Goal: Information Seeking & Learning: Compare options

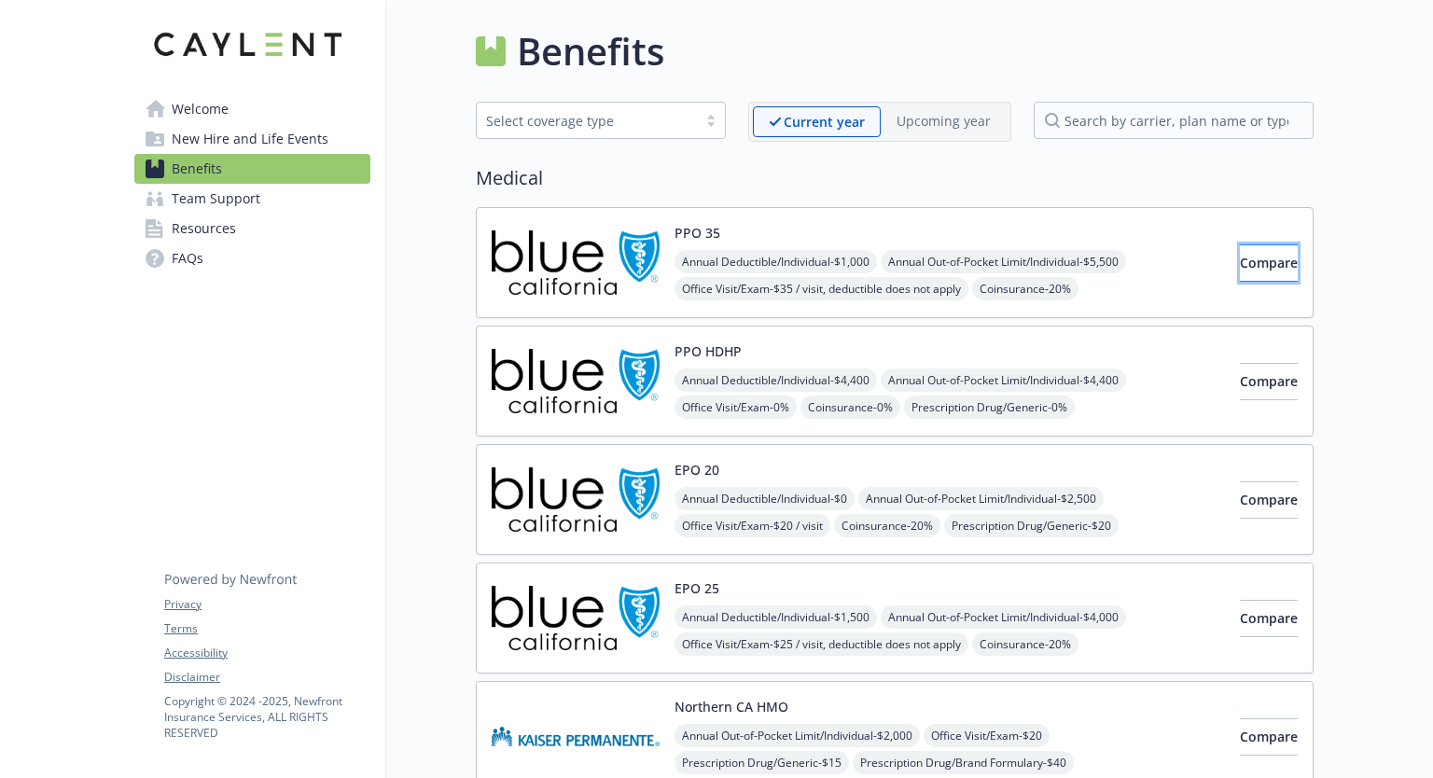
click at [1240, 260] on span "Compare" at bounding box center [1269, 263] width 58 height 18
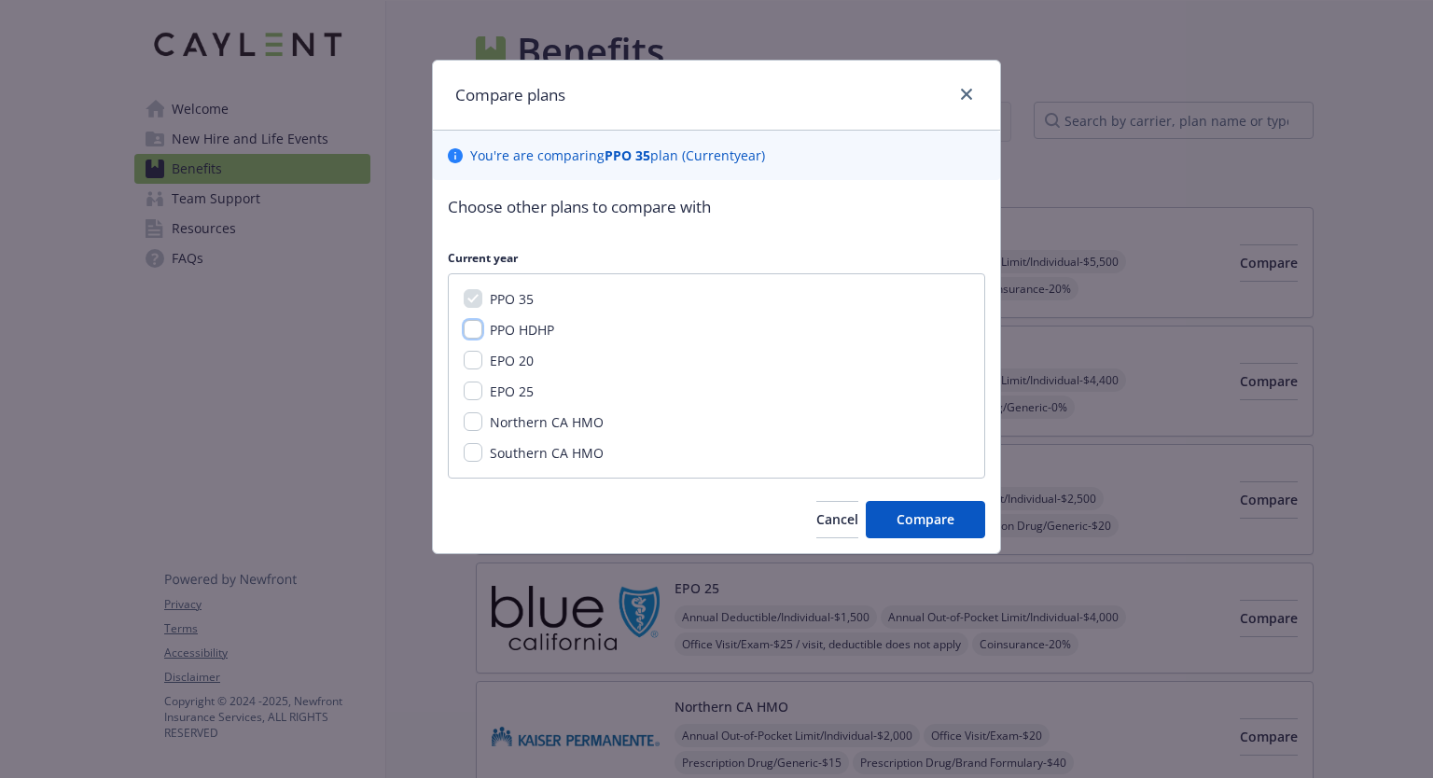
click at [473, 329] on input "PPO HDHP" at bounding box center [473, 329] width 19 height 19
checkbox input "true"
click at [909, 515] on span "Compare" at bounding box center [925, 519] width 58 height 18
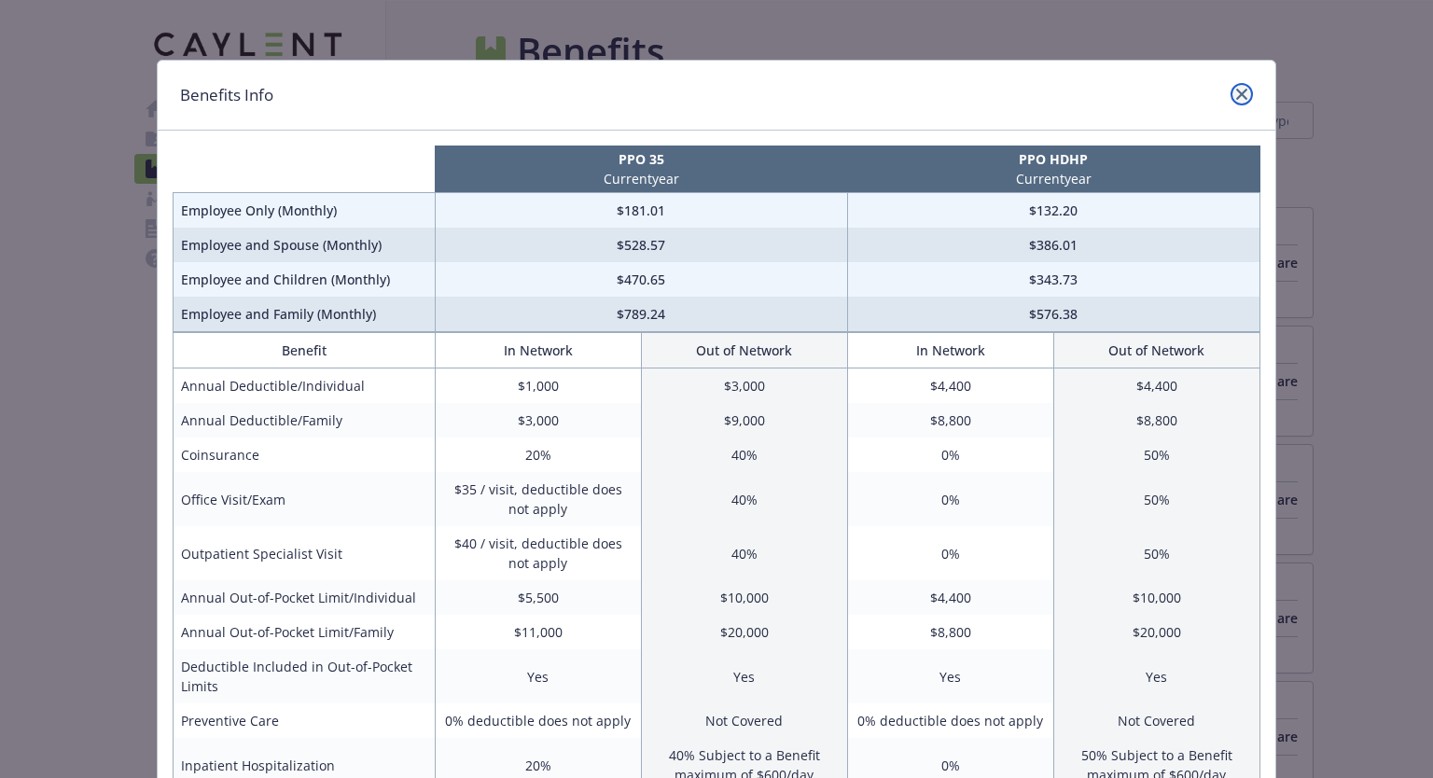
click at [1241, 99] on link "close" at bounding box center [1241, 94] width 22 height 22
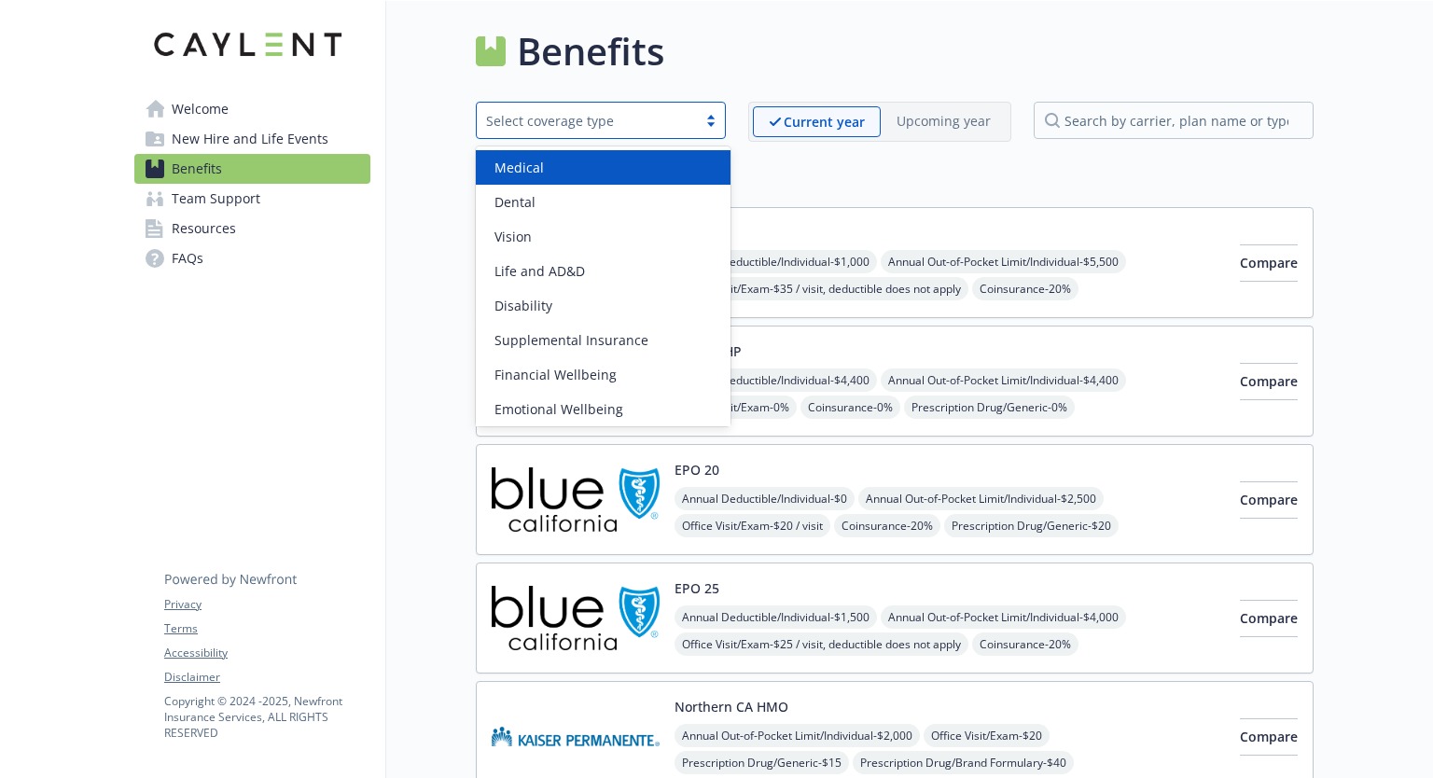
click at [723, 127] on div at bounding box center [711, 120] width 28 height 15
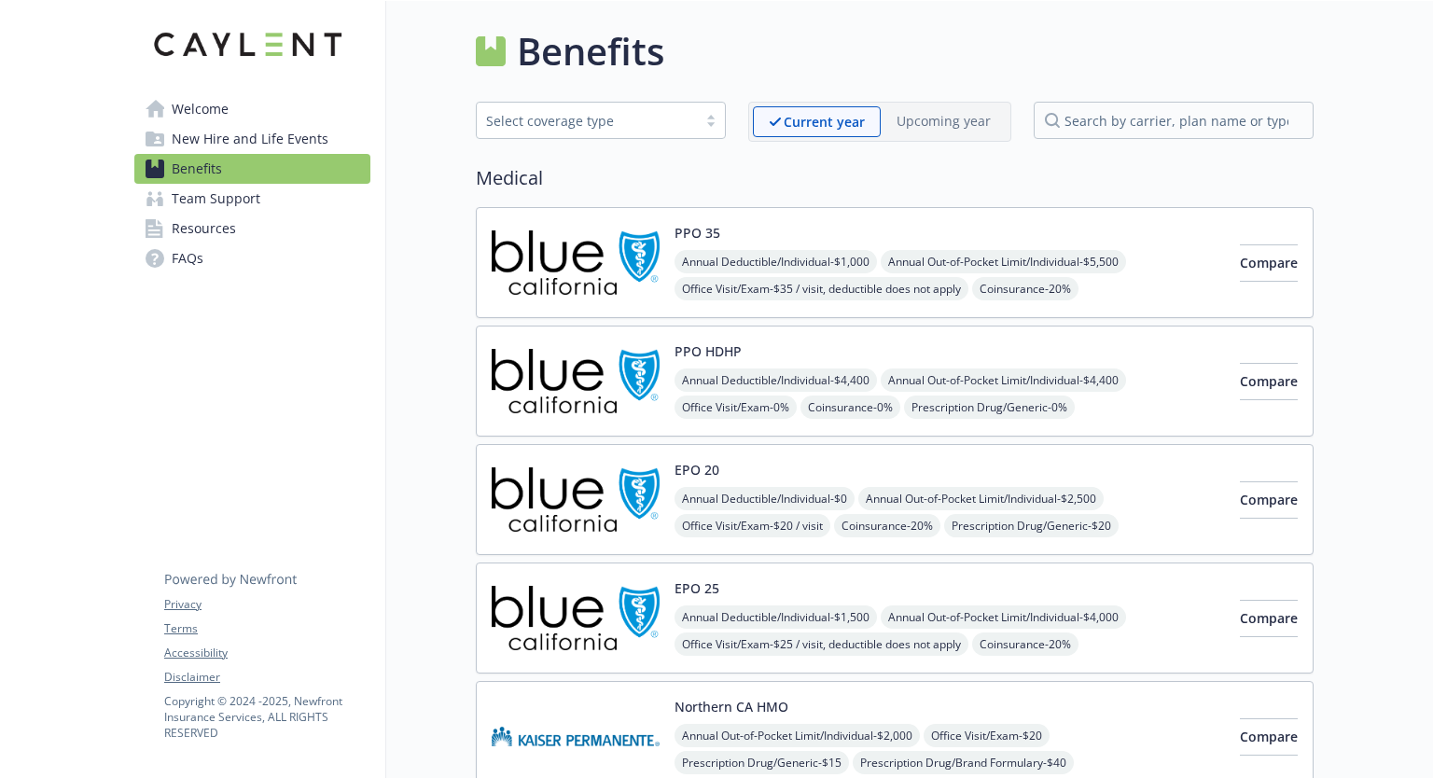
click at [538, 255] on img at bounding box center [576, 262] width 168 height 79
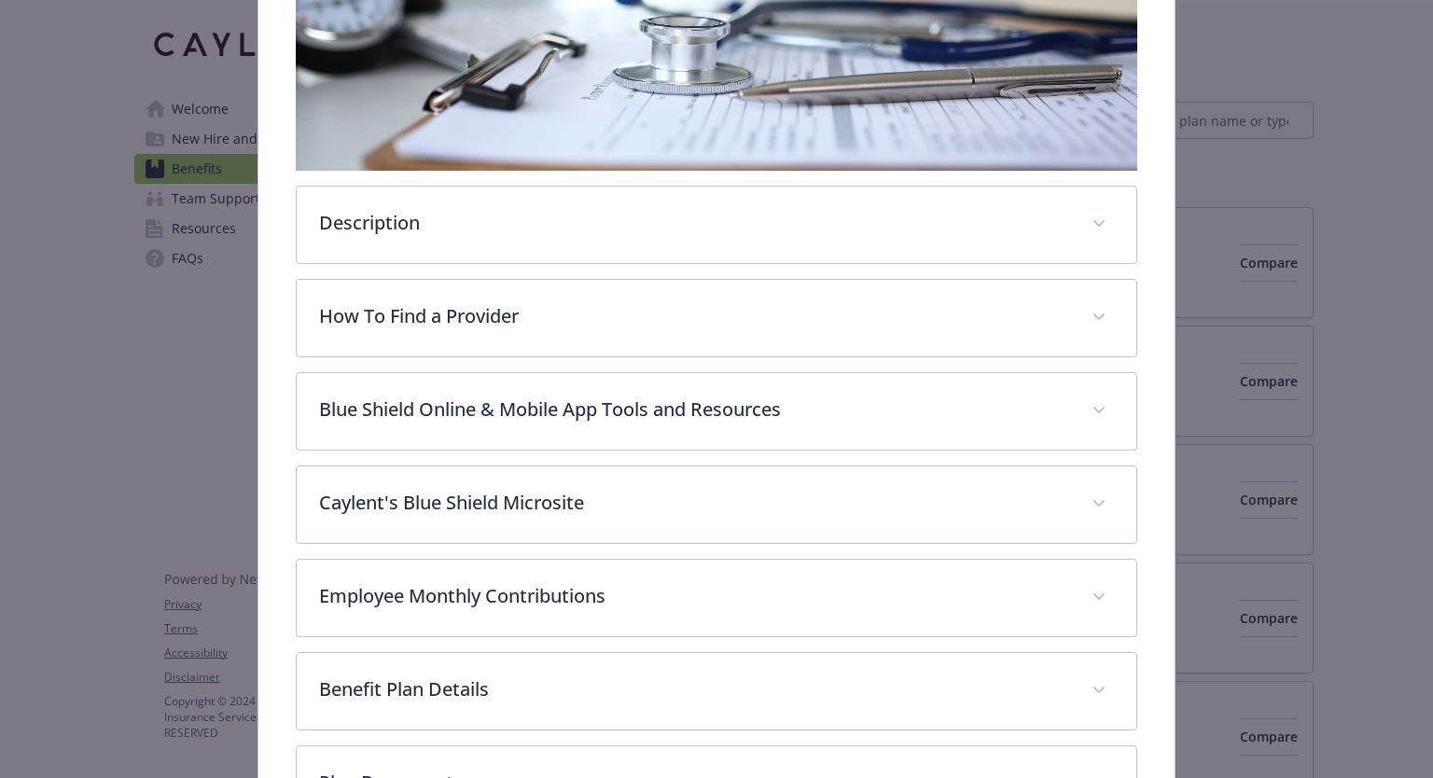
scroll to position [422, 0]
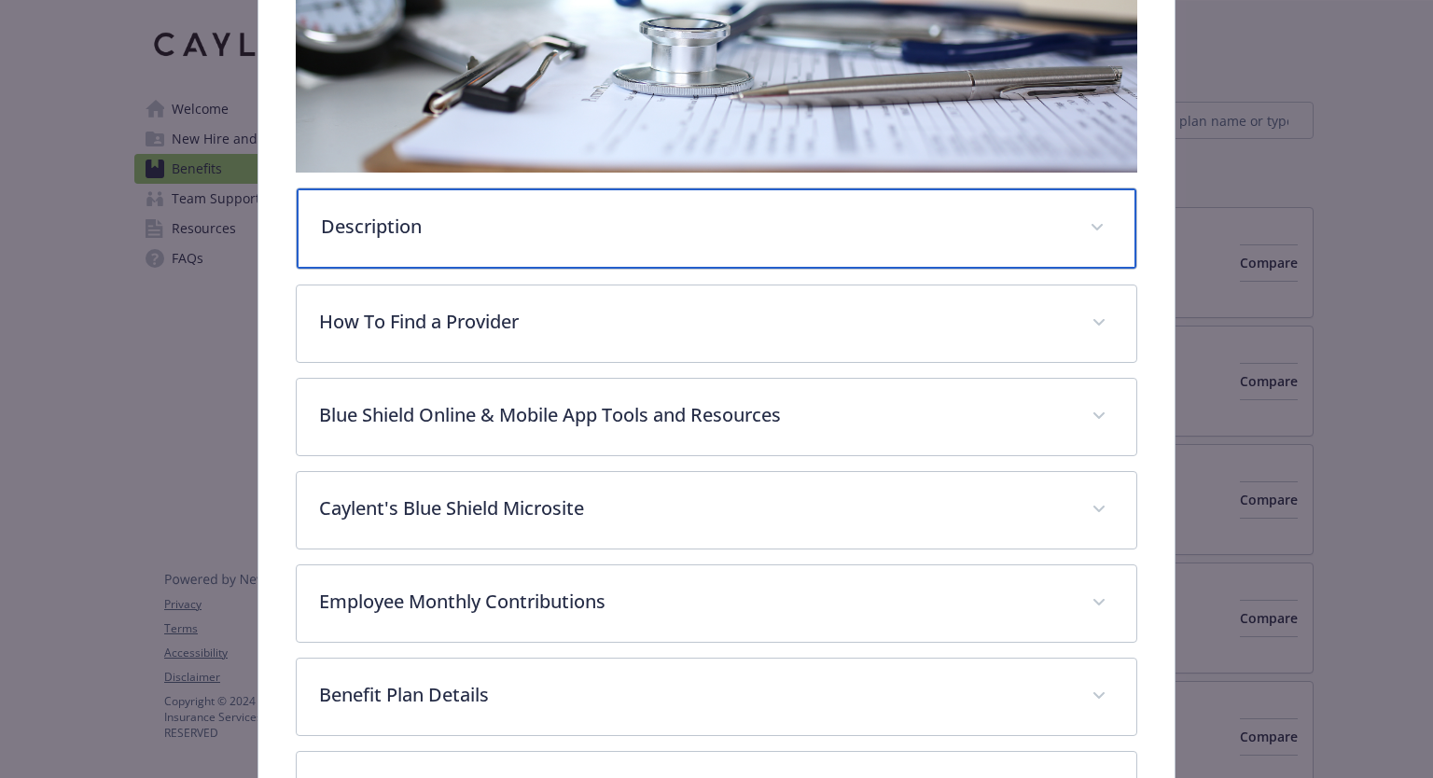
click at [1092, 214] on span "details for plan Medical - PPO 35 - Medical PPO" at bounding box center [1097, 228] width 30 height 30
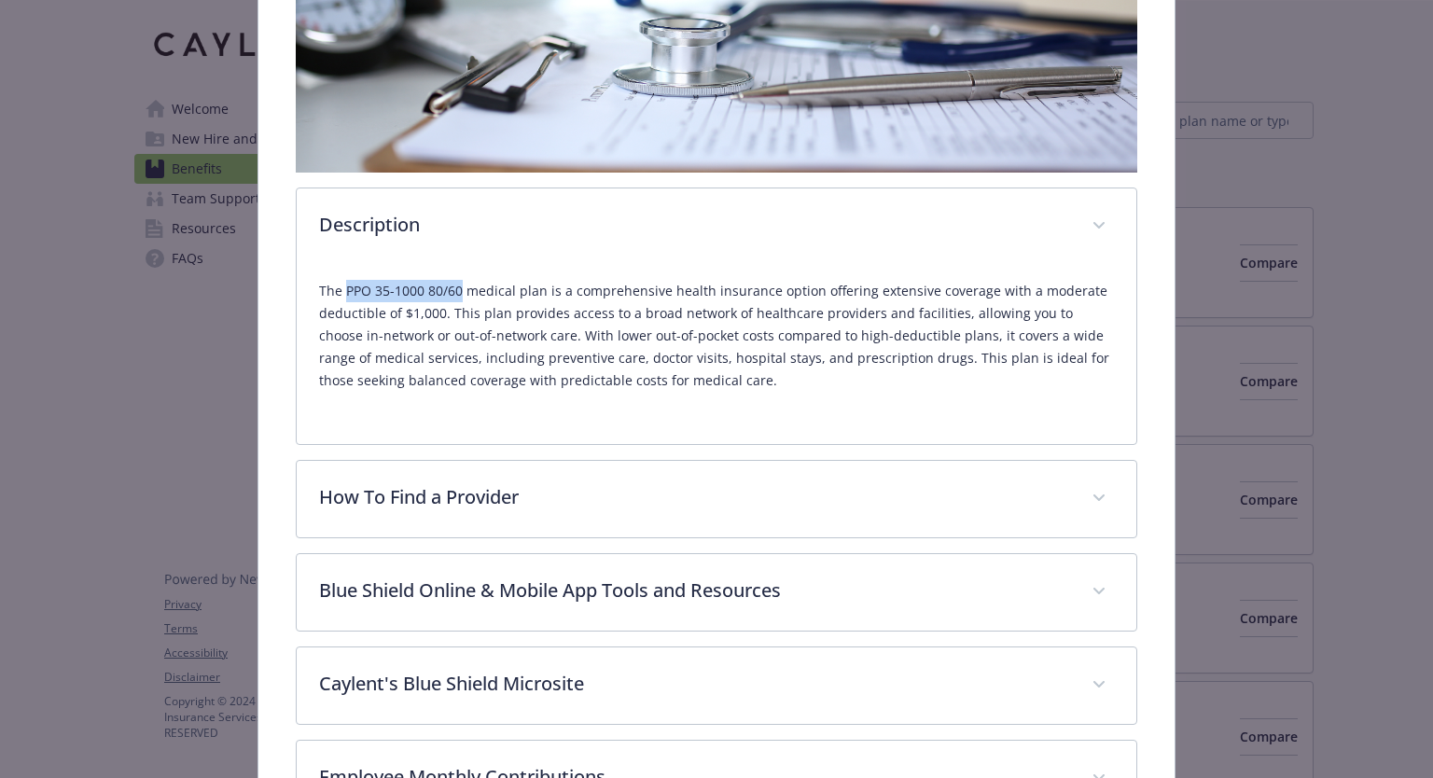
drag, startPoint x: 344, startPoint y: 295, endPoint x: 455, endPoint y: 294, distance: 111.0
click at [455, 294] on p "The PPO 35-1000 80/60 medical plan is a comprehensive health insurance option o…" at bounding box center [716, 336] width 794 height 112
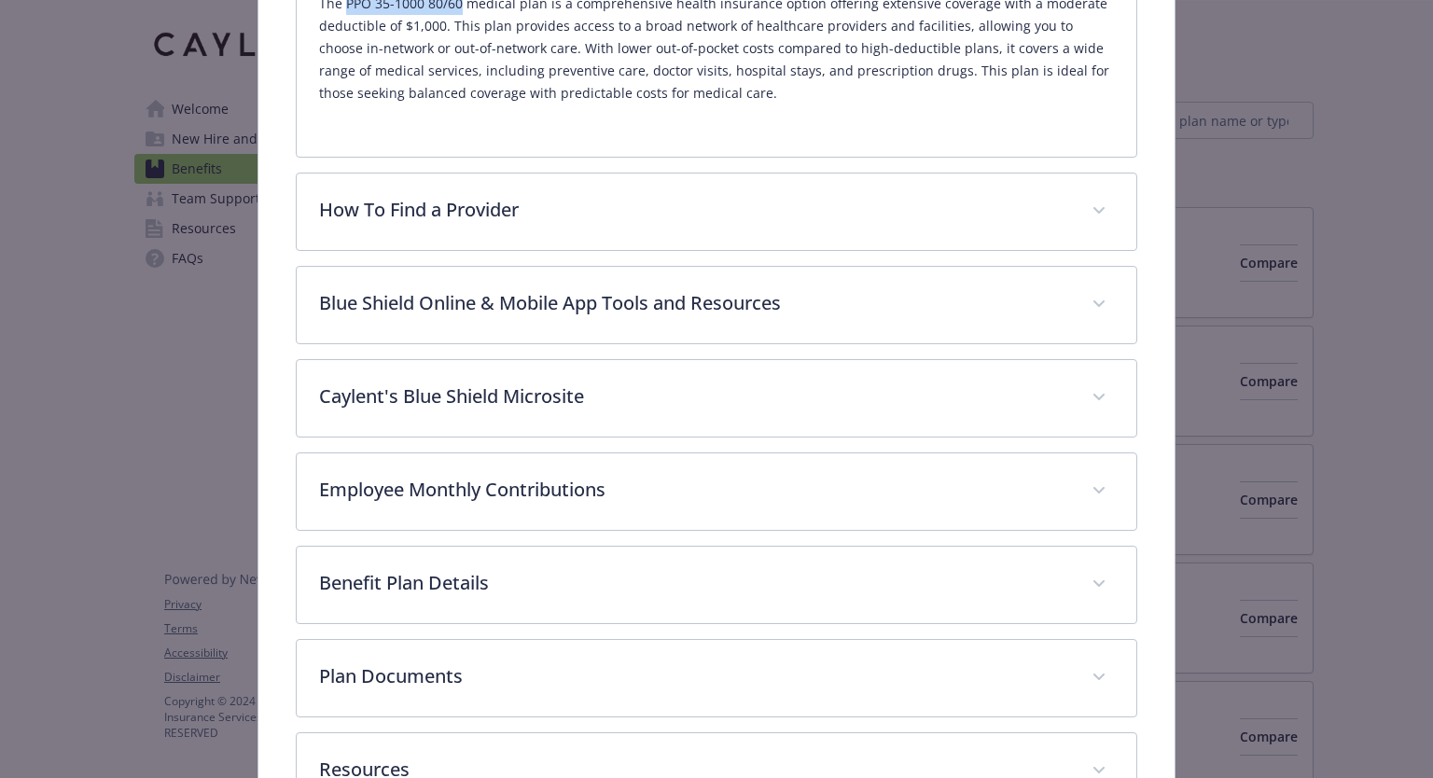
scroll to position [708, 0]
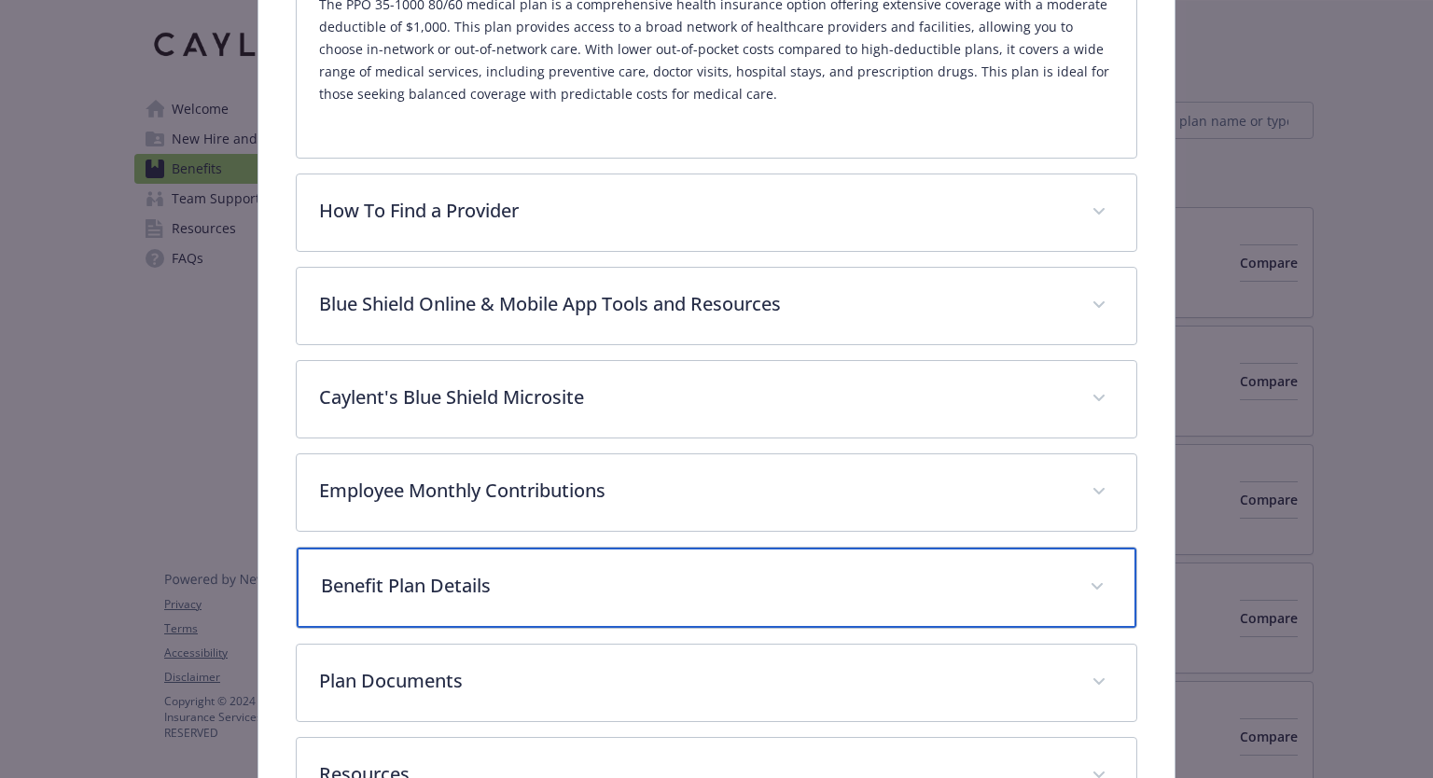
click at [1090, 583] on icon "details for plan Medical - PPO 35 - Medical PPO" at bounding box center [1095, 586] width 11 height 7
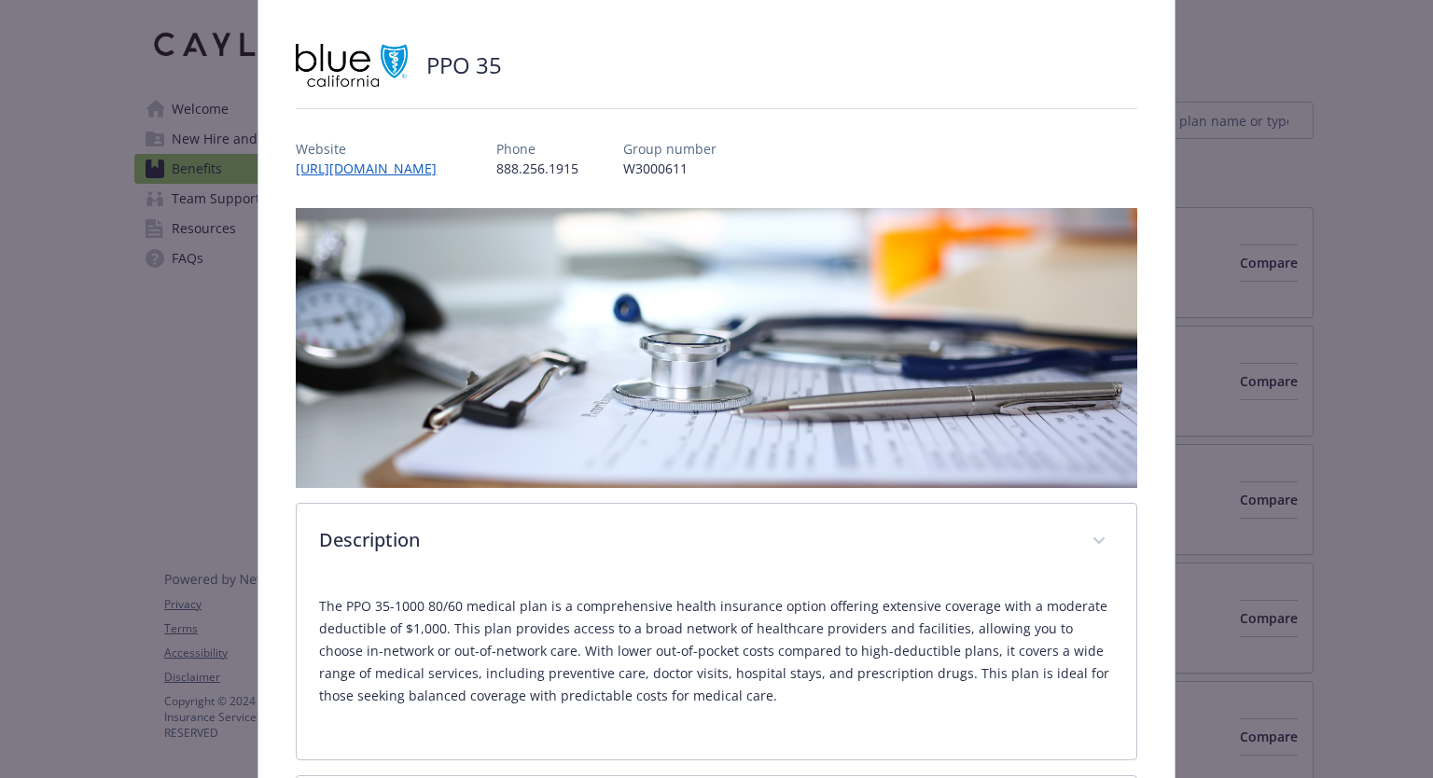
scroll to position [33, 0]
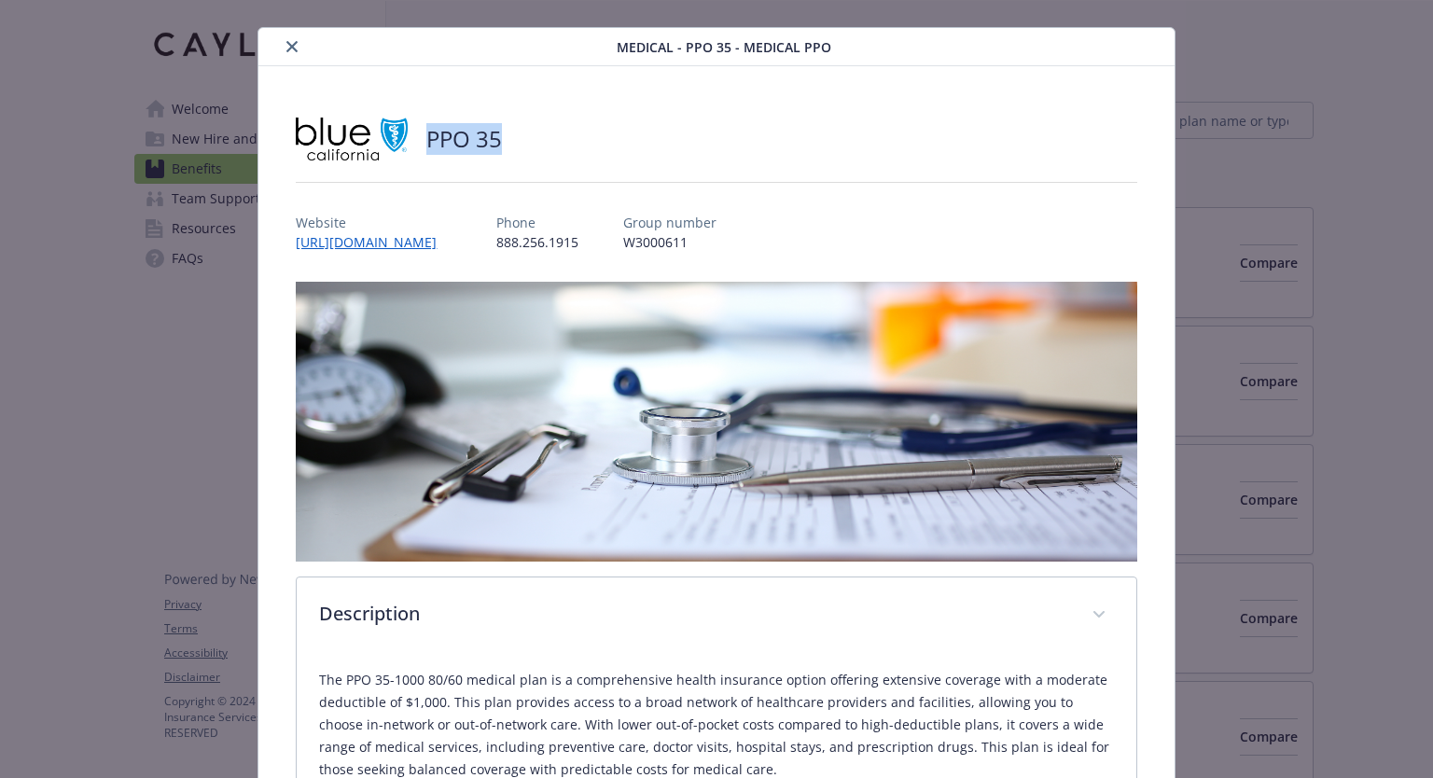
drag, startPoint x: 425, startPoint y: 139, endPoint x: 512, endPoint y: 139, distance: 86.7
click at [512, 139] on div "PPO 35" at bounding box center [716, 139] width 840 height 56
copy h2 "PPO 35"
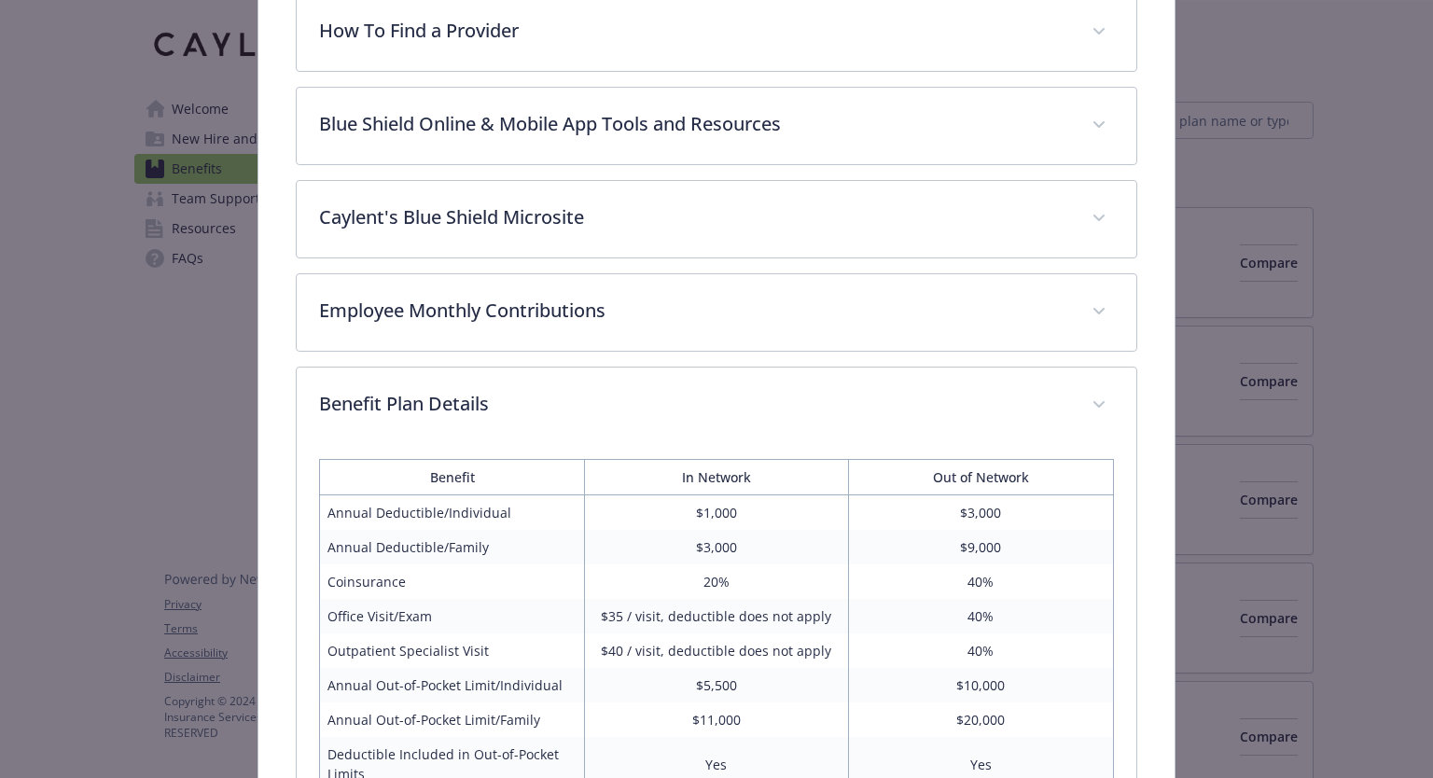
scroll to position [894, 0]
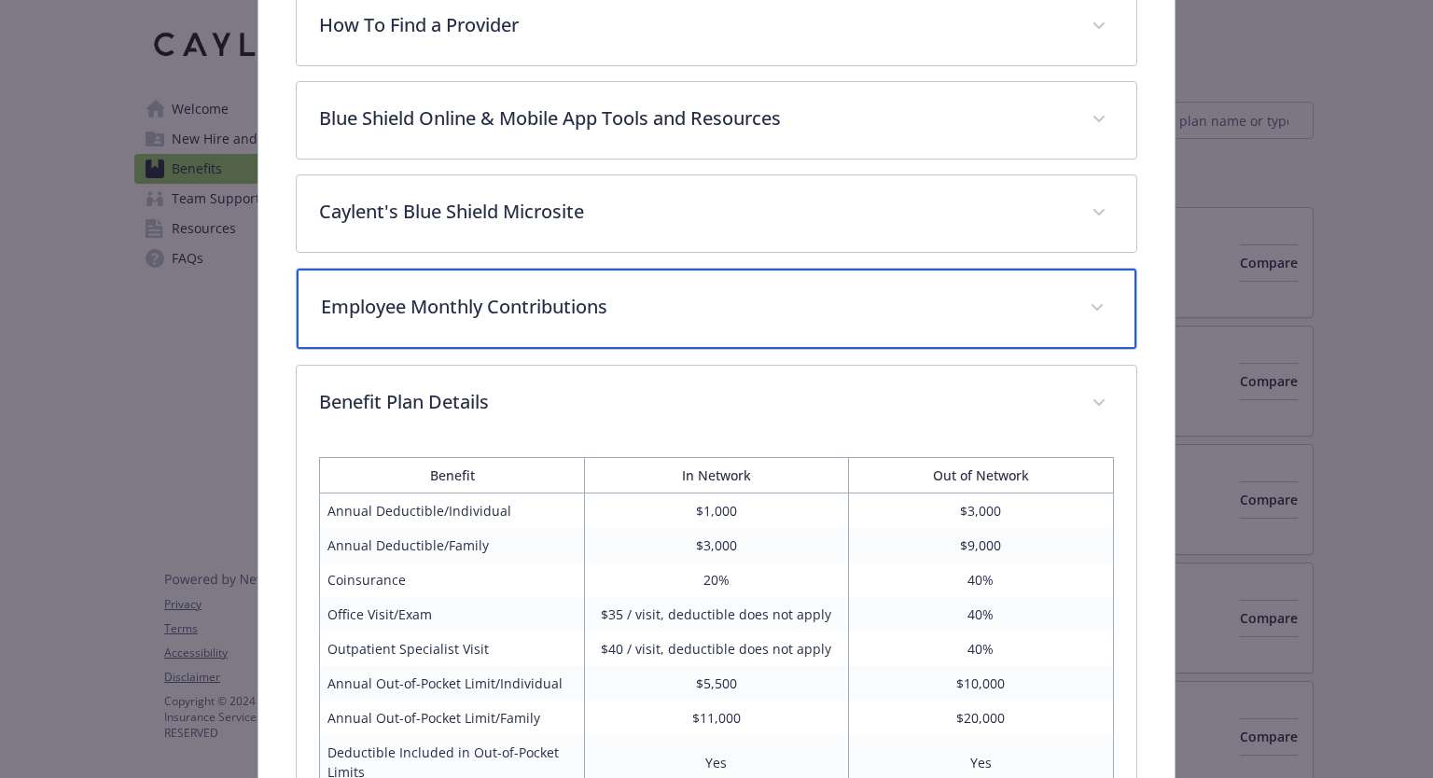
click at [1067, 299] on div "Employee Monthly Contributions" at bounding box center [716, 309] width 839 height 80
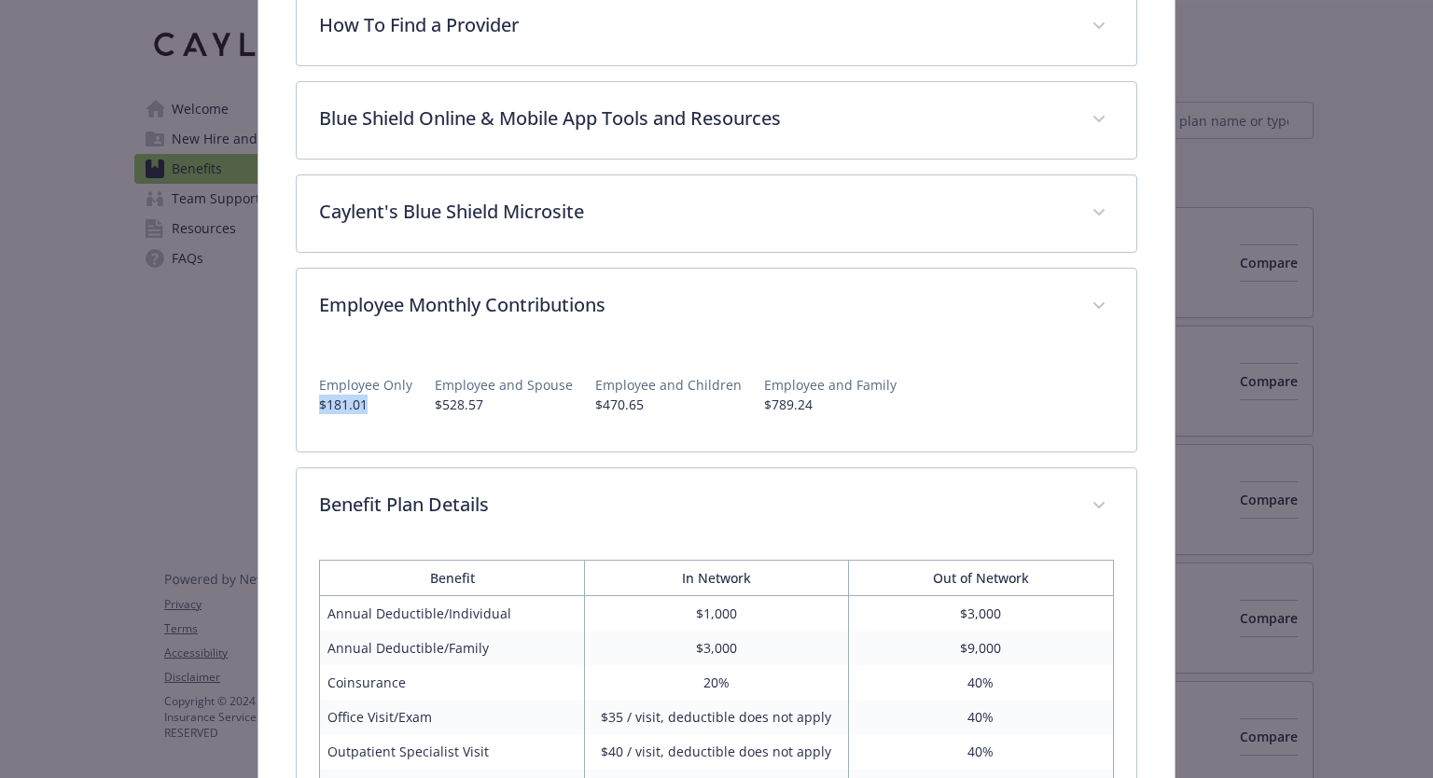
drag, startPoint x: 315, startPoint y: 402, endPoint x: 366, endPoint y: 408, distance: 50.7
click at [366, 408] on div "Employee Only $181.01 Employee and Spouse $528.57 Employee and Children $470.65…" at bounding box center [716, 398] width 839 height 106
copy p "$181.01"
drag, startPoint x: 427, startPoint y: 398, endPoint x: 481, endPoint y: 401, distance: 54.2
click at [481, 401] on div "Employee Only $181.01 Employee and Spouse $528.57 Employee and Children $470.65…" at bounding box center [716, 387] width 794 height 54
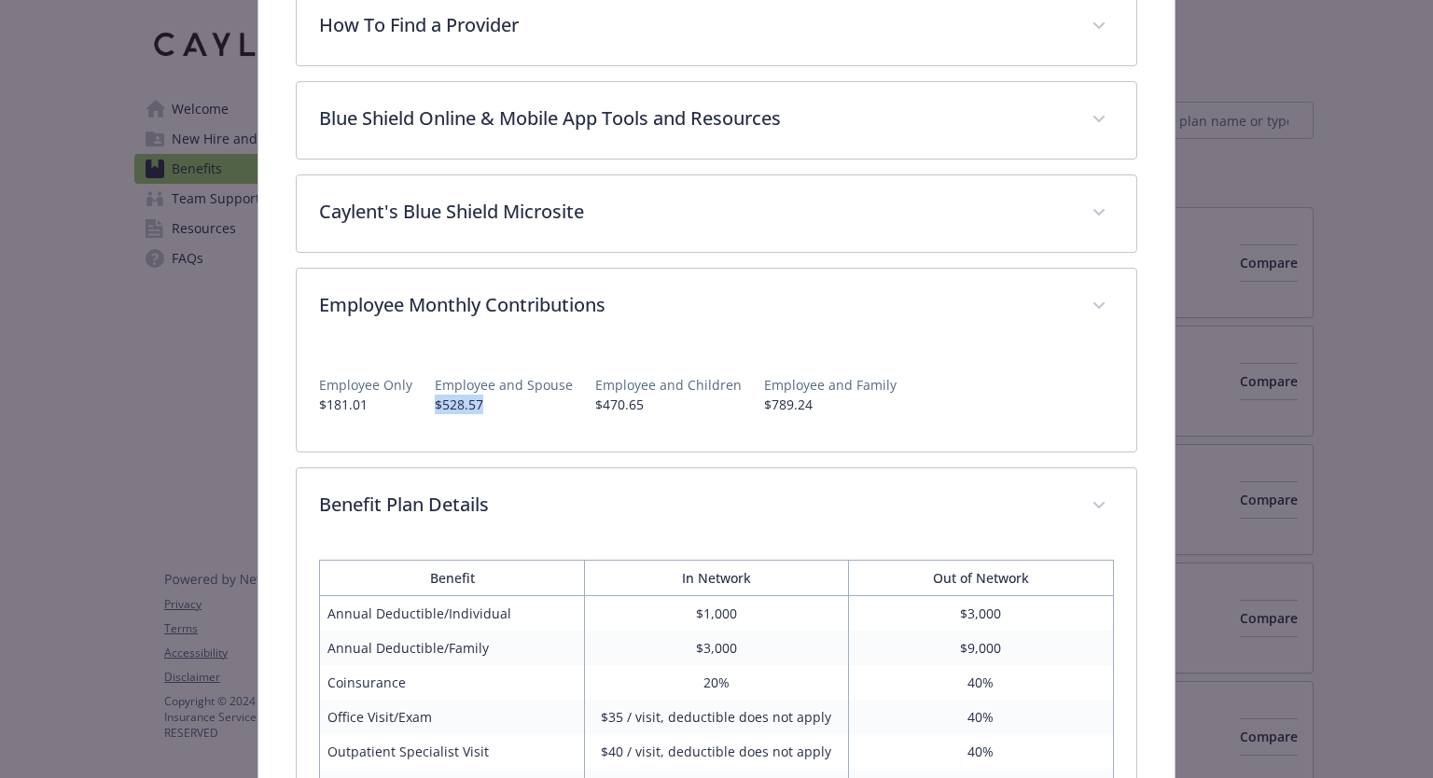
copy p "$528.57"
drag, startPoint x: 586, startPoint y: 402, endPoint x: 640, endPoint y: 399, distance: 54.2
click at [640, 399] on p "$470.65" at bounding box center [668, 405] width 146 height 20
copy p "$470.65"
drag, startPoint x: 750, startPoint y: 400, endPoint x: 817, endPoint y: 400, distance: 67.2
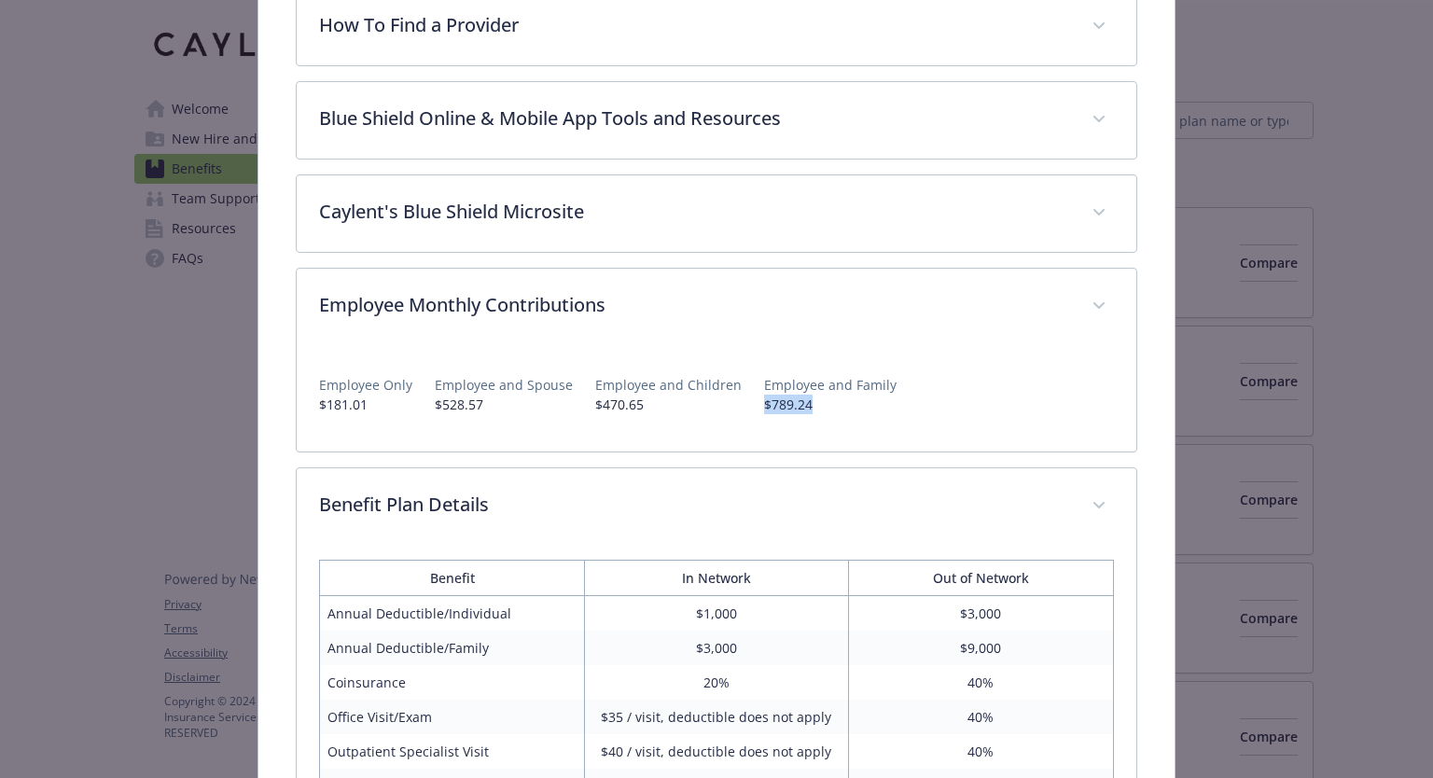
click at [817, 400] on p "$789.24" at bounding box center [830, 405] width 132 height 20
copy p "$789.24"
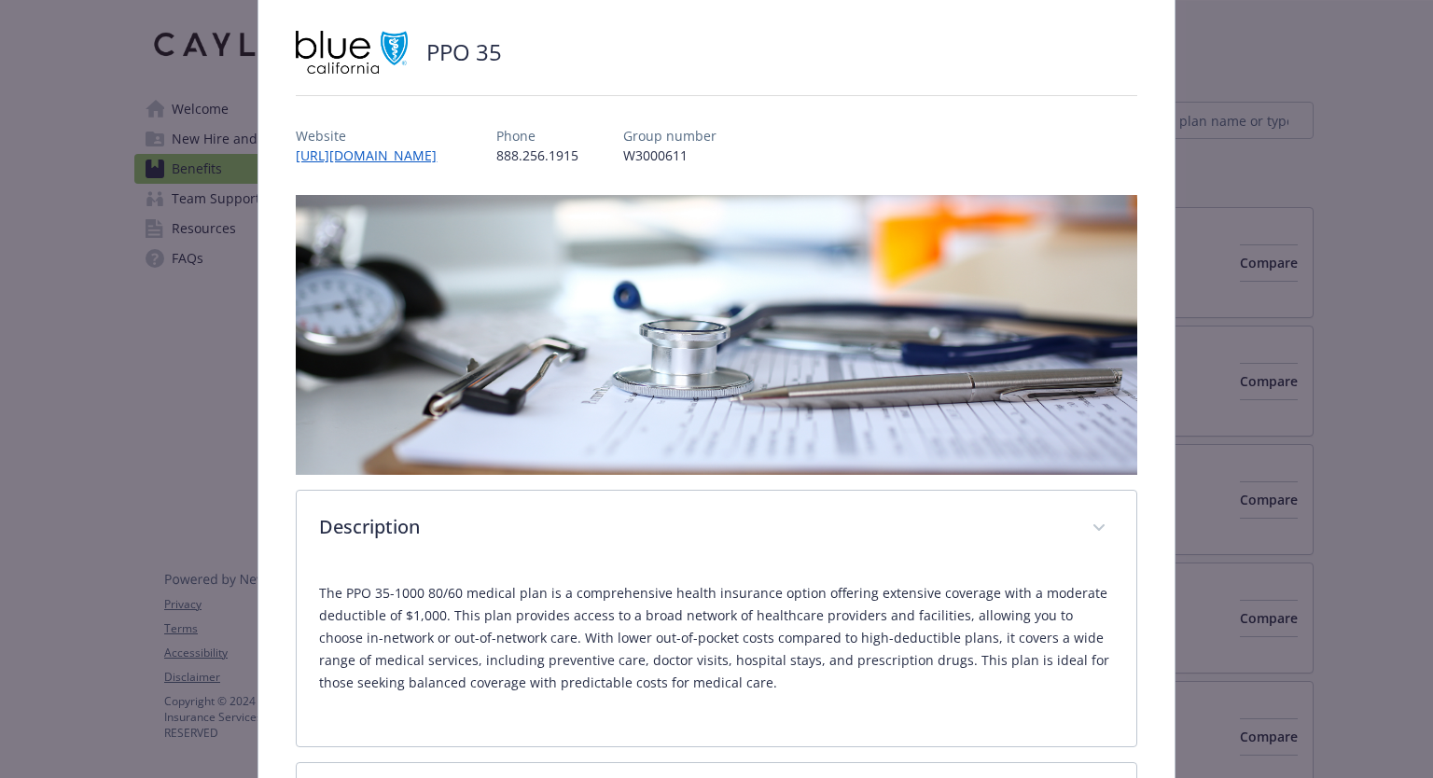
scroll to position [0, 0]
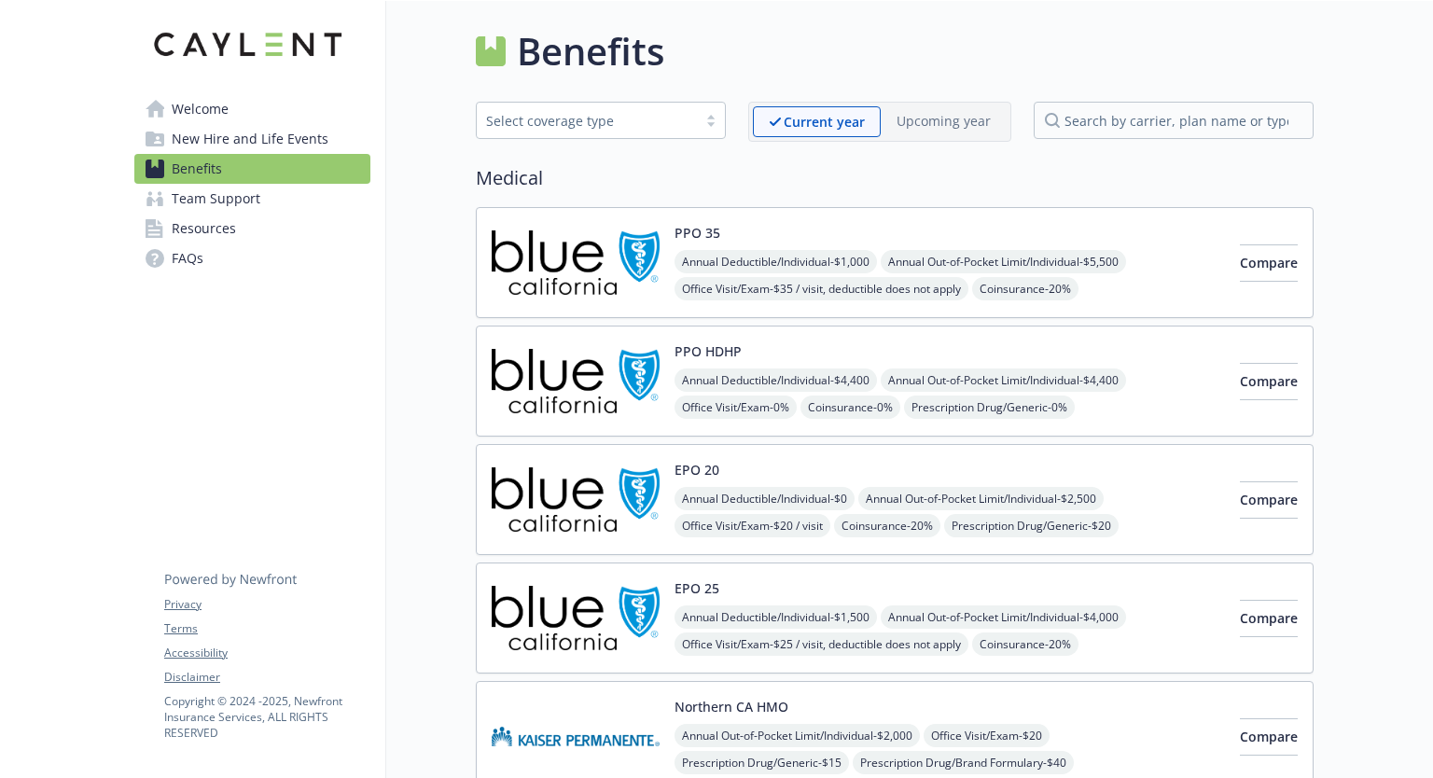
click at [727, 348] on button "PPO HDHP" at bounding box center [707, 351] width 67 height 20
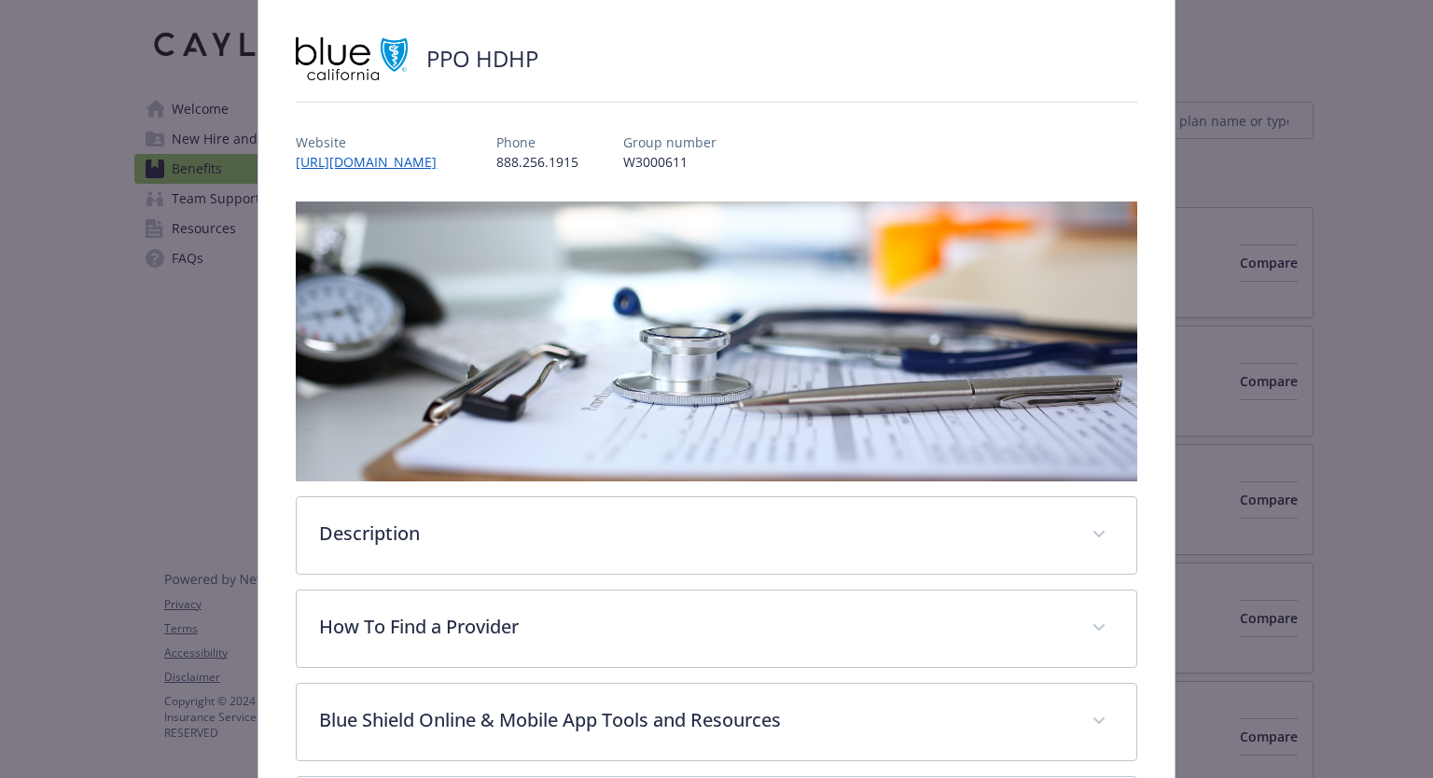
scroll to position [52, 0]
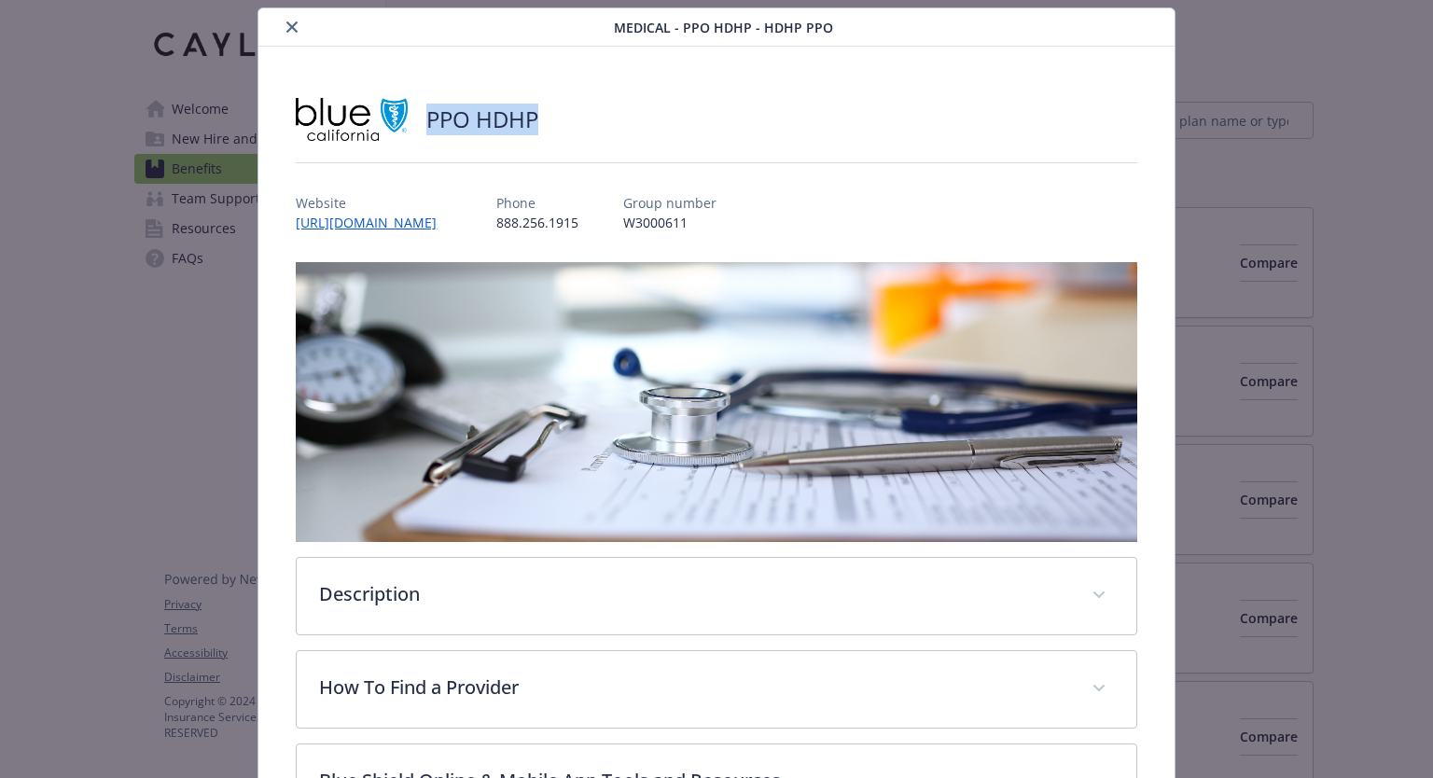
drag, startPoint x: 423, startPoint y: 118, endPoint x: 540, endPoint y: 109, distance: 116.9
click at [540, 109] on div "PPO HDHP" at bounding box center [716, 119] width 840 height 56
copy h2 "PPO HDHP"
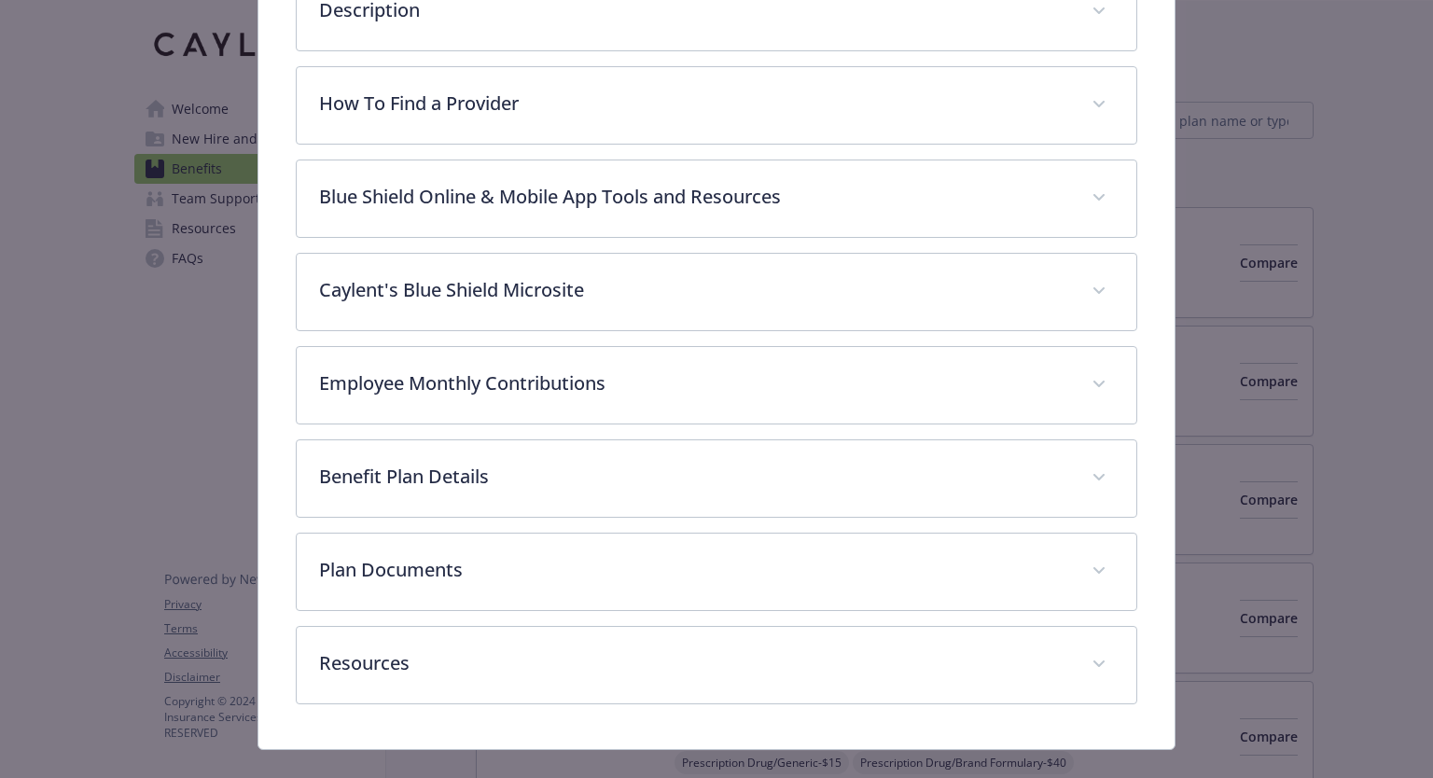
scroll to position [645, 0]
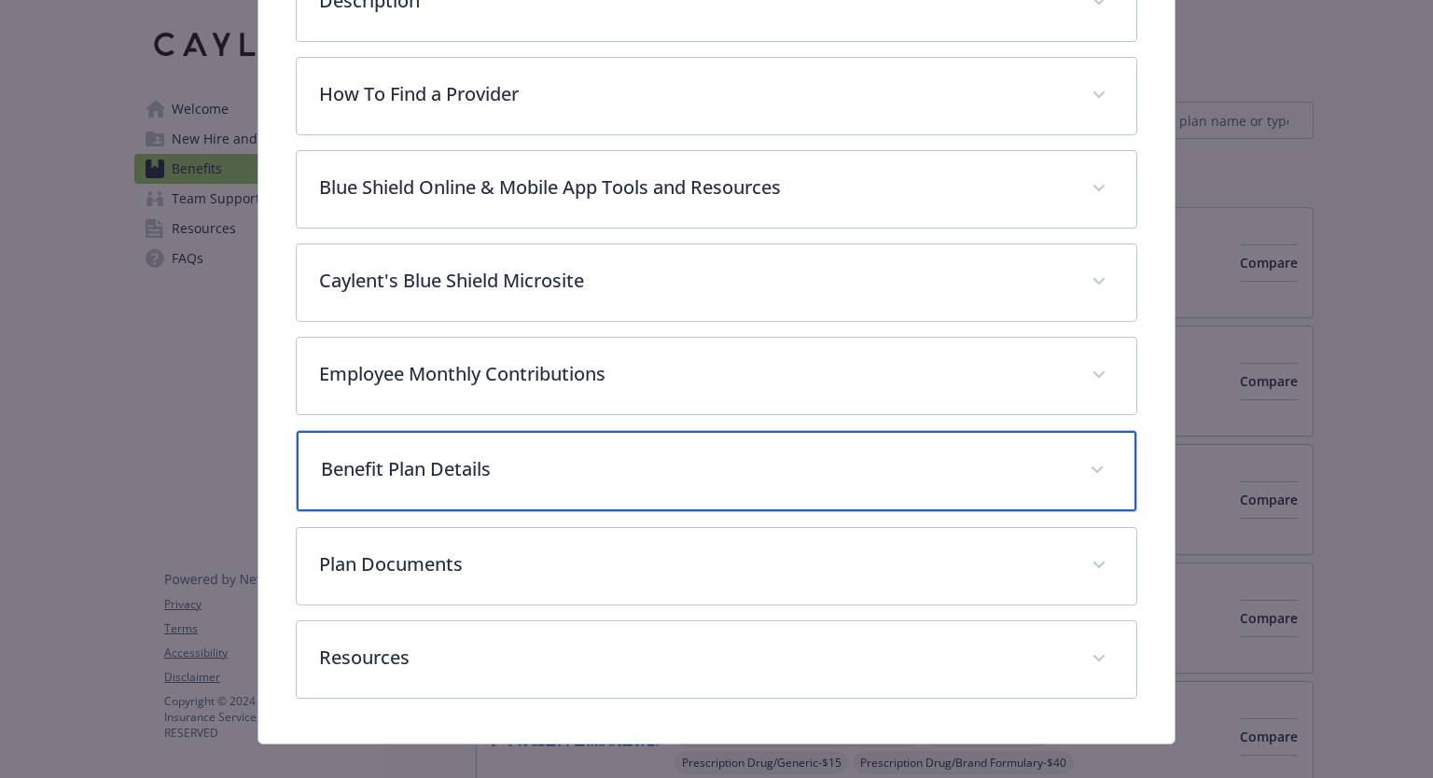
click at [1082, 460] on span "details for plan Medical - PPO HDHP - HDHP PPO" at bounding box center [1097, 470] width 30 height 30
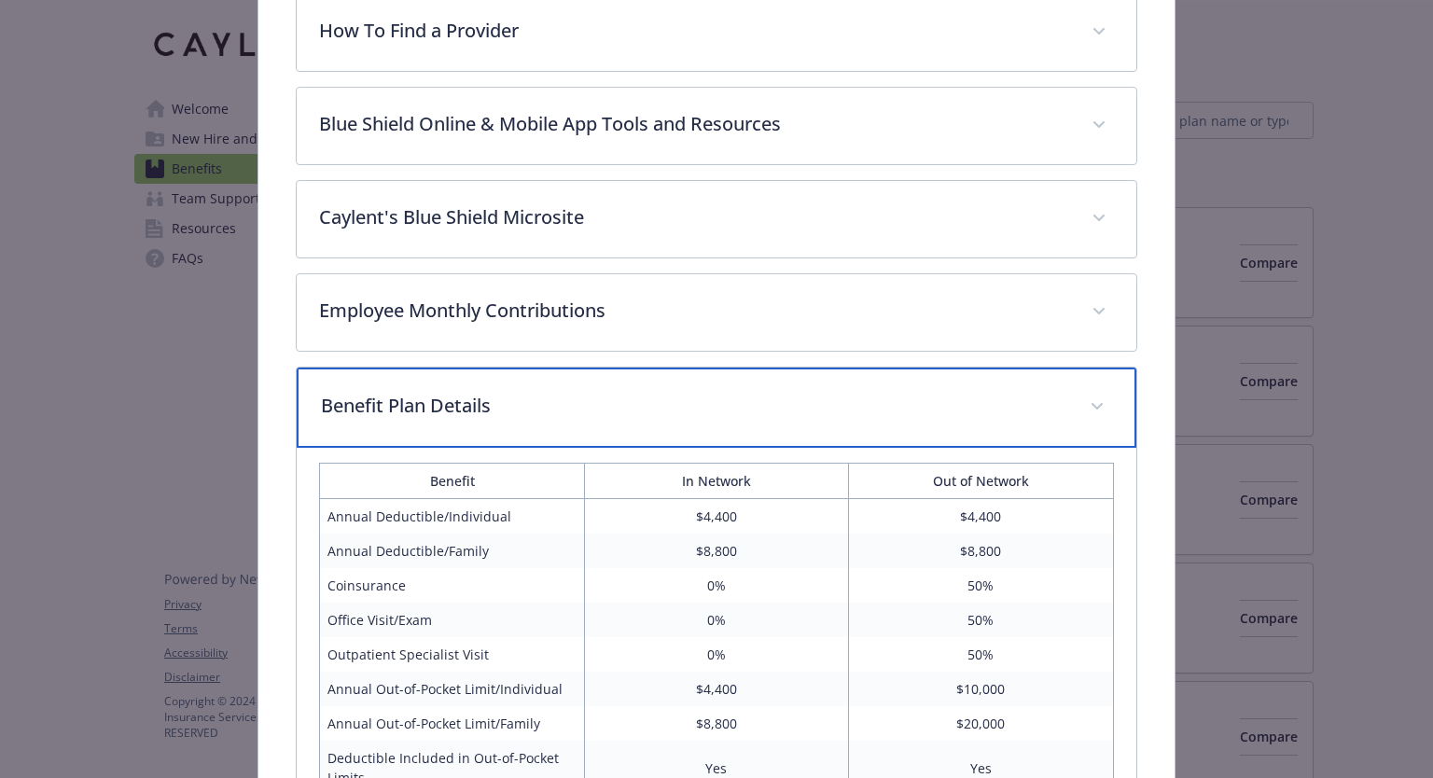
scroll to position [701, 0]
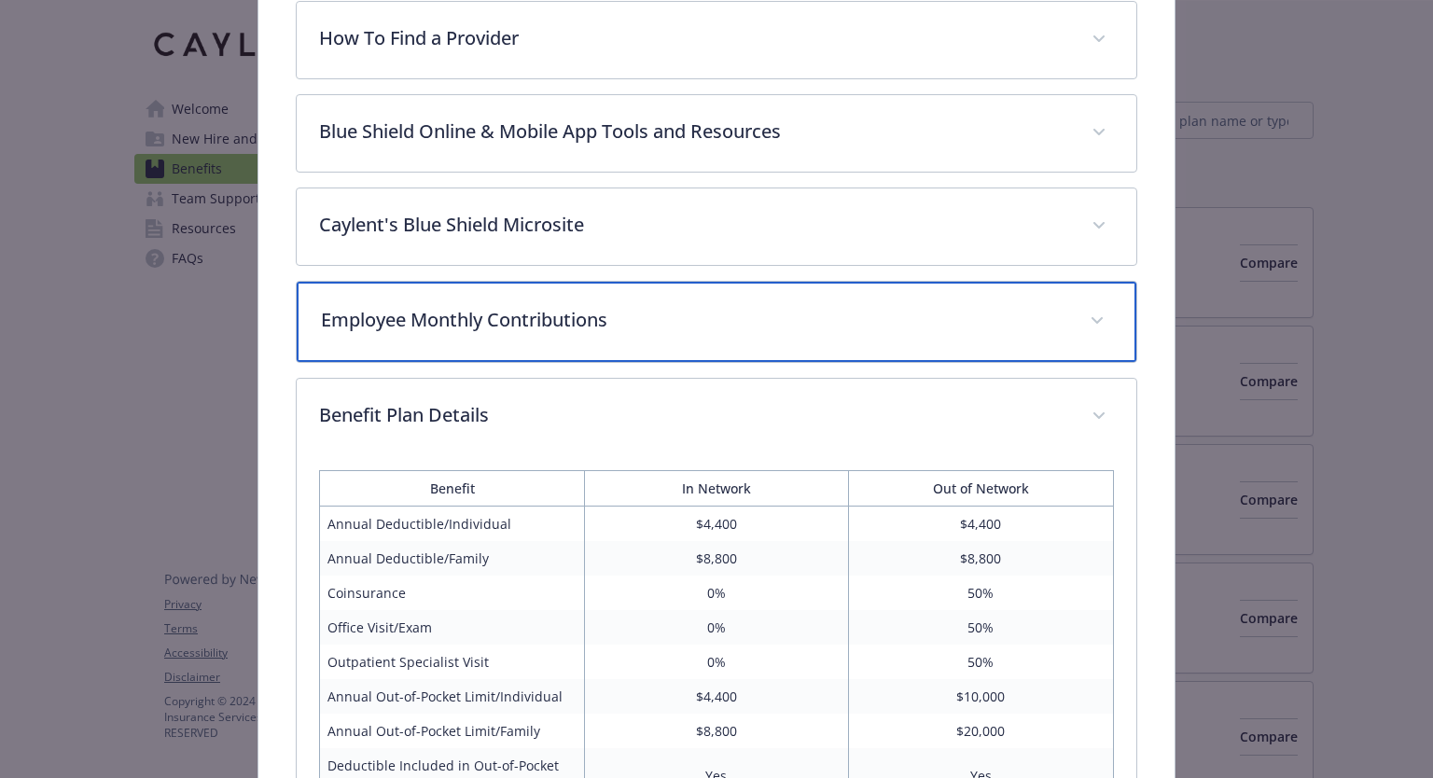
click at [1093, 313] on span "details for plan Medical - PPO HDHP - HDHP PPO" at bounding box center [1097, 321] width 30 height 30
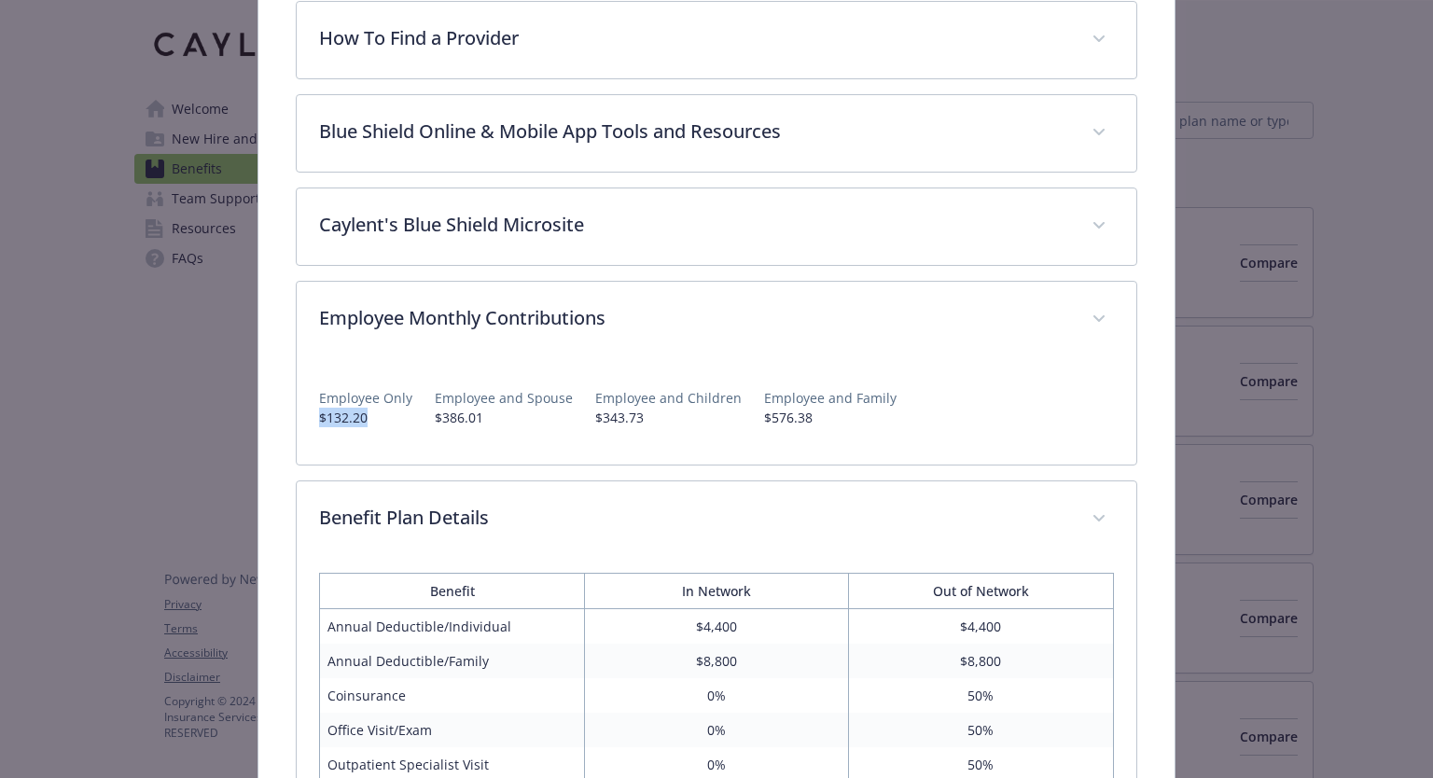
drag, startPoint x: 313, startPoint y: 412, endPoint x: 371, endPoint y: 419, distance: 58.2
click at [371, 419] on div "Employee Only $132.20 Employee and Spouse $386.01 Employee and Children $343.73…" at bounding box center [716, 411] width 839 height 106
copy p "$132.20"
drag, startPoint x: 423, startPoint y: 409, endPoint x: 479, endPoint y: 416, distance: 57.4
click at [479, 416] on div "Employee Only $132.20 Employee and Spouse $386.01 Employee and Children $343.73…" at bounding box center [716, 400] width 794 height 54
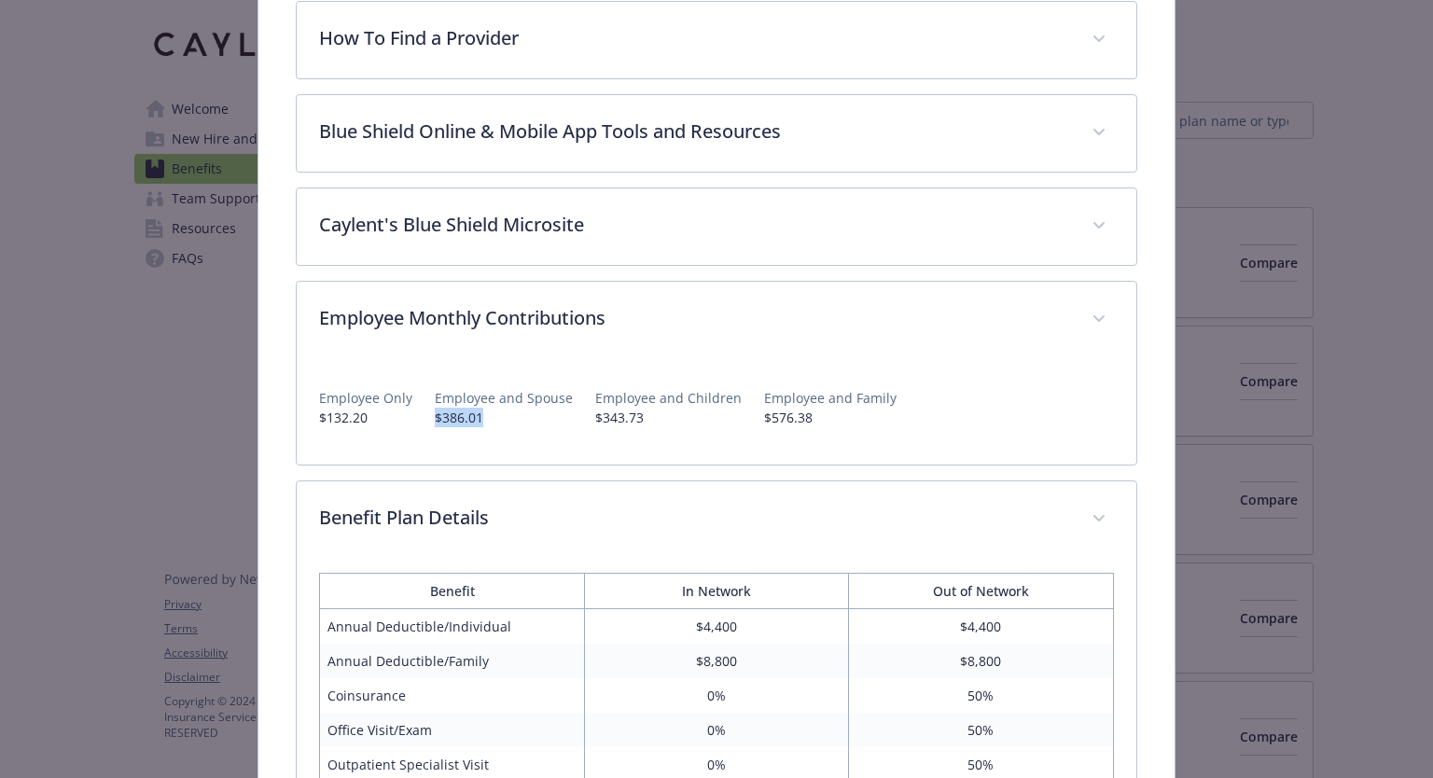
copy p "$386.01"
drag, startPoint x: 585, startPoint y: 414, endPoint x: 639, endPoint y: 409, distance: 54.4
click at [639, 409] on div "Employee Only $132.20 Employee and Spouse $386.01 Employee and Children $343.73…" at bounding box center [716, 400] width 794 height 54
click at [625, 412] on p "$343.73" at bounding box center [668, 418] width 146 height 20
drag, startPoint x: 582, startPoint y: 415, endPoint x: 631, endPoint y: 415, distance: 48.5
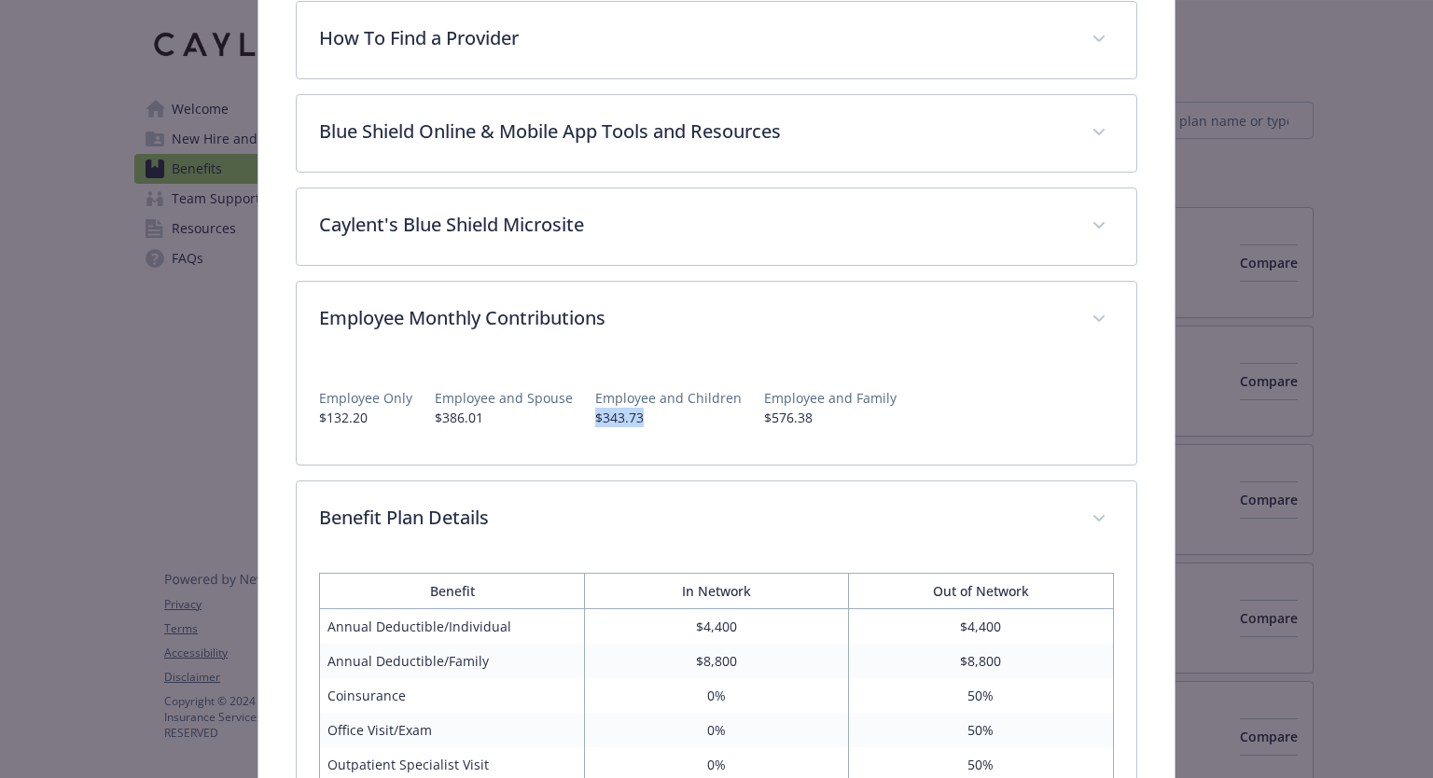
click at [631, 415] on div "Employee Only $132.20 Employee and Spouse $386.01 Employee and Children $343.73…" at bounding box center [716, 400] width 794 height 54
copy p "$343.73"
drag, startPoint x: 746, startPoint y: 410, endPoint x: 817, endPoint y: 422, distance: 71.8
click at [817, 422] on div "Employee Only $132.20 Employee and Spouse $386.01 Employee and Children $343.73…" at bounding box center [716, 400] width 794 height 84
copy p "$576.38"
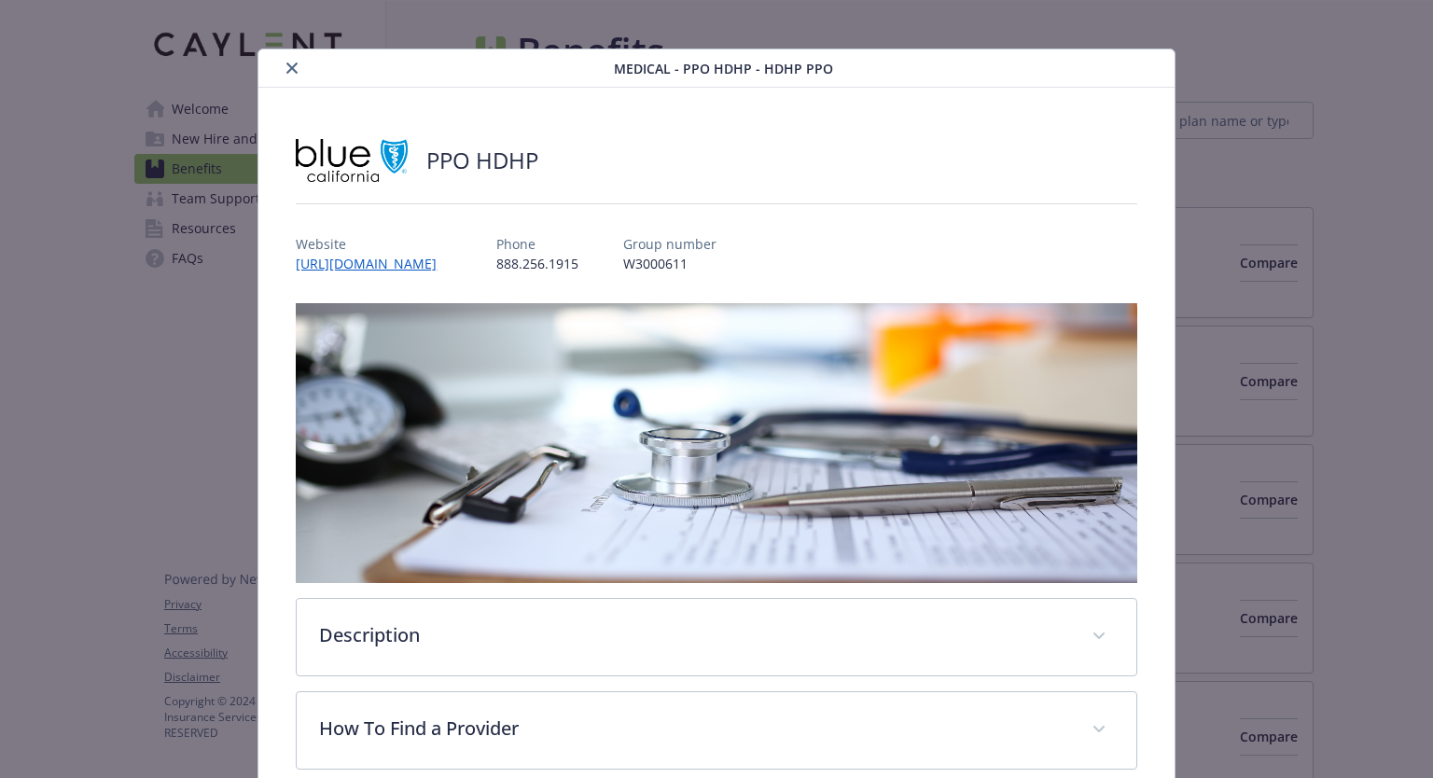
scroll to position [0, 0]
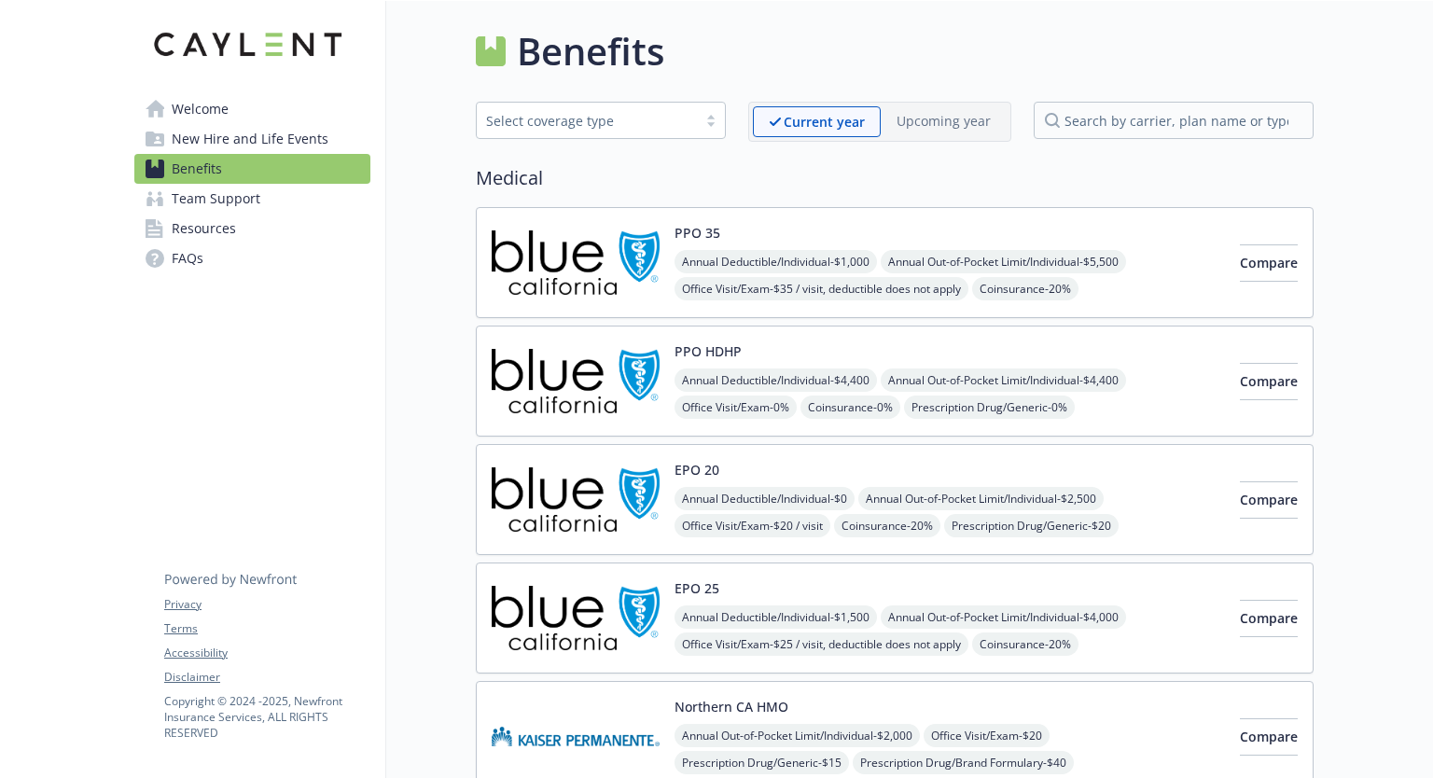
click at [690, 466] on button "EPO 20" at bounding box center [696, 470] width 45 height 20
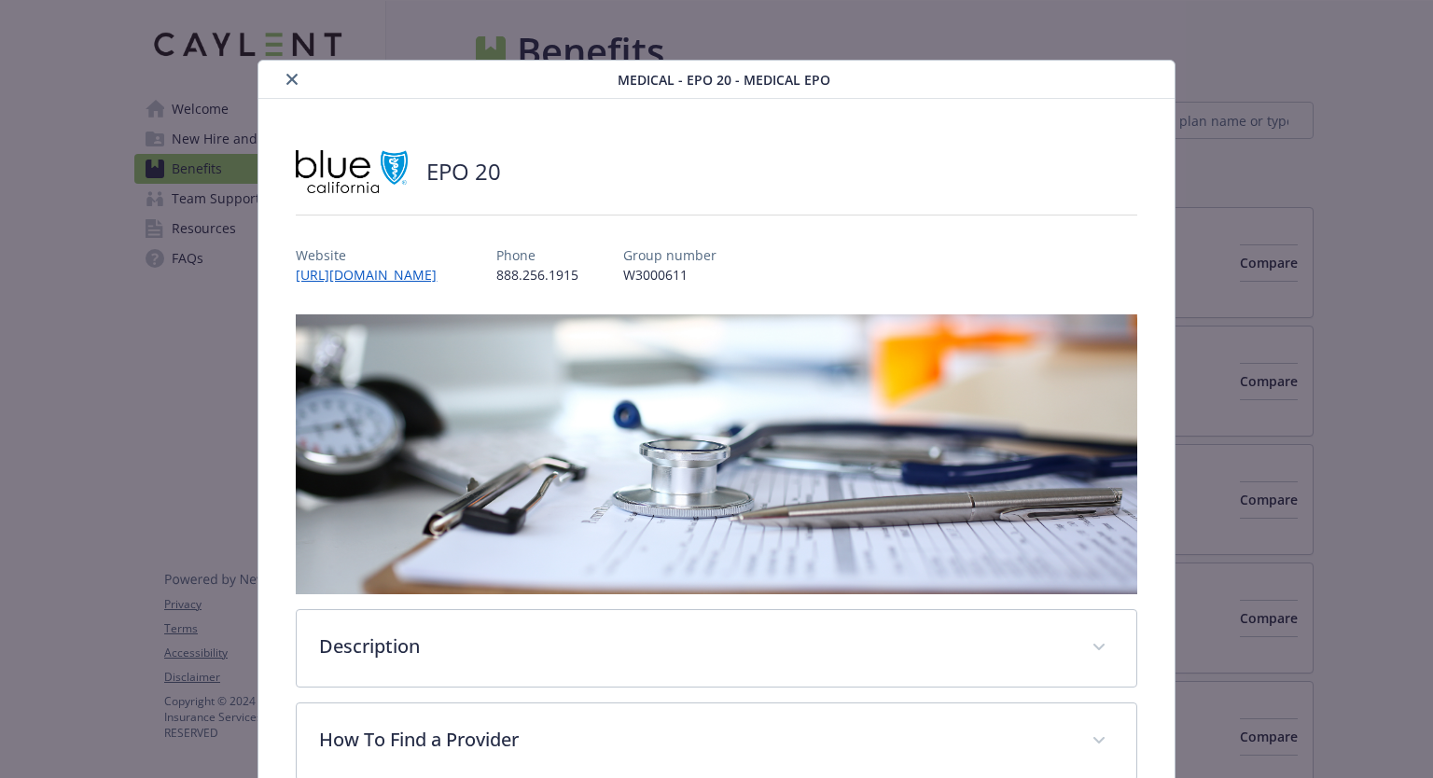
scroll to position [56, 0]
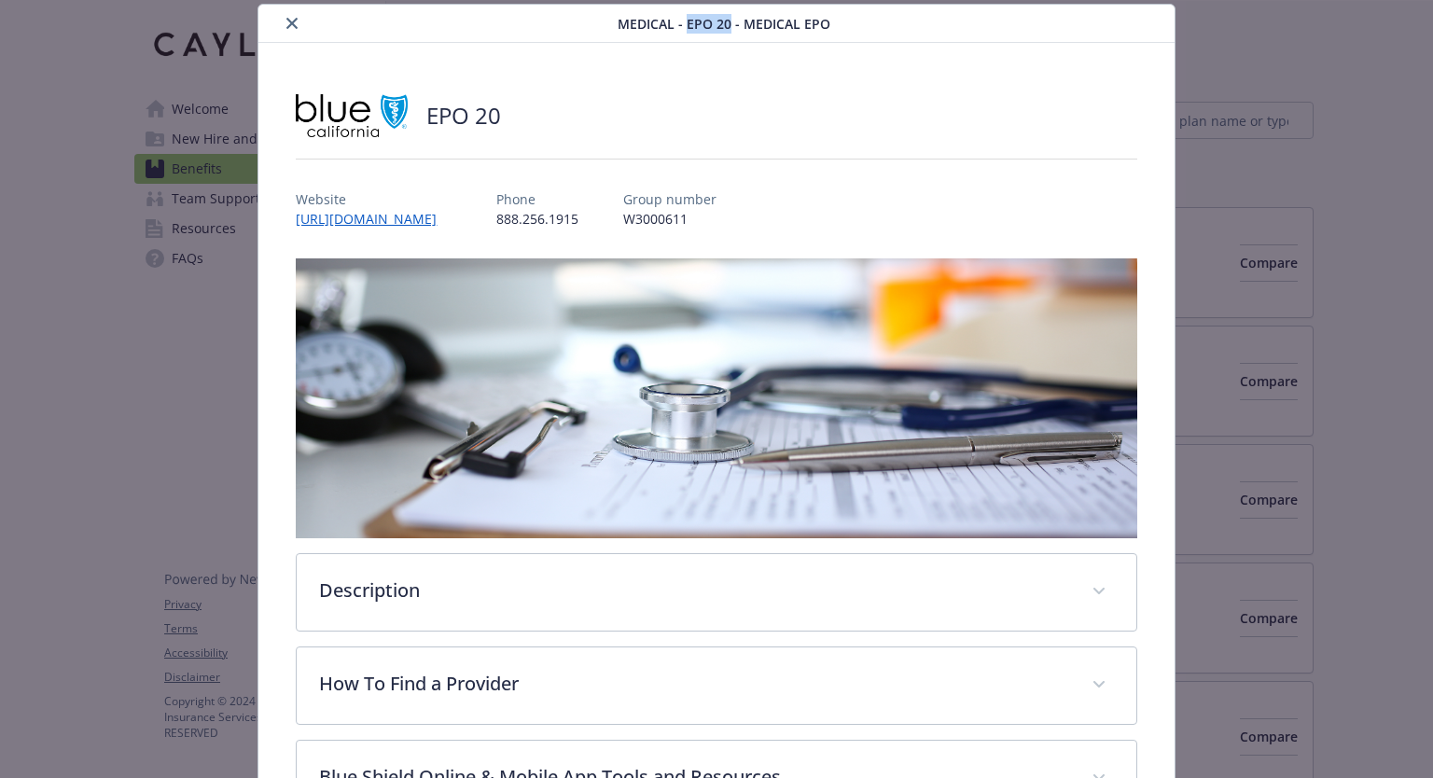
drag, startPoint x: 679, startPoint y: 23, endPoint x: 725, endPoint y: 26, distance: 45.8
click at [725, 26] on span "Medical - EPO 20 - Medical EPO" at bounding box center [723, 24] width 213 height 20
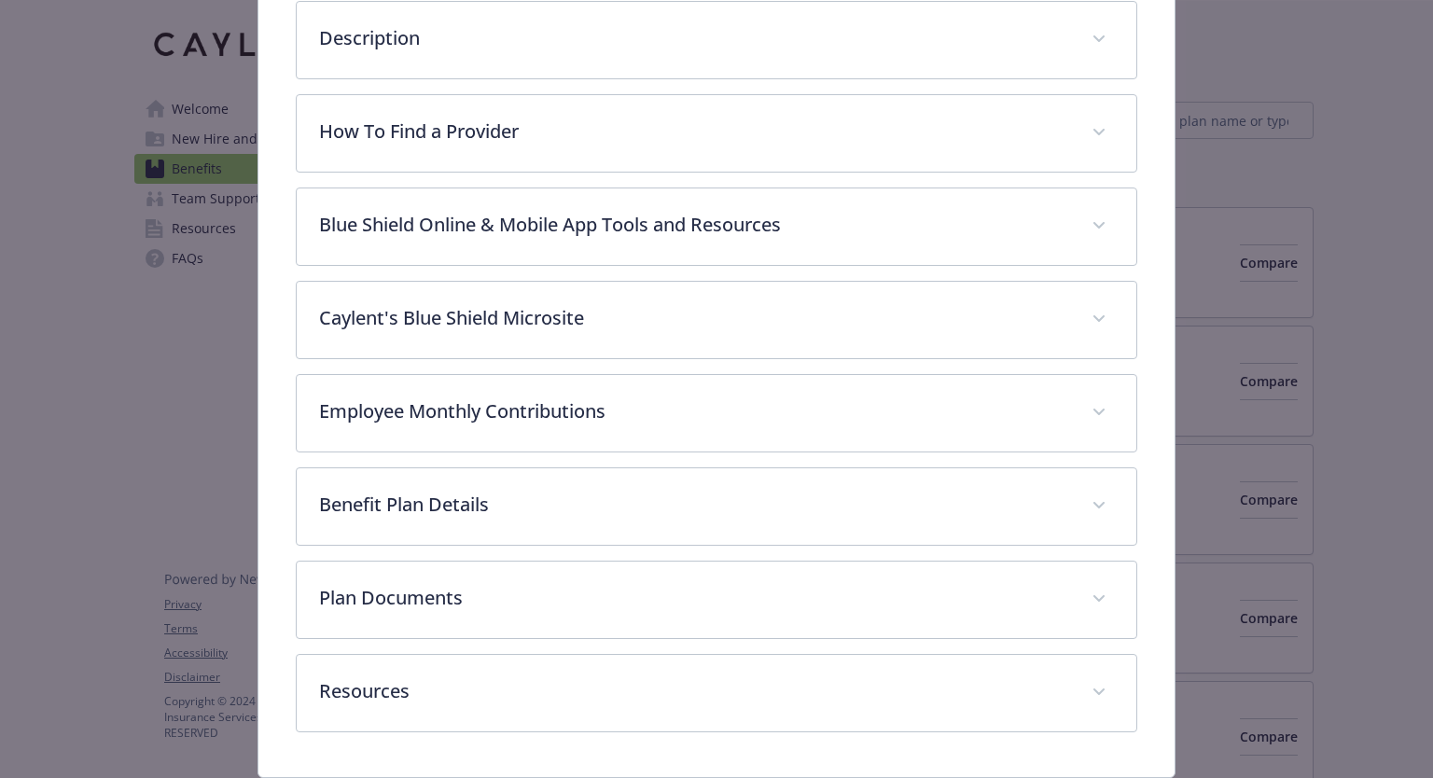
scroll to position [605, 0]
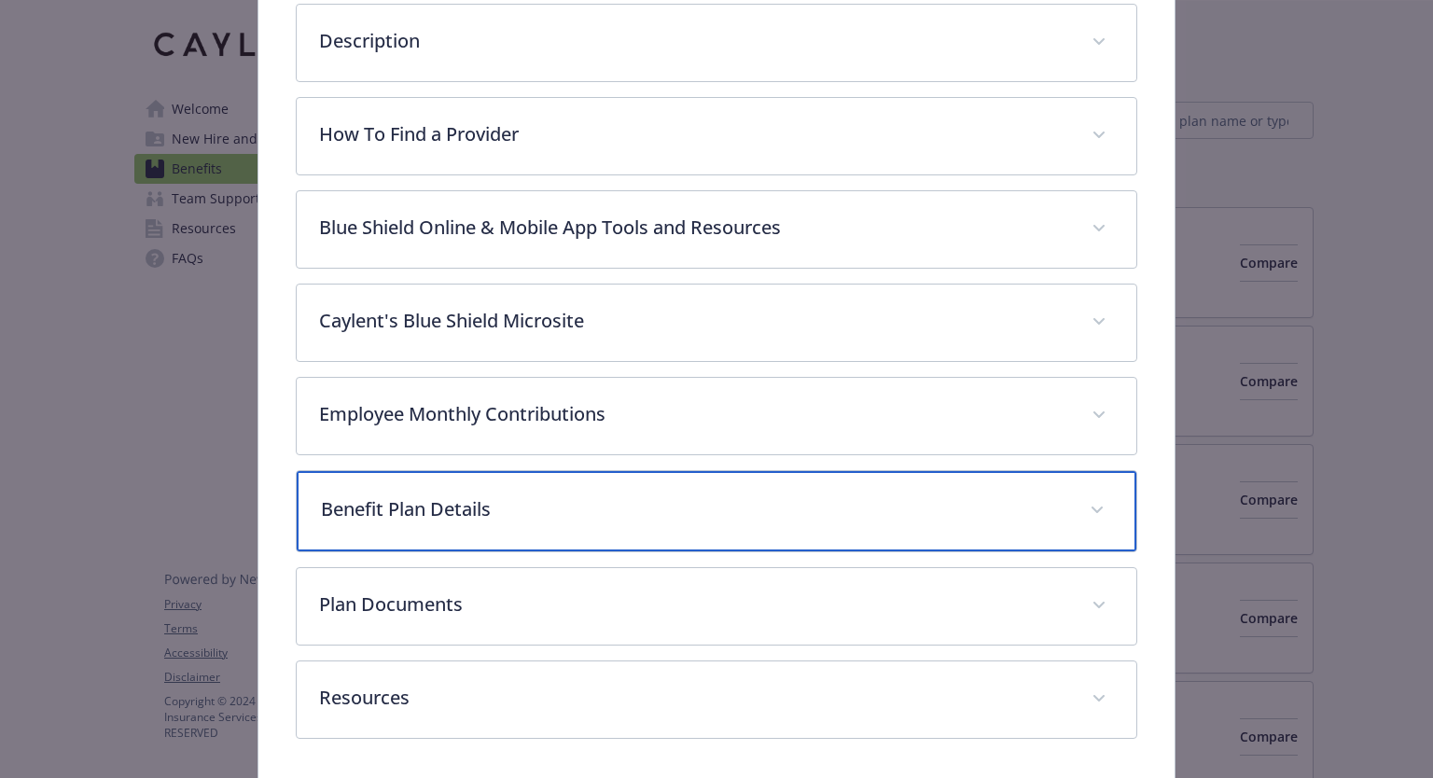
click at [1083, 498] on span "details for plan Medical - EPO 20 - Medical EPO" at bounding box center [1097, 510] width 30 height 30
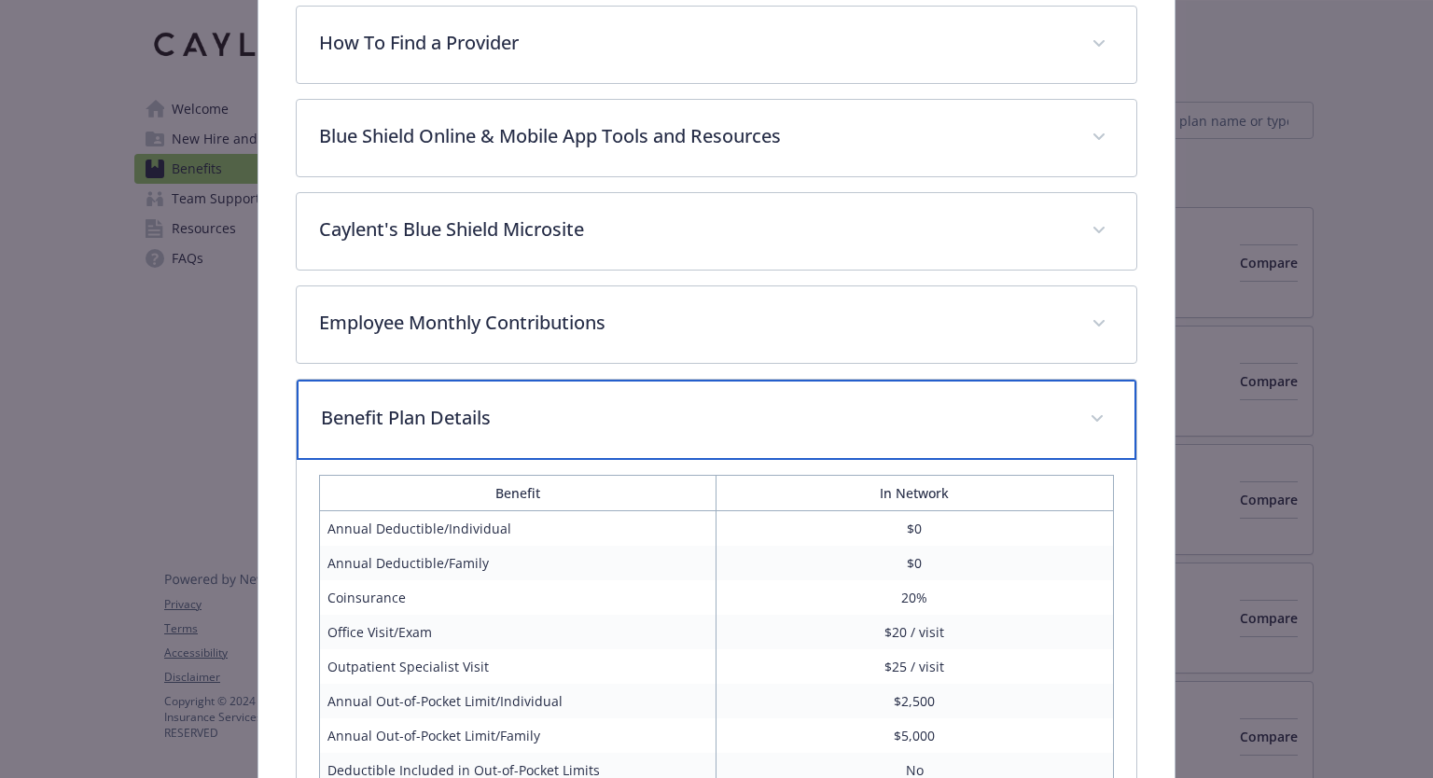
scroll to position [703, 0]
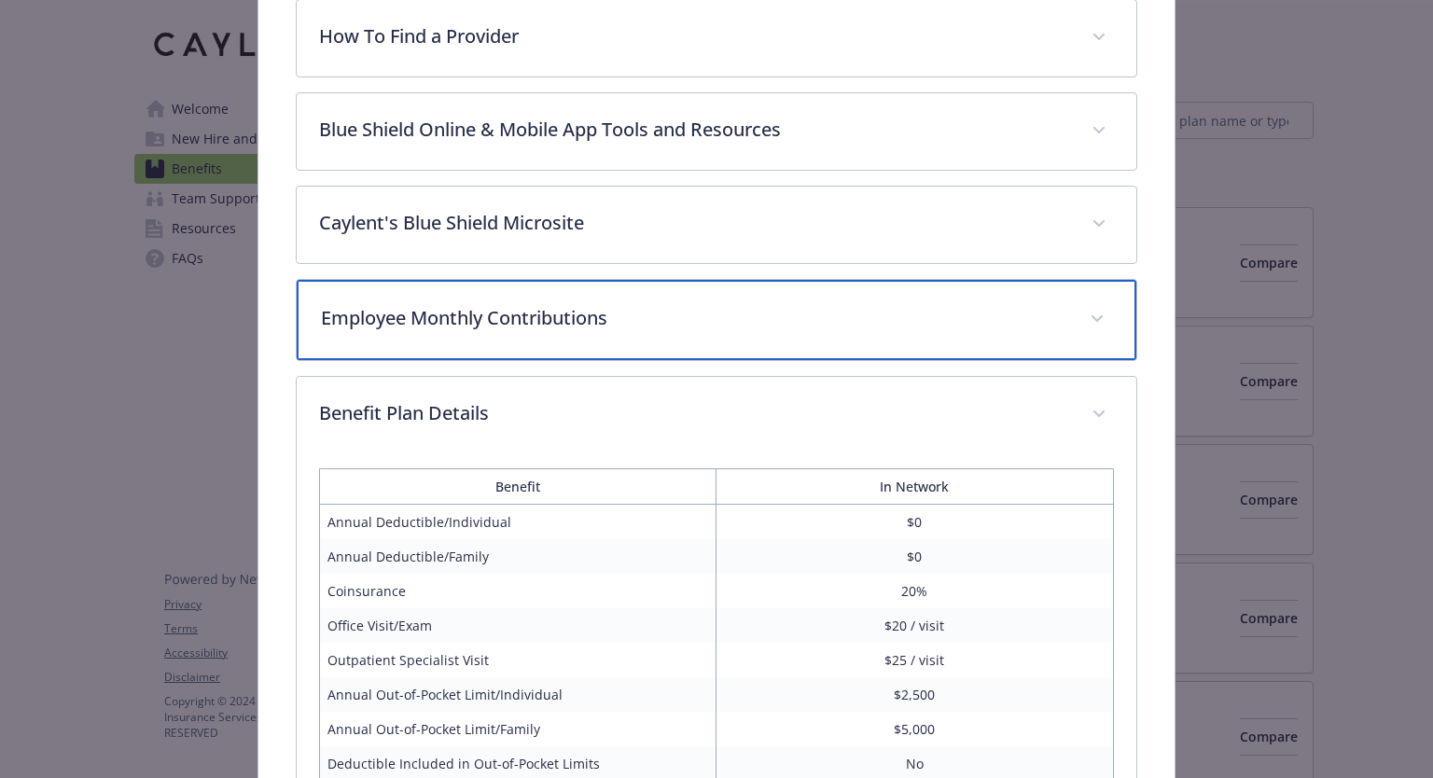
click at [988, 318] on p "Employee Monthly Contributions" at bounding box center [693, 318] width 745 height 28
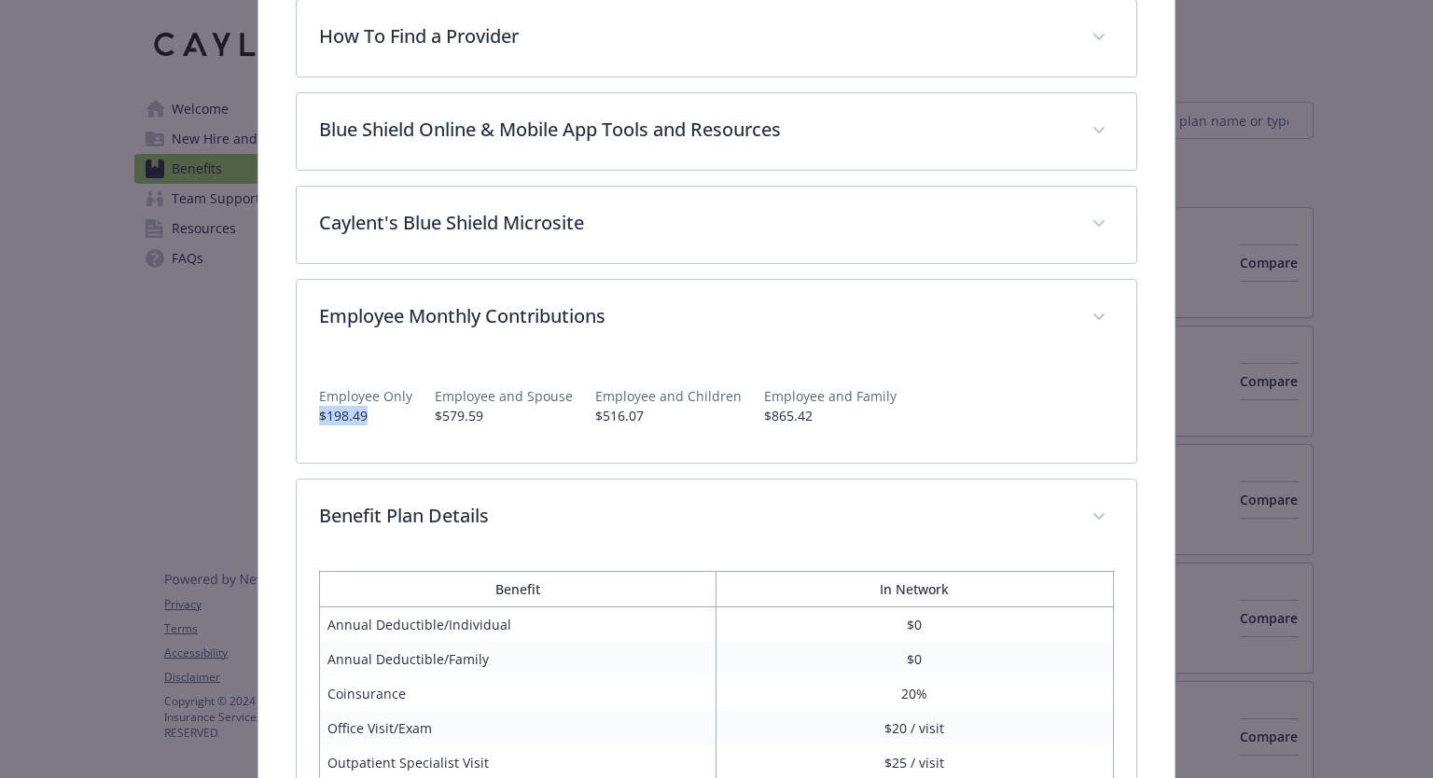
drag, startPoint x: 313, startPoint y: 409, endPoint x: 362, endPoint y: 415, distance: 48.8
click at [362, 415] on div "Employee Only $198.49 Employee and Spouse $579.59 Employee and Children $516.07…" at bounding box center [716, 409] width 839 height 106
click at [957, 433] on div "Employee Only $198.49 Employee and Spouse $579.59 Employee and Children $516.07…" at bounding box center [716, 398] width 794 height 84
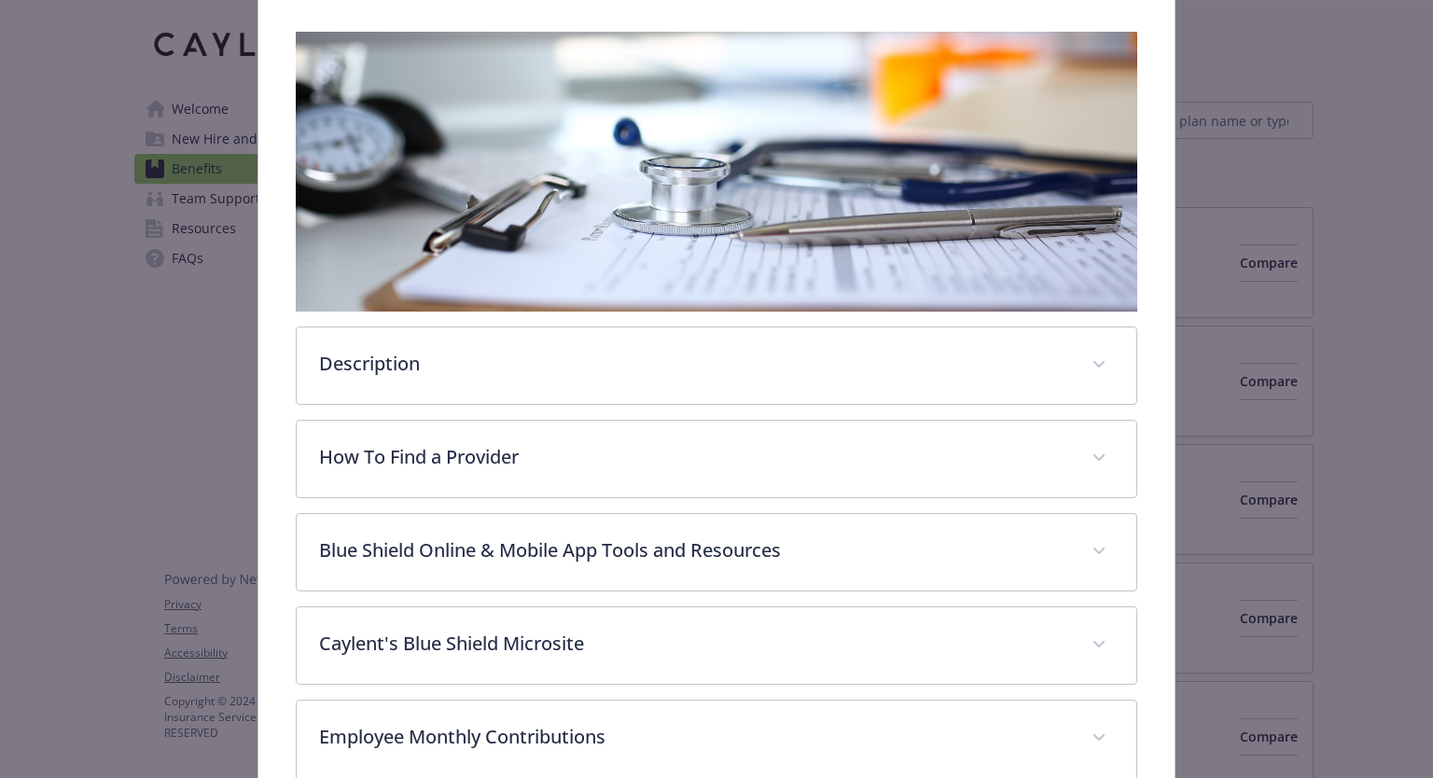
scroll to position [293, 0]
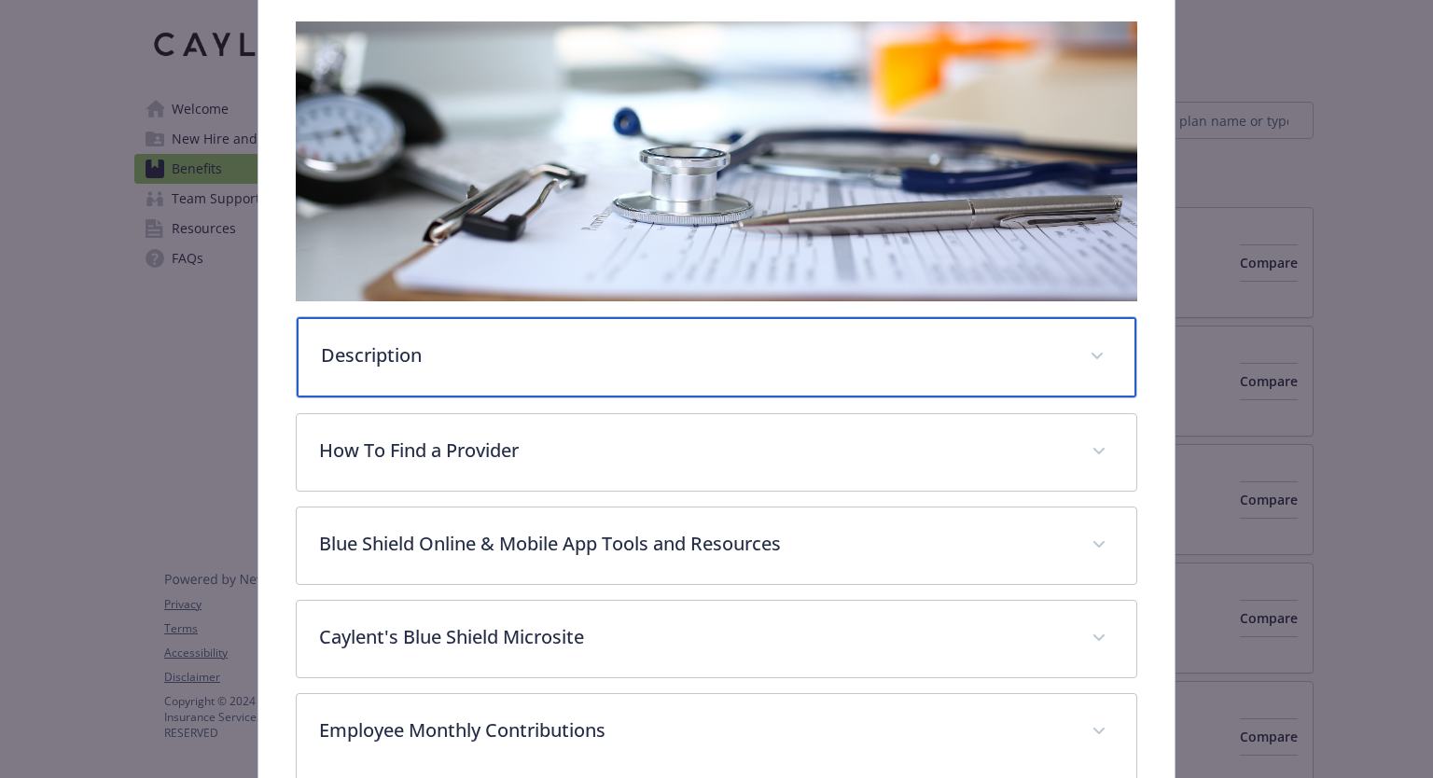
click at [1082, 337] on div "Description" at bounding box center [716, 357] width 839 height 80
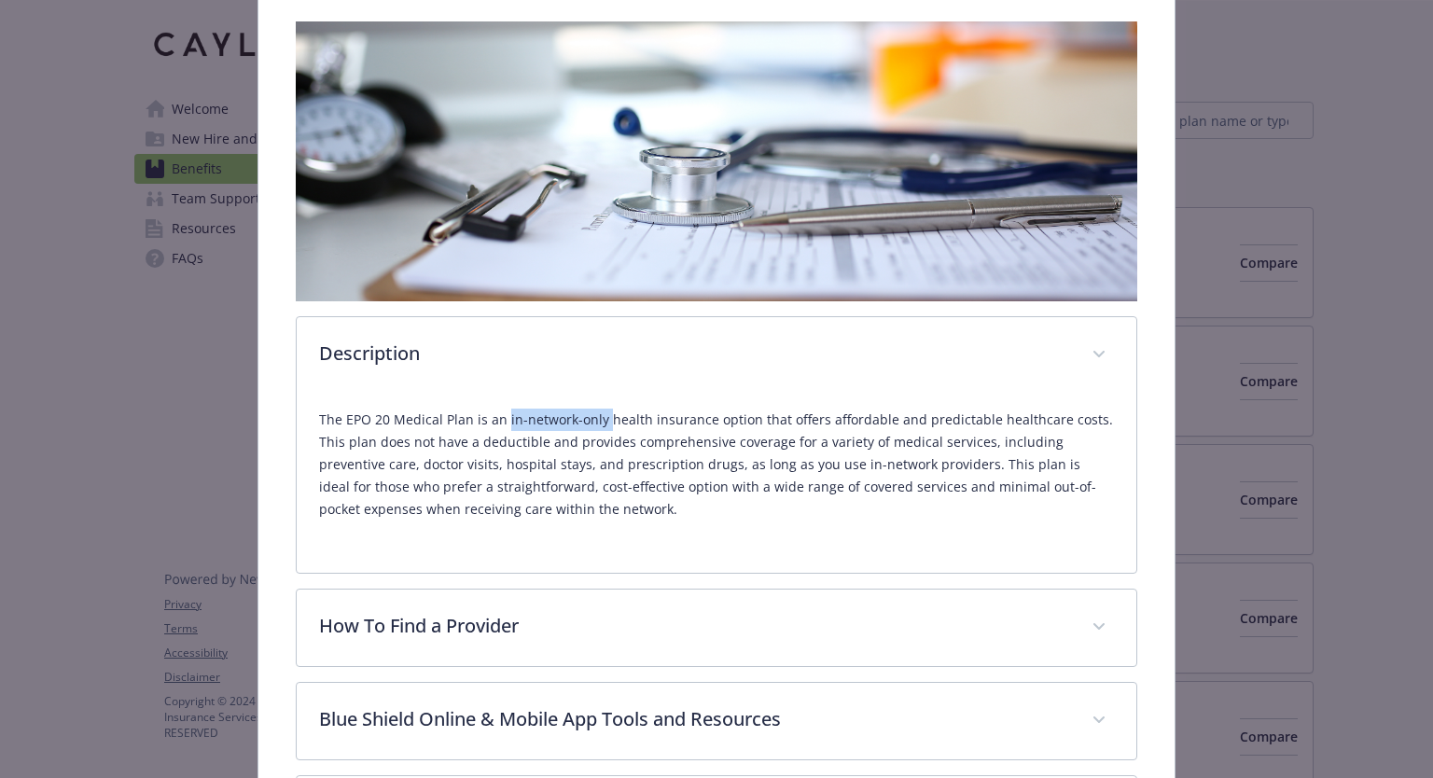
drag, startPoint x: 501, startPoint y: 423, endPoint x: 601, endPoint y: 415, distance: 100.1
click at [601, 415] on p "The EPO 20 Medical Plan is an in-network-only health insurance option that offe…" at bounding box center [716, 465] width 794 height 112
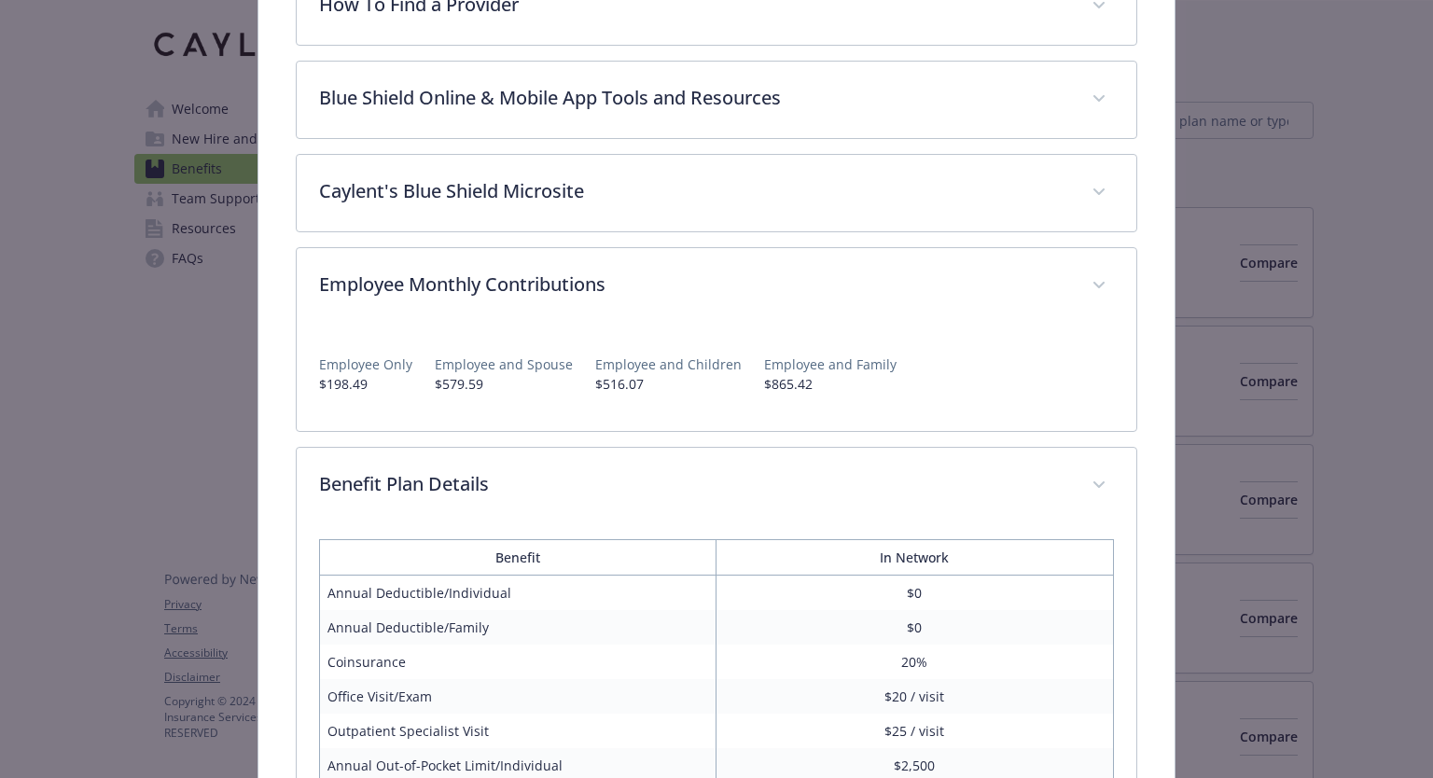
scroll to position [941, 0]
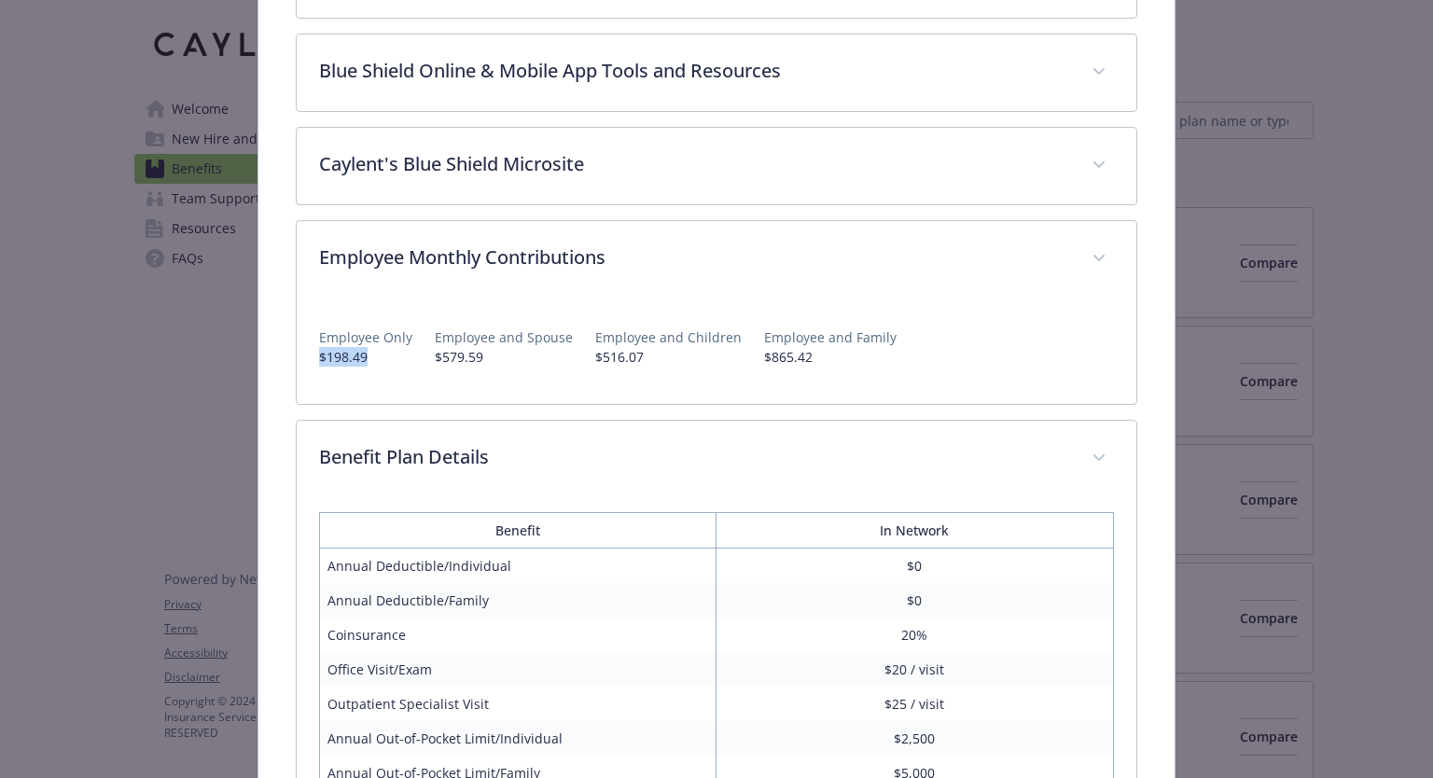
drag, startPoint x: 316, startPoint y: 353, endPoint x: 366, endPoint y: 358, distance: 49.8
click at [366, 358] on p "$198.49" at bounding box center [365, 357] width 93 height 20
drag, startPoint x: 433, startPoint y: 352, endPoint x: 489, endPoint y: 351, distance: 56.0
click at [489, 351] on p "$579.59" at bounding box center [504, 357] width 138 height 20
drag, startPoint x: 586, startPoint y: 351, endPoint x: 634, endPoint y: 354, distance: 48.6
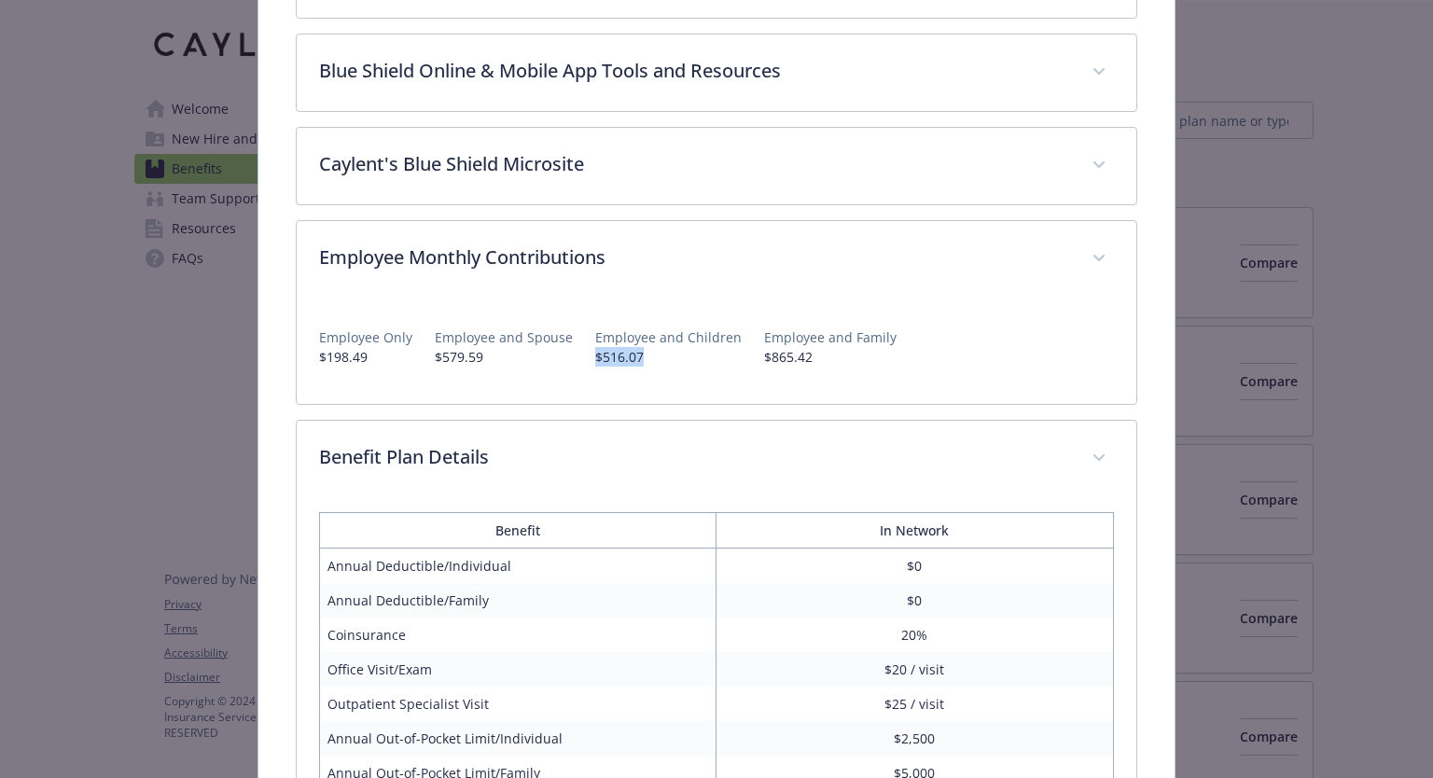
click at [634, 354] on div "Employee Only $198.49 Employee and Spouse $579.59 Employee and Children $516.07…" at bounding box center [716, 339] width 794 height 54
drag, startPoint x: 749, startPoint y: 352, endPoint x: 803, endPoint y: 353, distance: 54.1
click at [803, 353] on div "Employee Only $198.49 Employee and Spouse $579.59 Employee and Children $516.07…" at bounding box center [716, 339] width 794 height 54
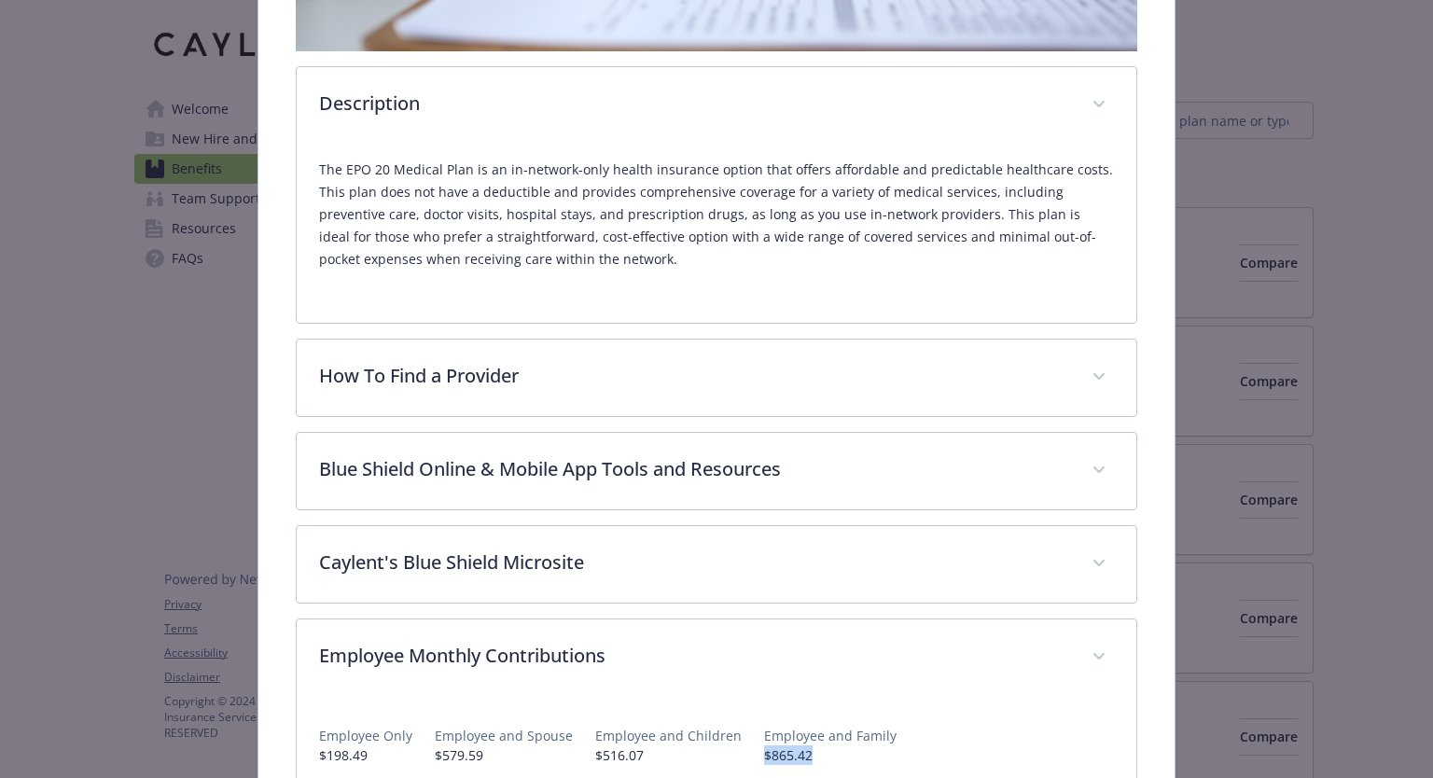
scroll to position [545, 0]
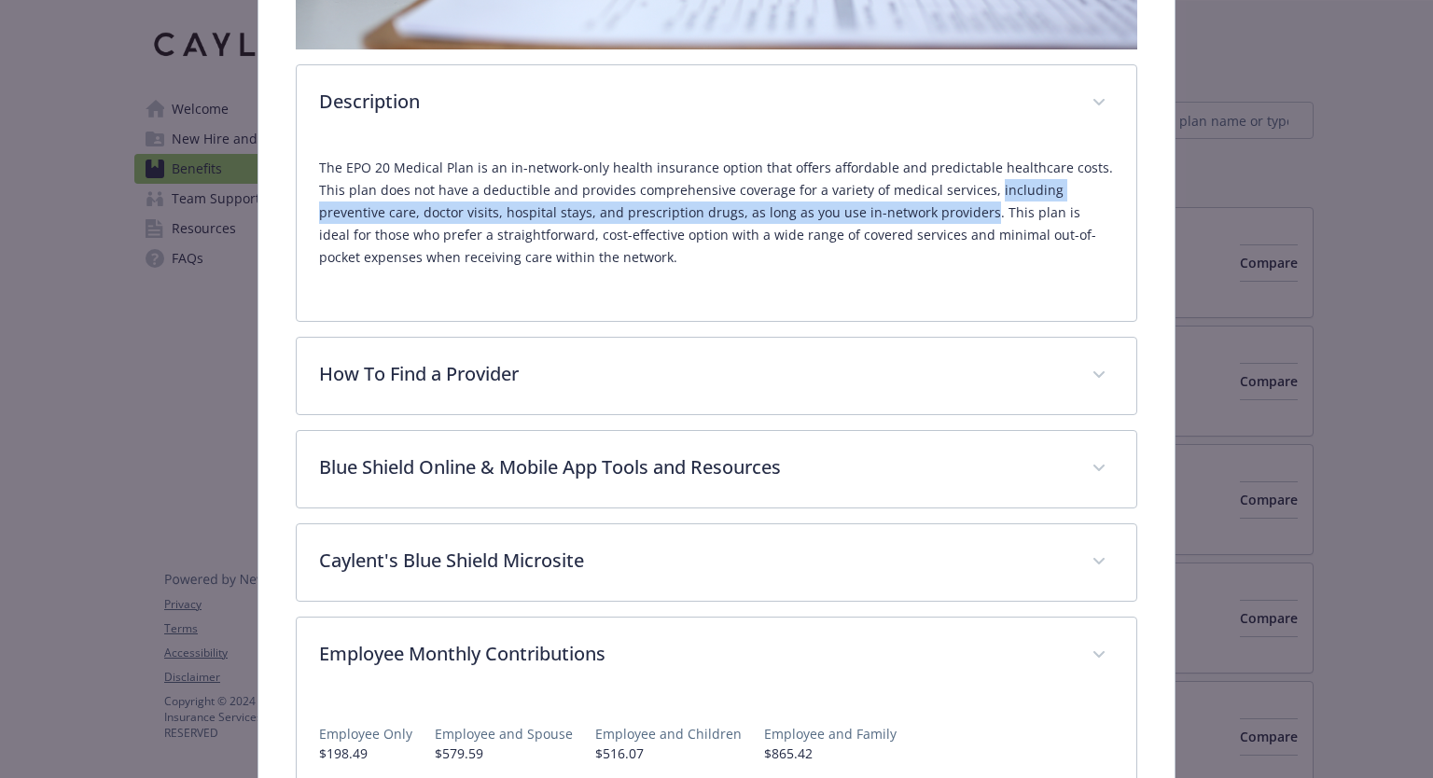
drag, startPoint x: 977, startPoint y: 186, endPoint x: 905, endPoint y: 209, distance: 75.5
click at [905, 209] on p "The EPO 20 Medical Plan is an in-network-only health insurance option that offe…" at bounding box center [716, 213] width 794 height 112
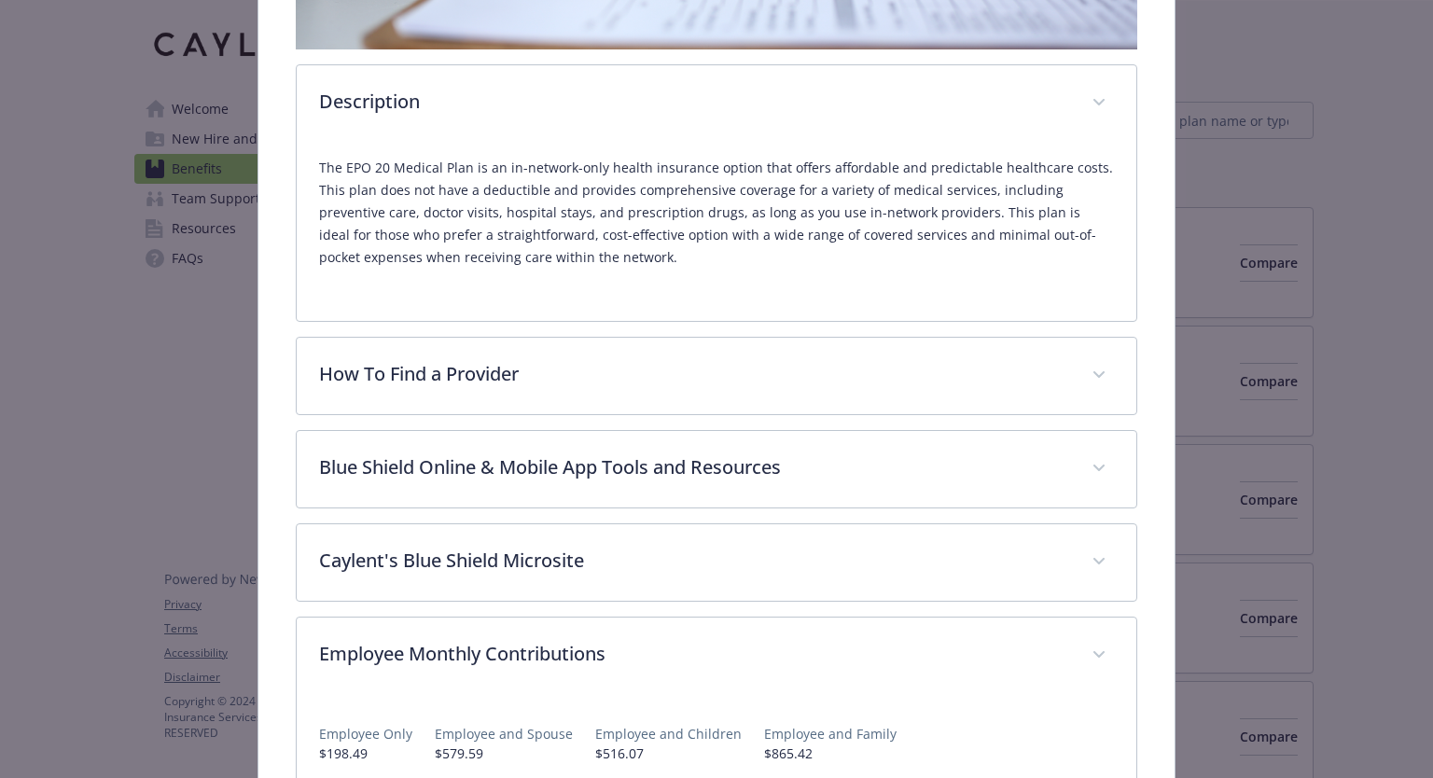
click at [877, 177] on p "The EPO 20 Medical Plan is an in-network-only health insurance option that offe…" at bounding box center [716, 213] width 794 height 112
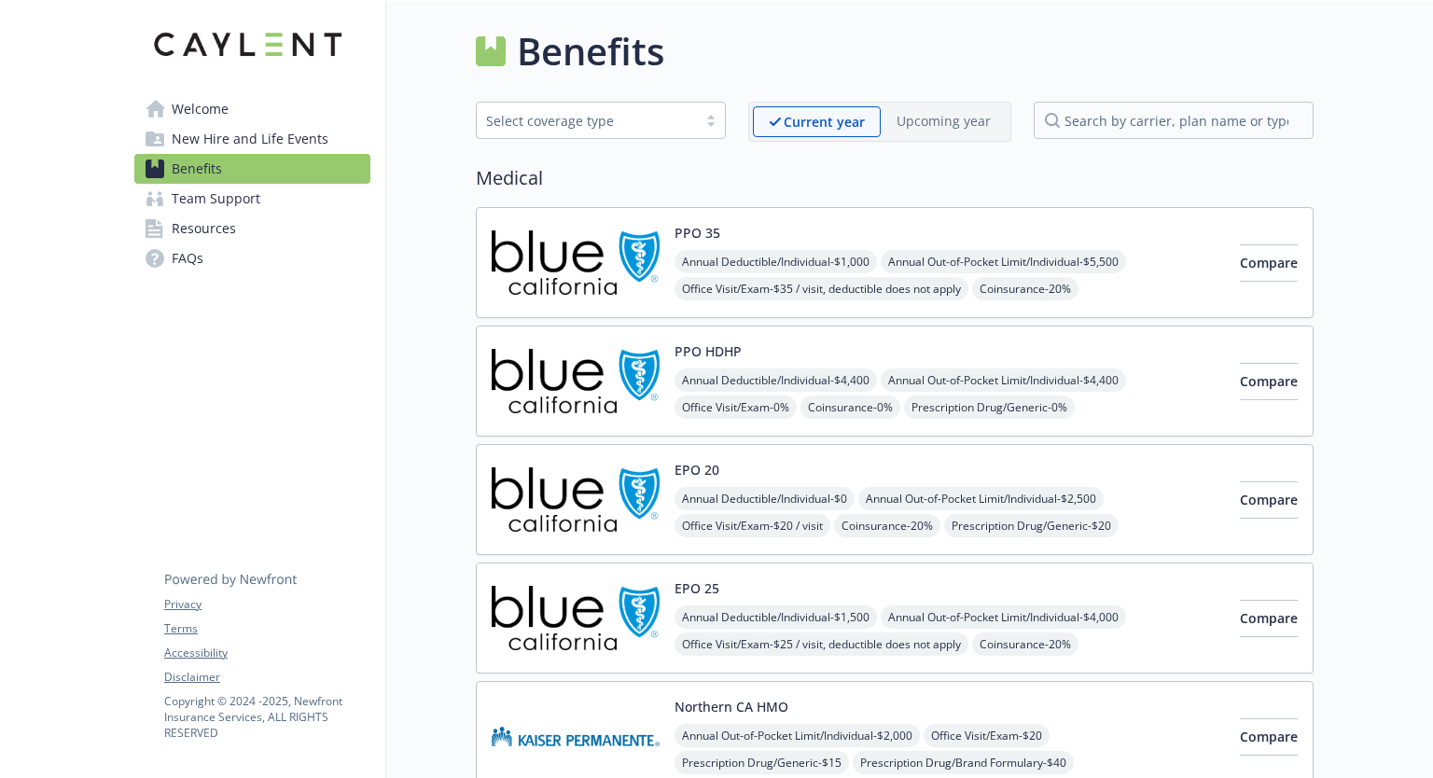
click at [690, 585] on button "EPO 25" at bounding box center [696, 588] width 45 height 20
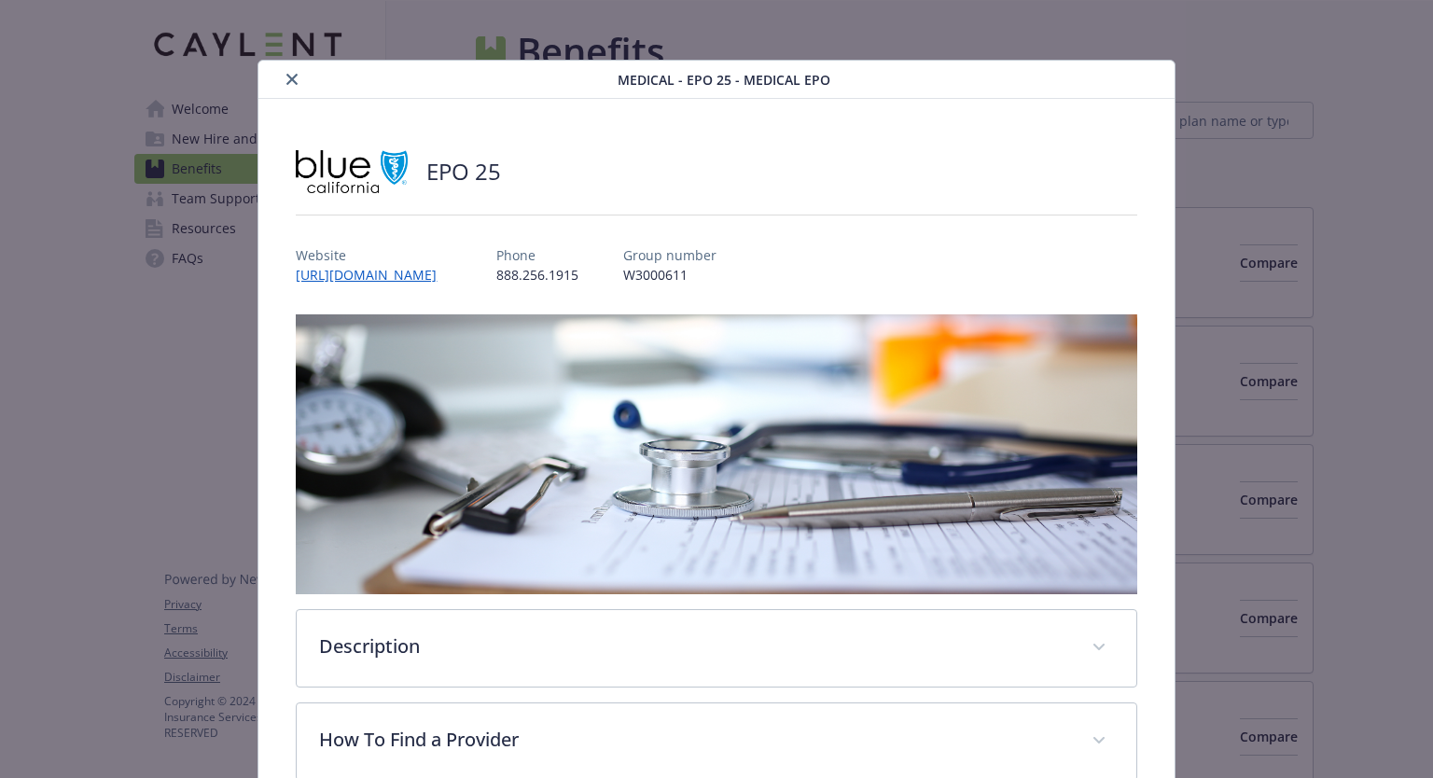
scroll to position [56, 0]
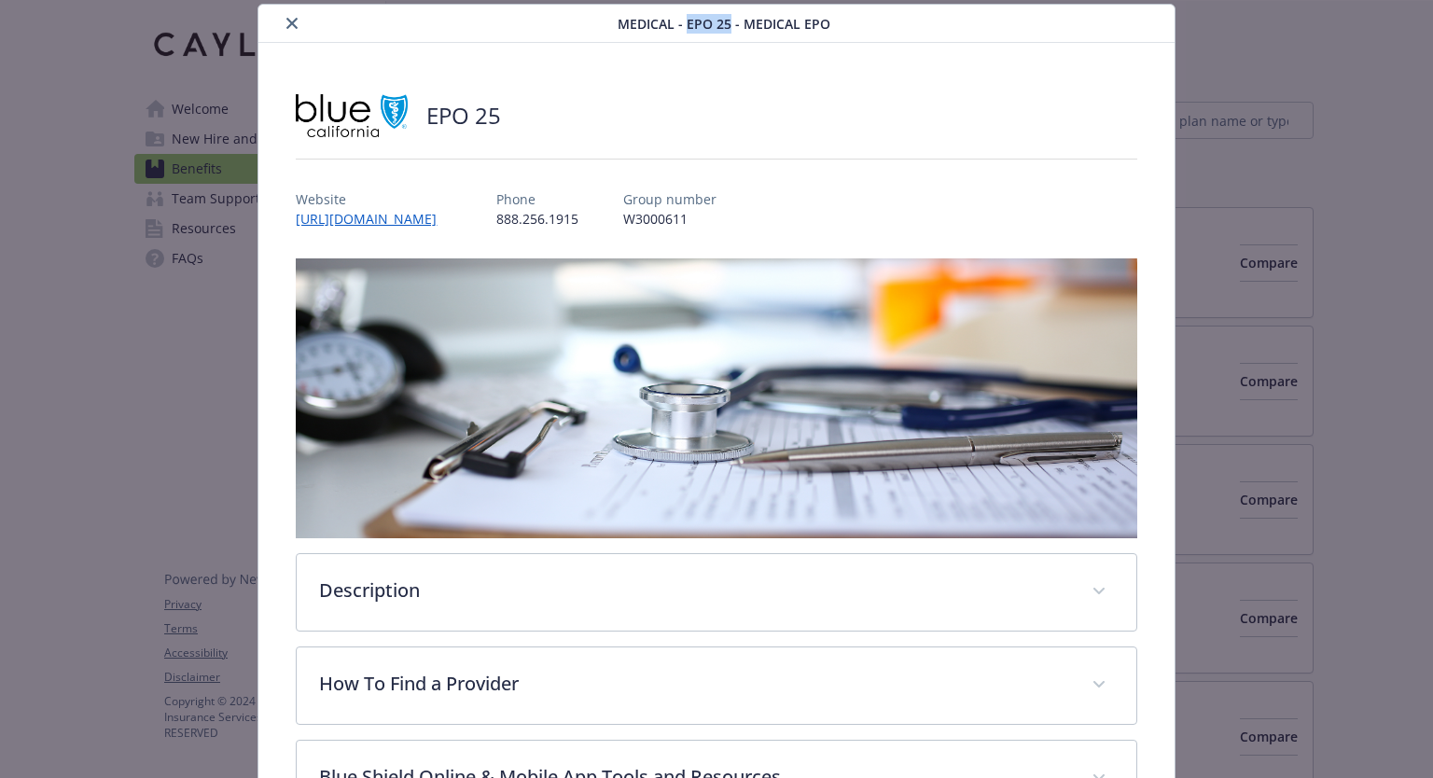
drag, startPoint x: 680, startPoint y: 21, endPoint x: 722, endPoint y: 23, distance: 42.0
click at [722, 23] on span "Medical - EPO 25 - Medical EPO" at bounding box center [723, 24] width 213 height 20
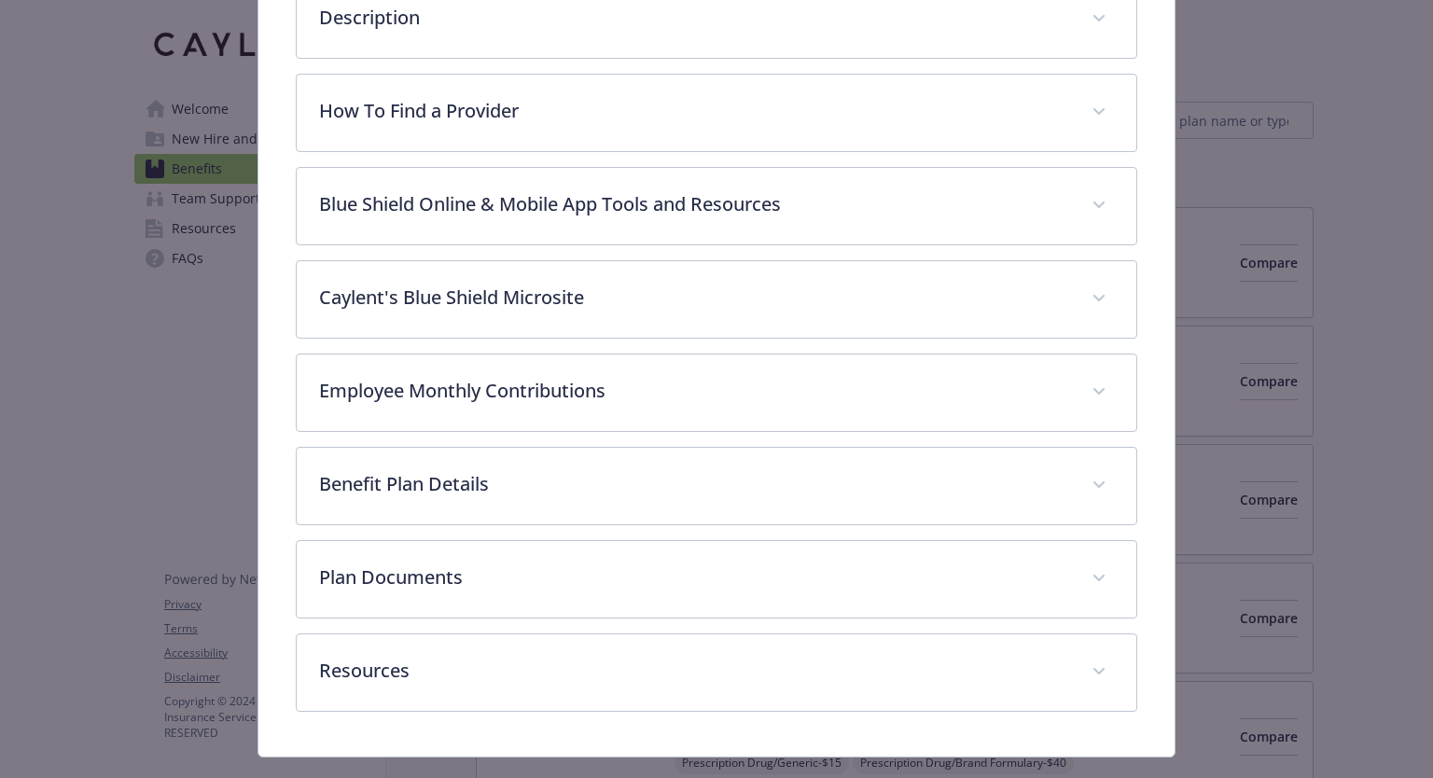
scroll to position [661, 0]
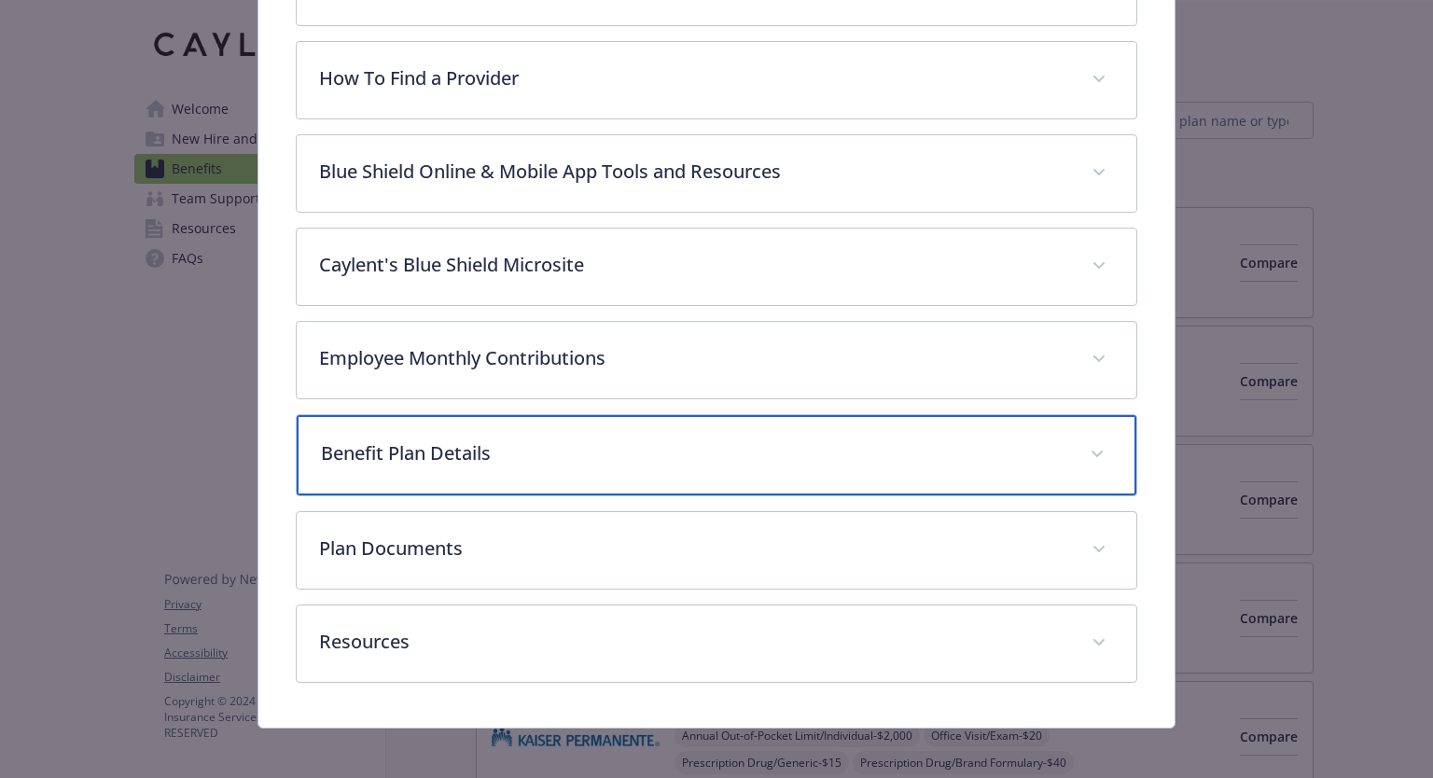
click at [1091, 439] on span "details for plan Medical - EPO 25 - Medical EPO" at bounding box center [1097, 454] width 30 height 30
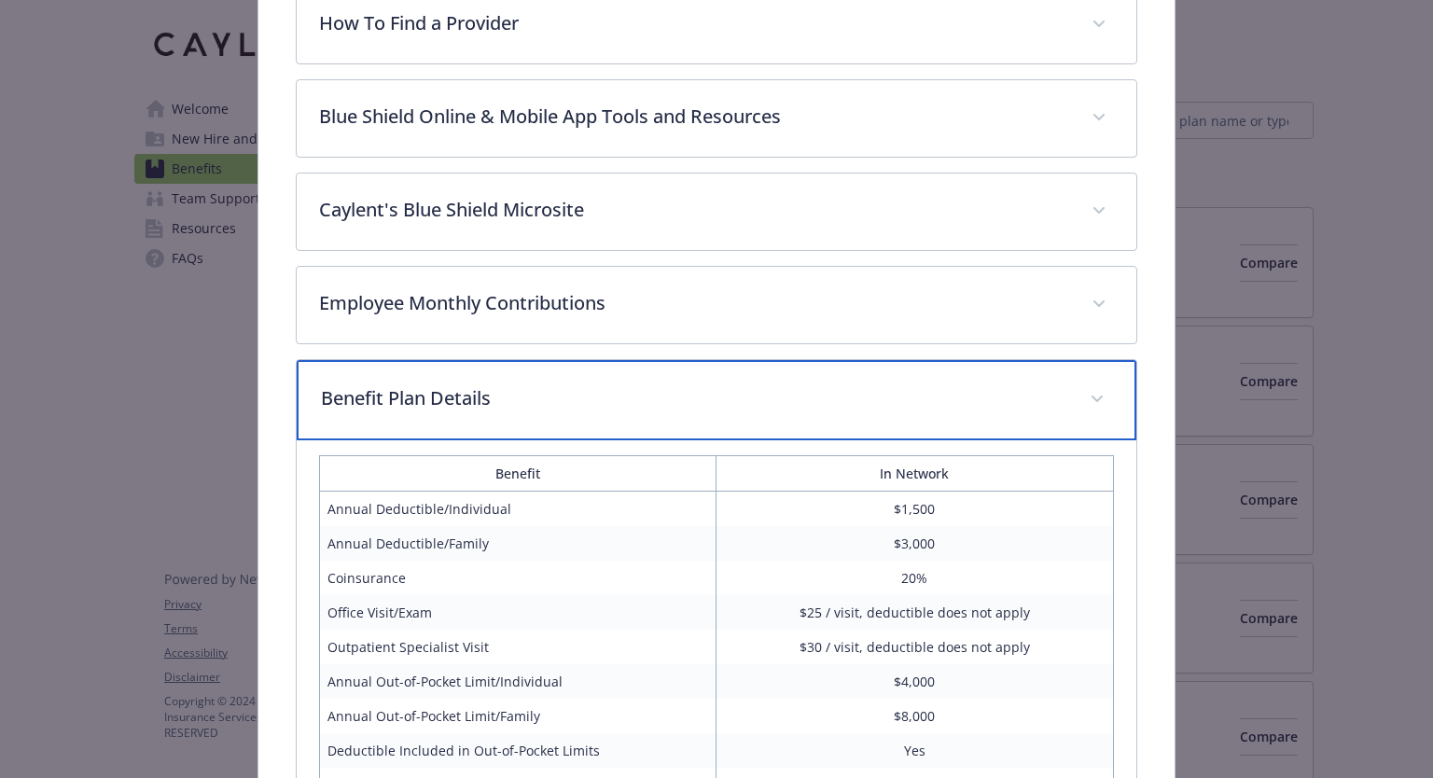
scroll to position [689, 0]
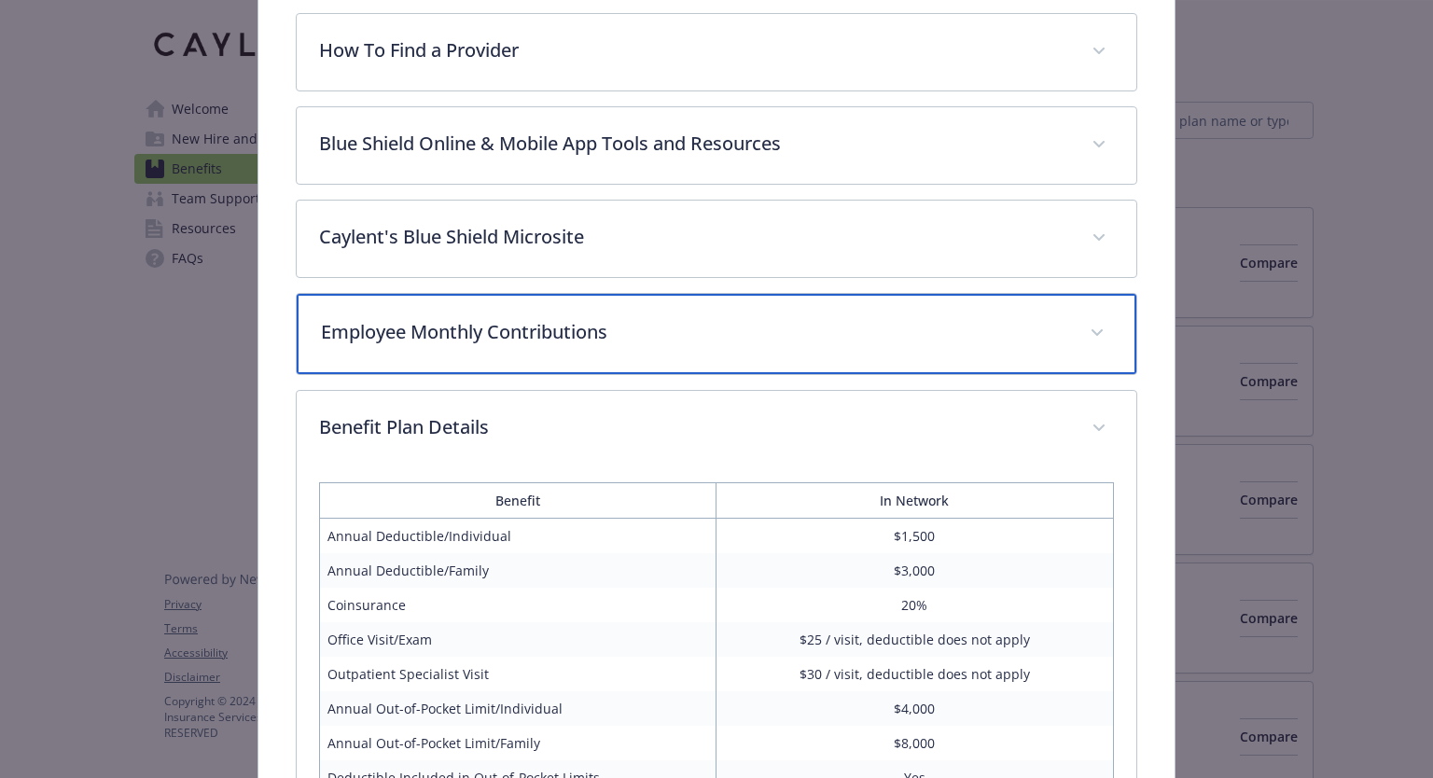
click at [1086, 321] on span "details for plan Medical - EPO 25 - Medical EPO" at bounding box center [1097, 333] width 30 height 30
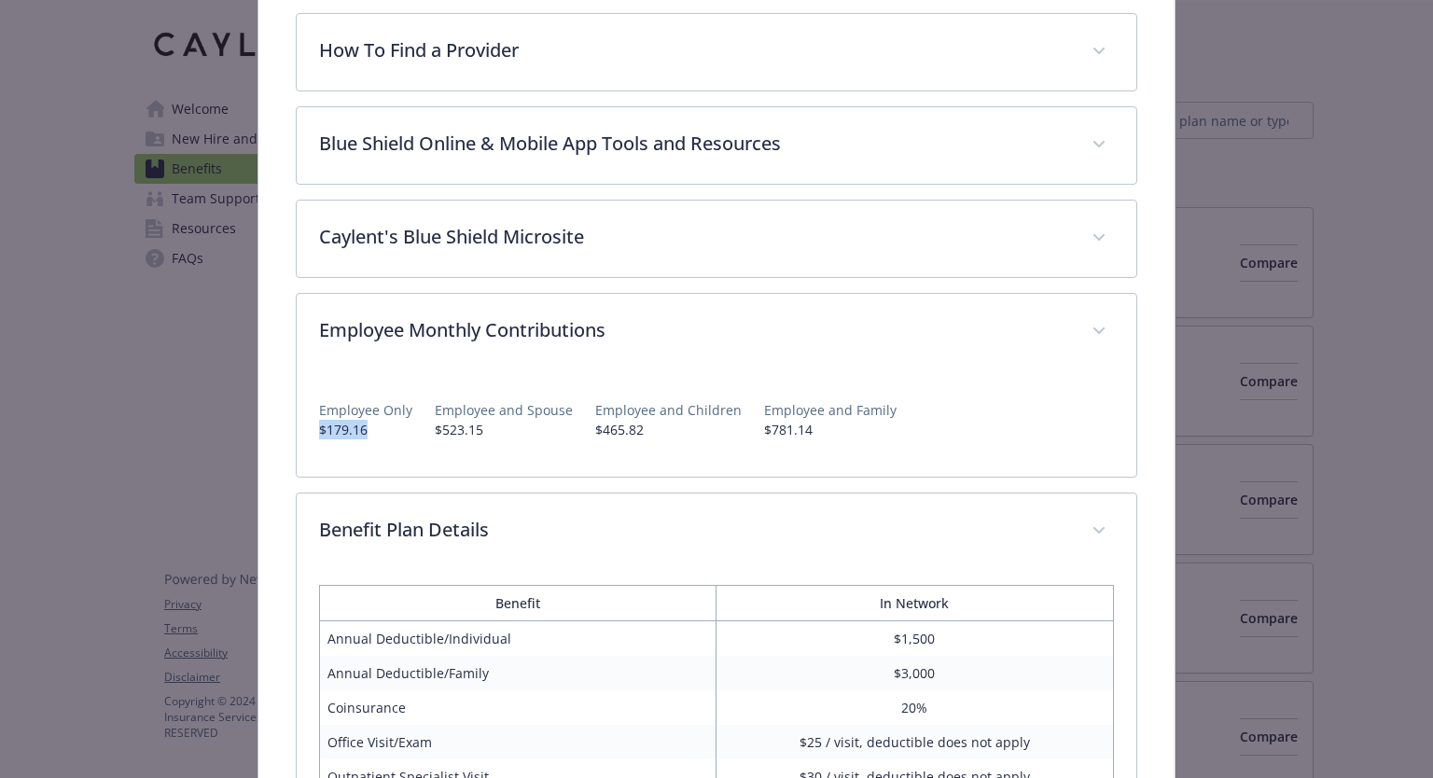
drag, startPoint x: 310, startPoint y: 423, endPoint x: 363, endPoint y: 430, distance: 53.7
click at [363, 430] on div "Employee Only $179.16 Employee and Spouse $523.15 Employee and Children $465.82…" at bounding box center [716, 423] width 839 height 106
drag, startPoint x: 429, startPoint y: 423, endPoint x: 481, endPoint y: 425, distance: 52.3
click at [481, 425] on p "$523.15" at bounding box center [504, 430] width 138 height 20
drag, startPoint x: 587, startPoint y: 423, endPoint x: 649, endPoint y: 423, distance: 62.5
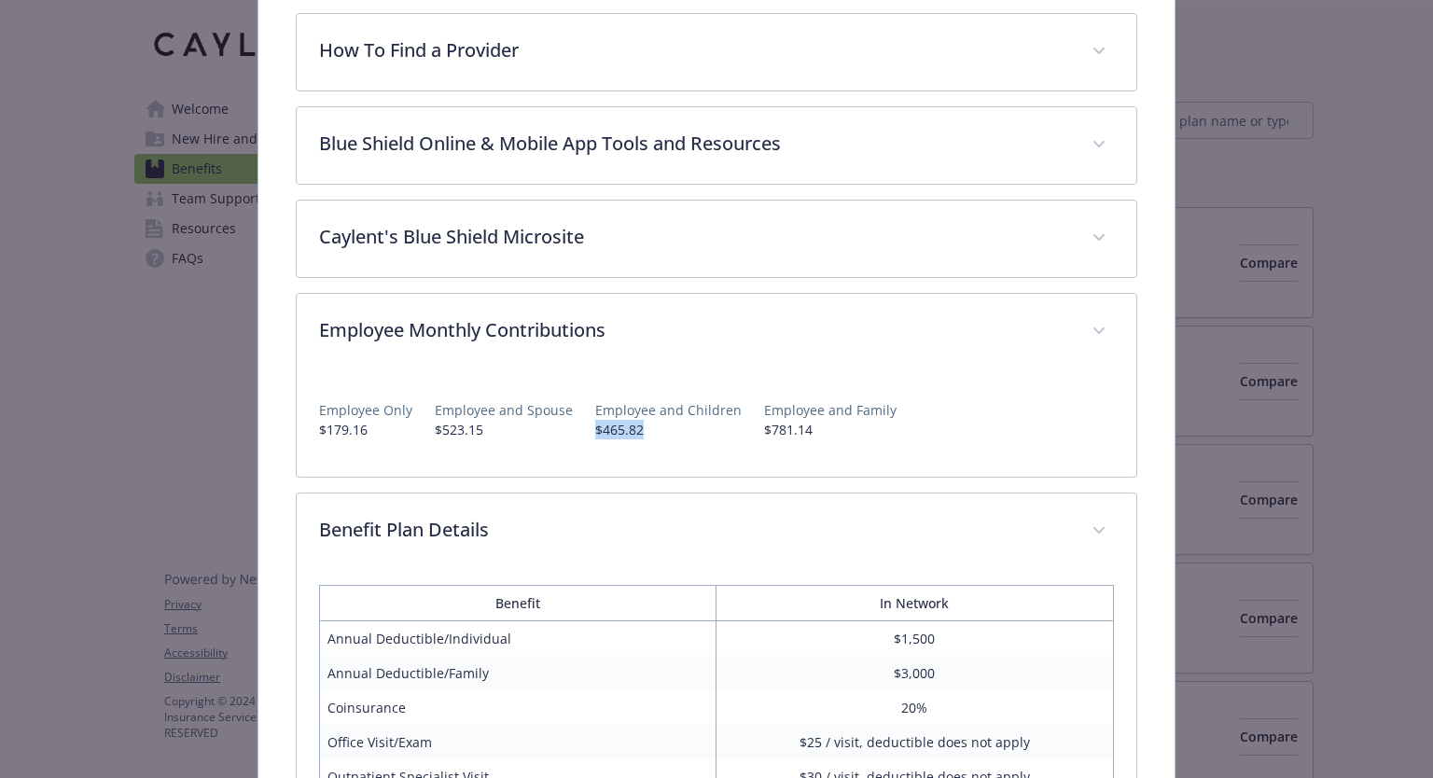
click at [649, 423] on p "$465.82" at bounding box center [668, 430] width 146 height 20
drag, startPoint x: 747, startPoint y: 423, endPoint x: 817, endPoint y: 431, distance: 70.5
click at [817, 431] on div "Employee Only $179.16 Employee and Spouse $523.15 Employee and Children $465.82…" at bounding box center [716, 412] width 794 height 54
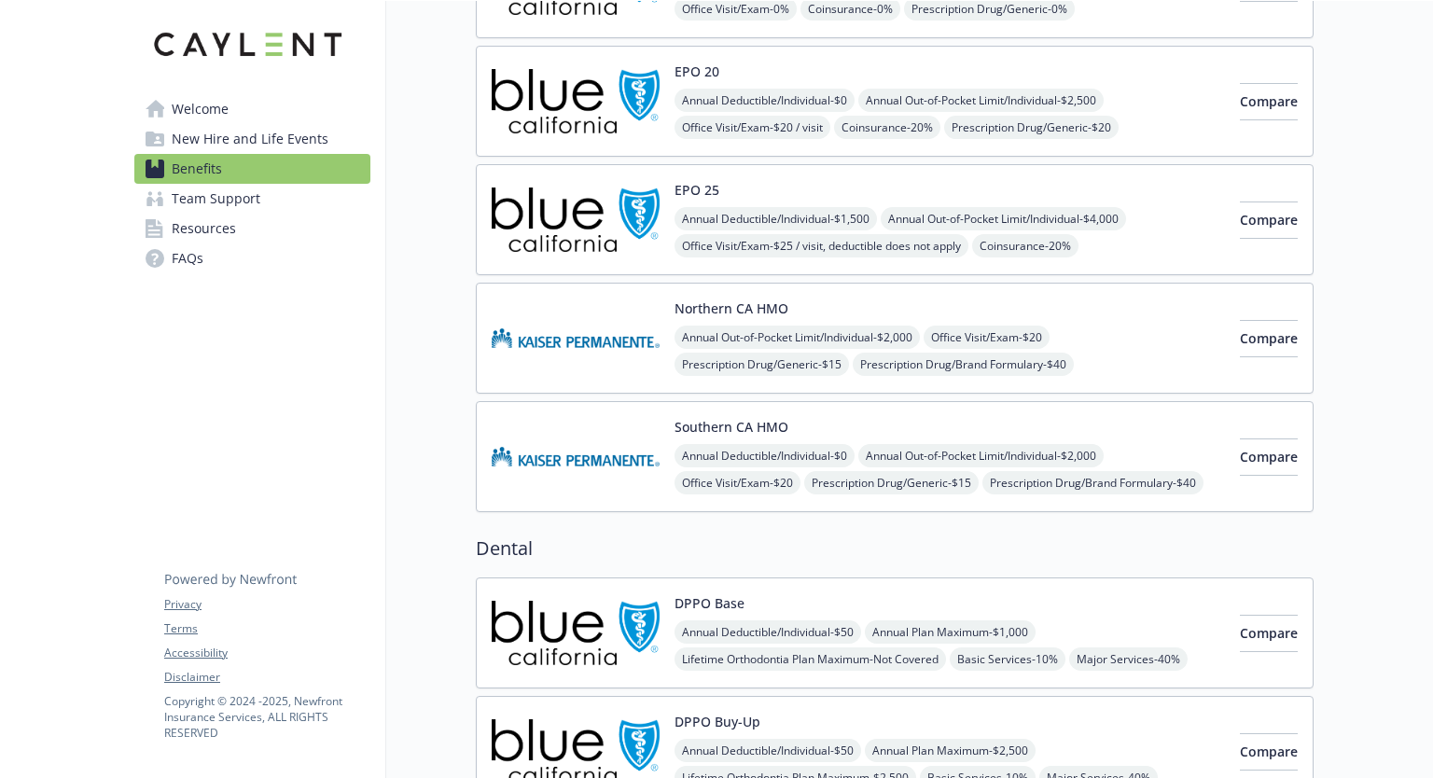
scroll to position [402, 0]
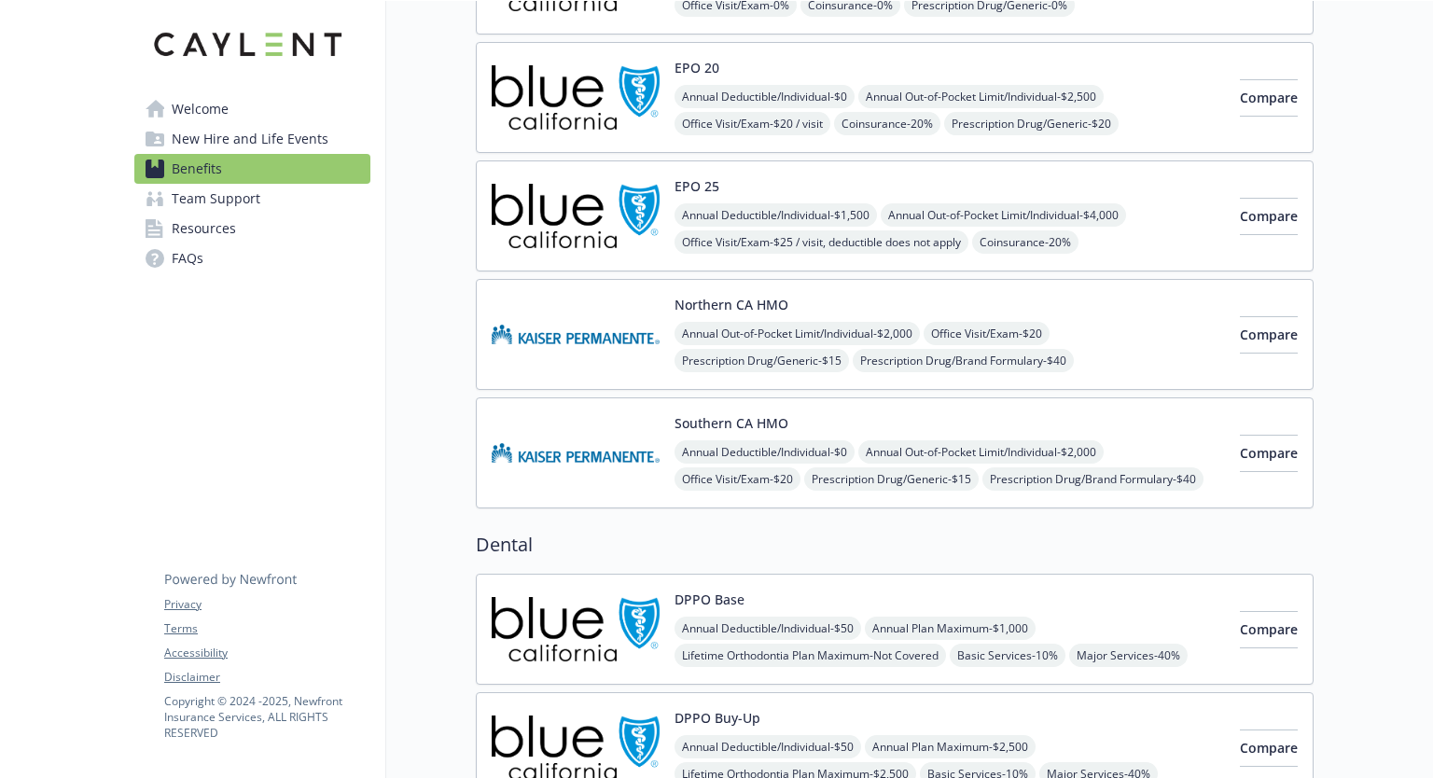
click at [695, 298] on button "Northern CA HMO" at bounding box center [731, 305] width 114 height 20
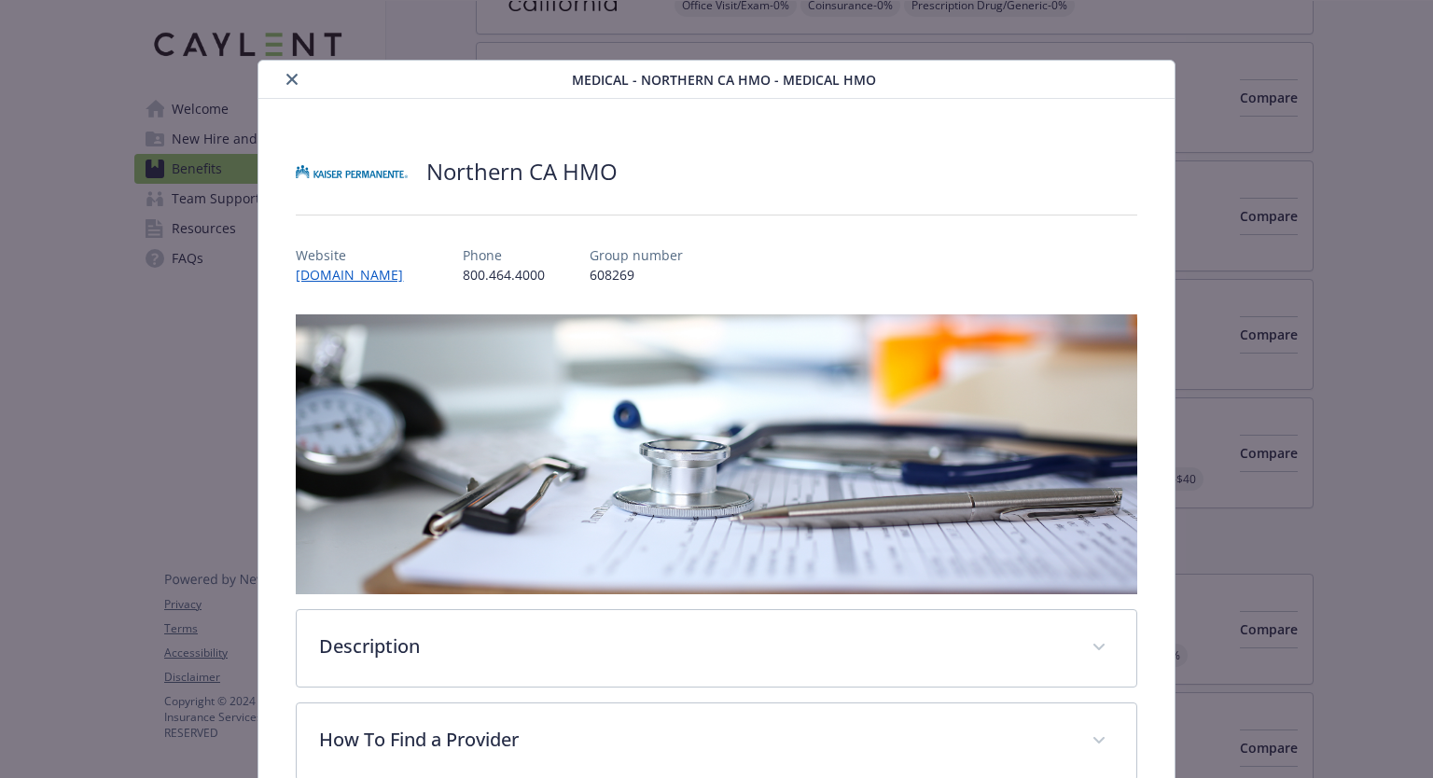
scroll to position [56, 0]
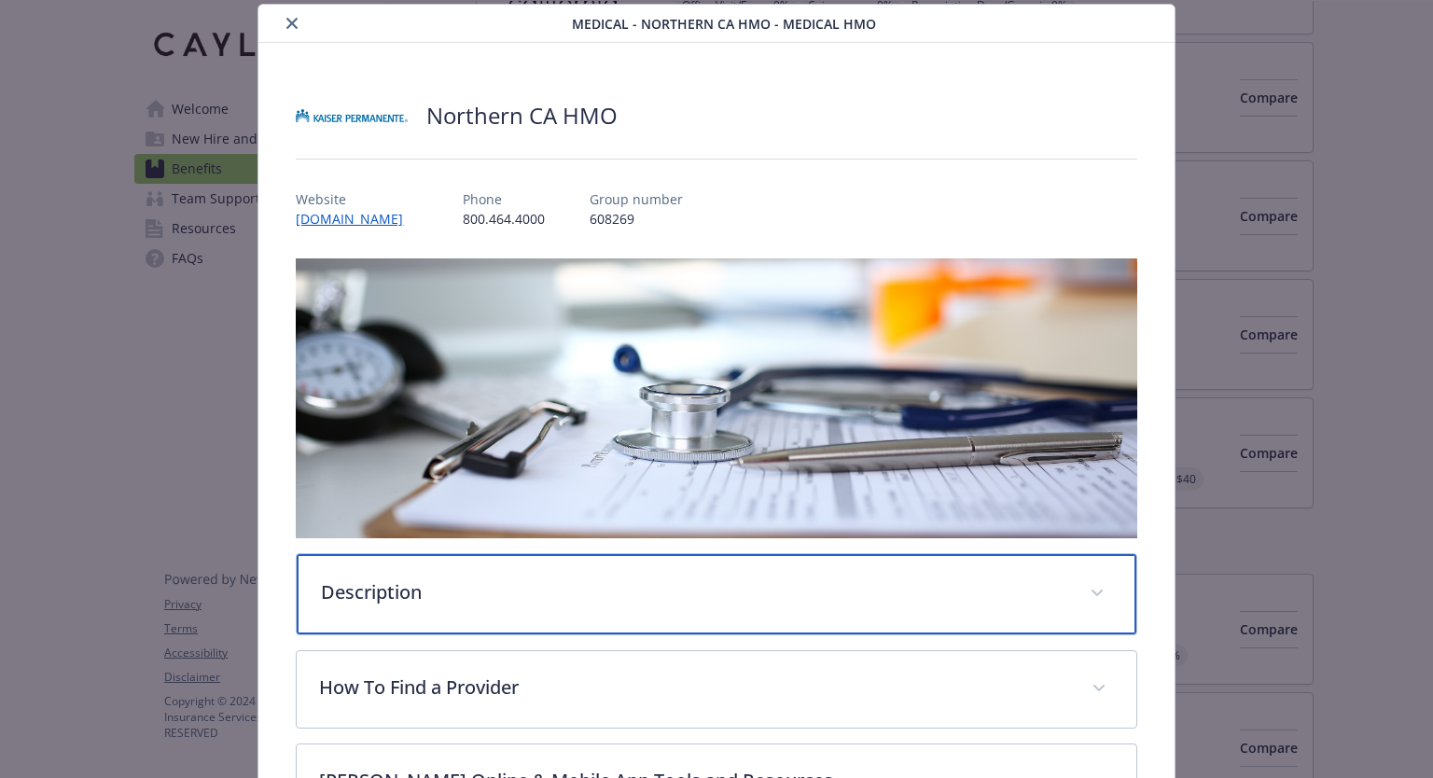
click at [488, 583] on p "Description" at bounding box center [693, 592] width 745 height 28
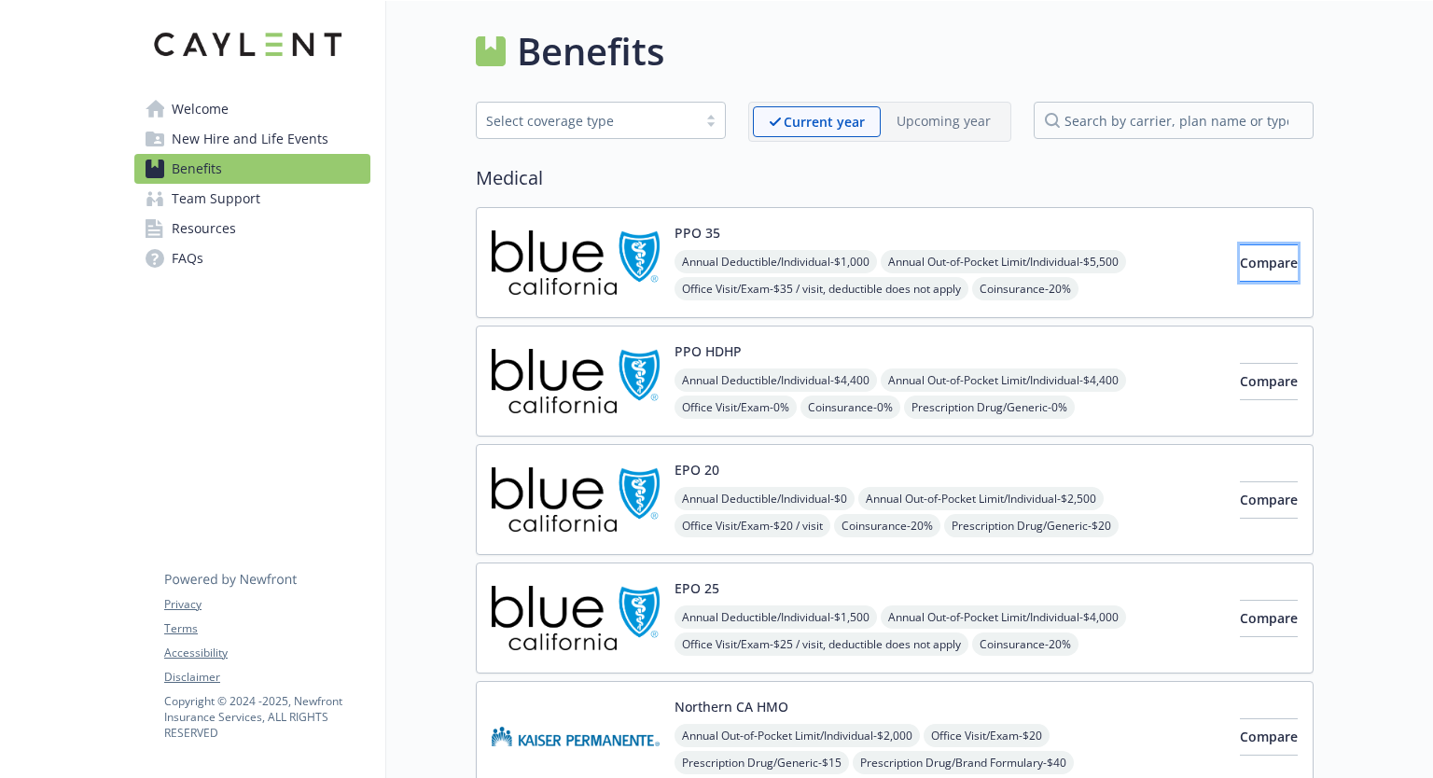
click at [1240, 257] on span "Compare" at bounding box center [1269, 263] width 58 height 18
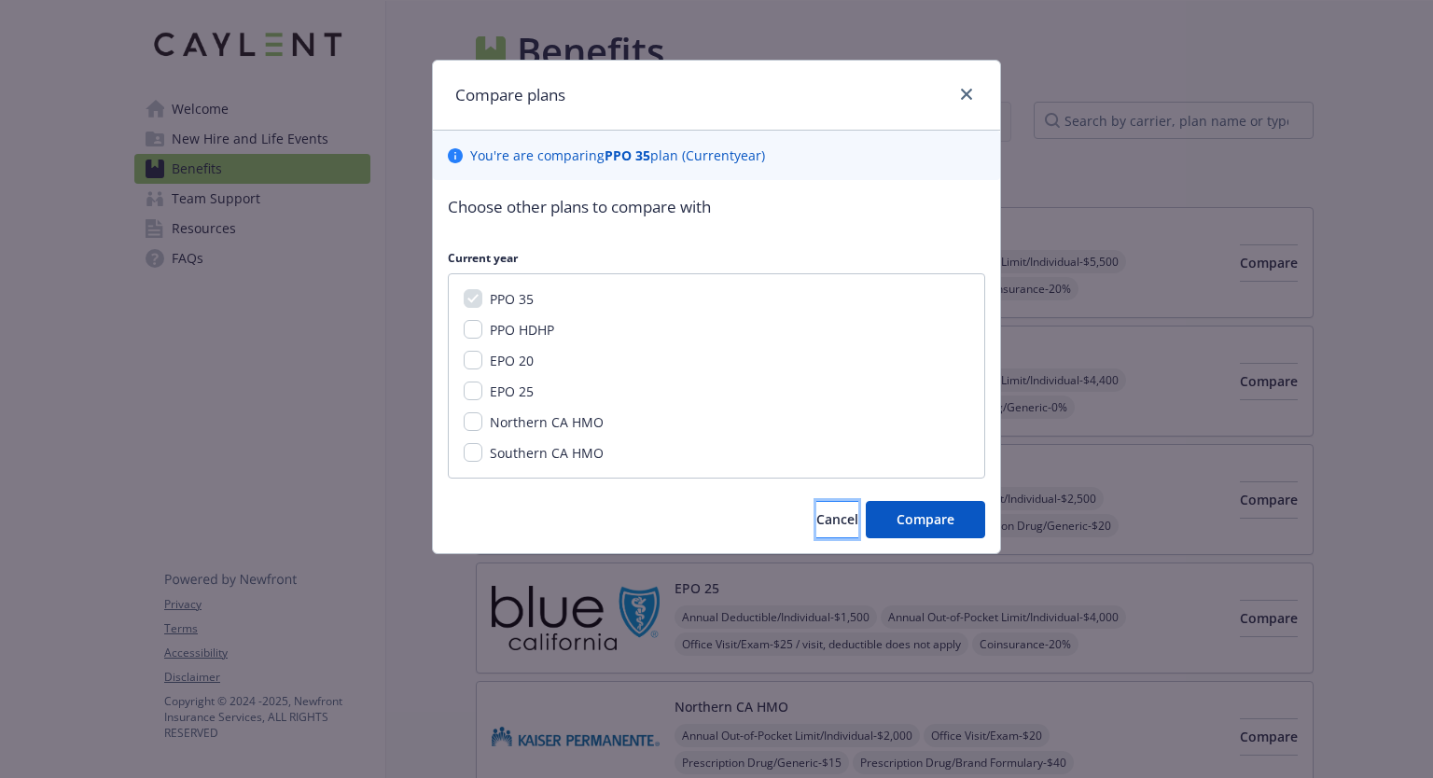
click at [816, 505] on button "Cancel" at bounding box center [837, 519] width 42 height 37
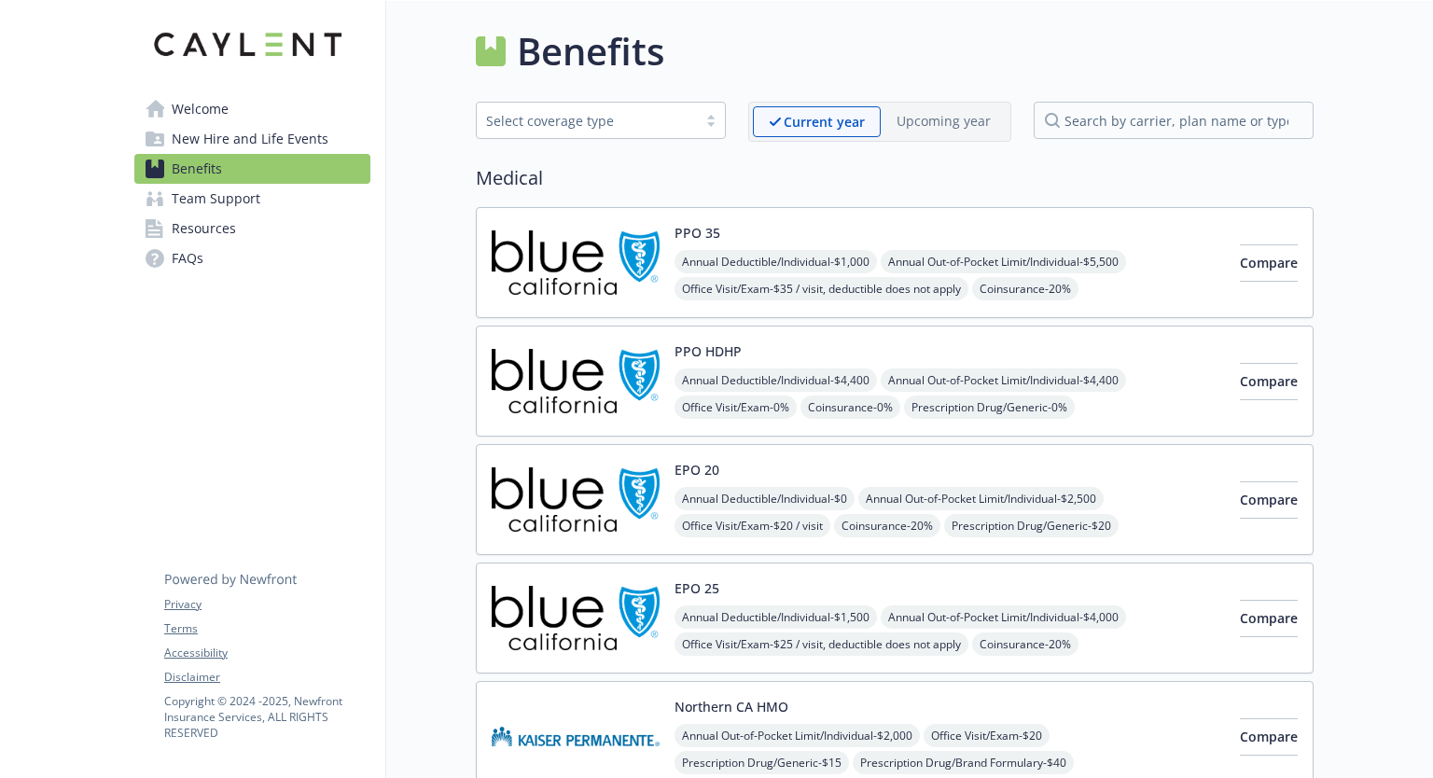
click at [580, 258] on img at bounding box center [576, 262] width 168 height 79
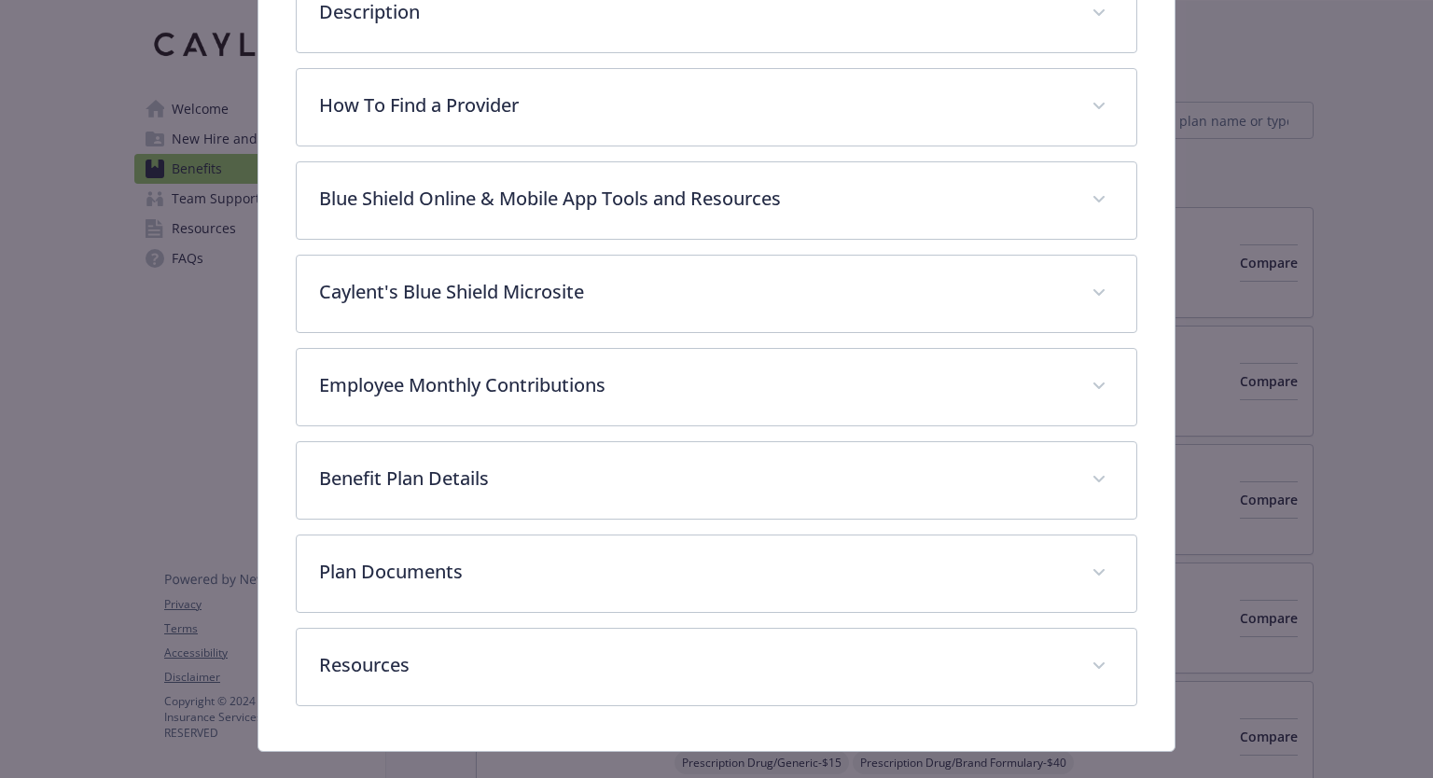
scroll to position [661, 0]
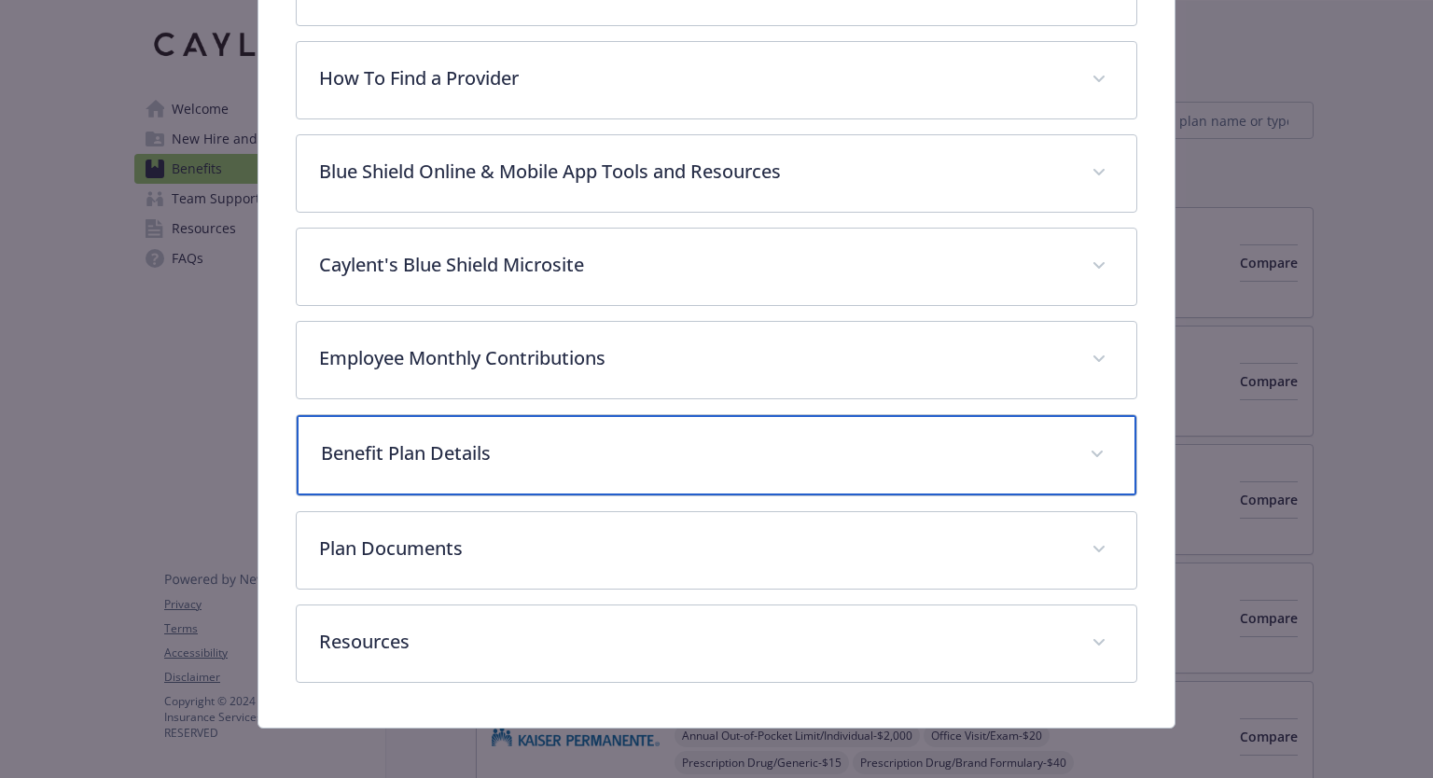
click at [701, 455] on p "Benefit Plan Details" at bounding box center [693, 453] width 745 height 28
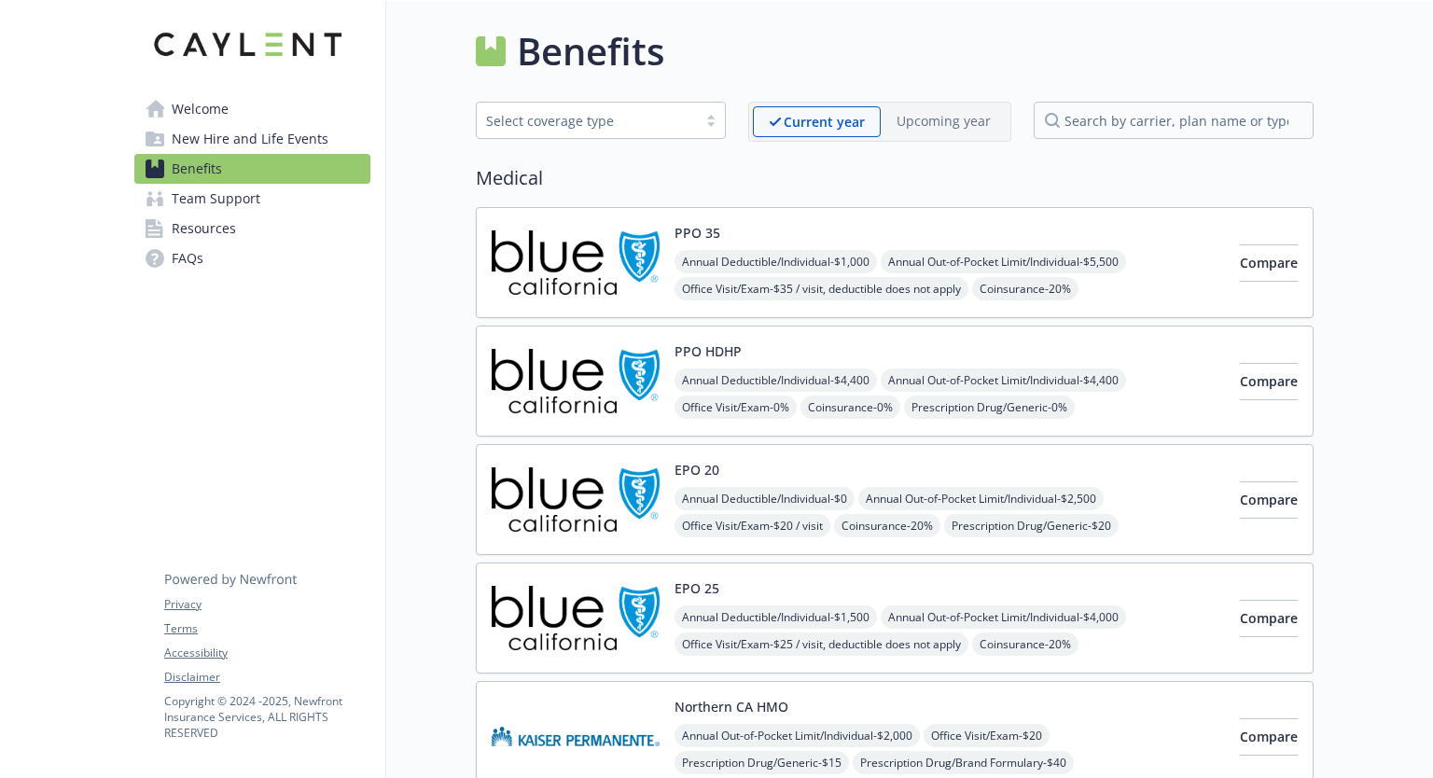
click at [587, 617] on img at bounding box center [576, 617] width 168 height 79
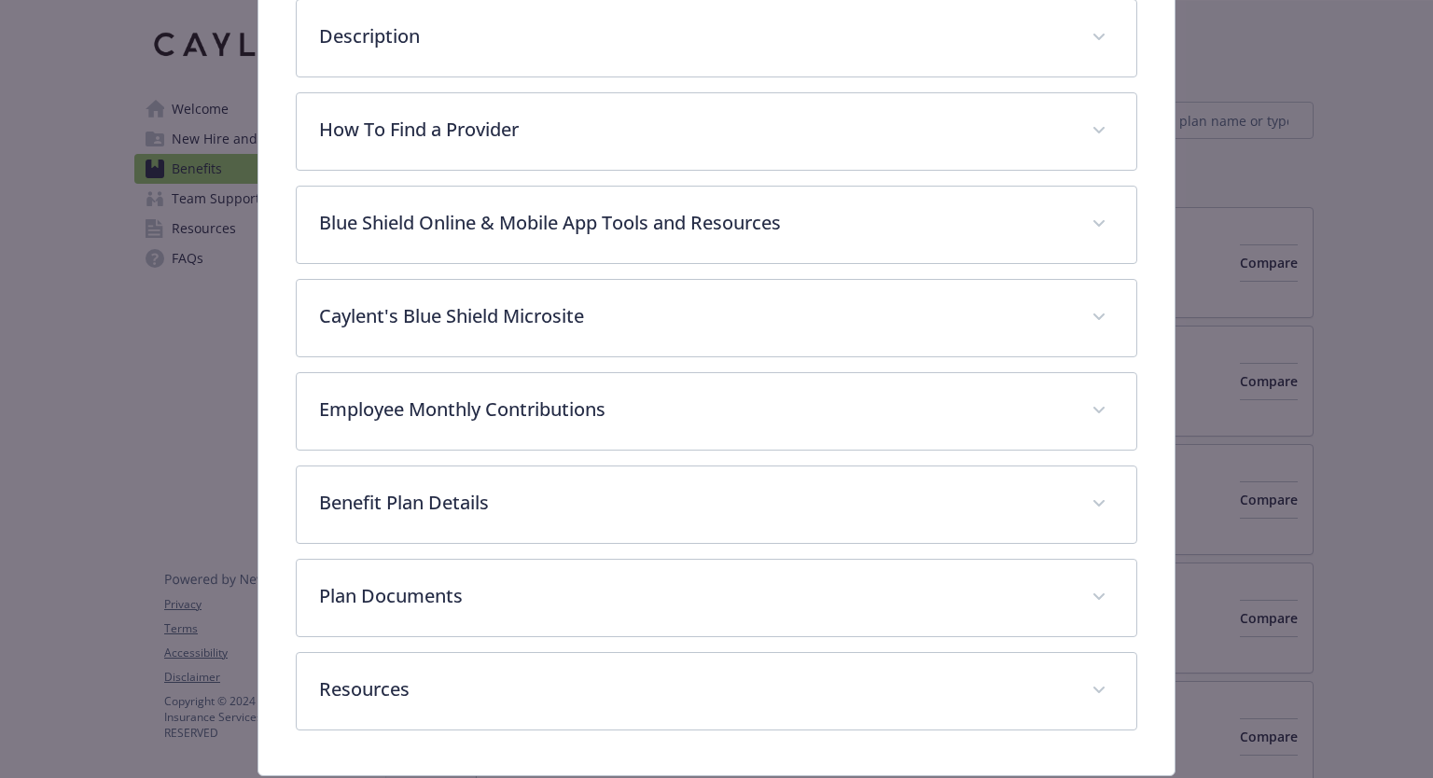
scroll to position [613, 0]
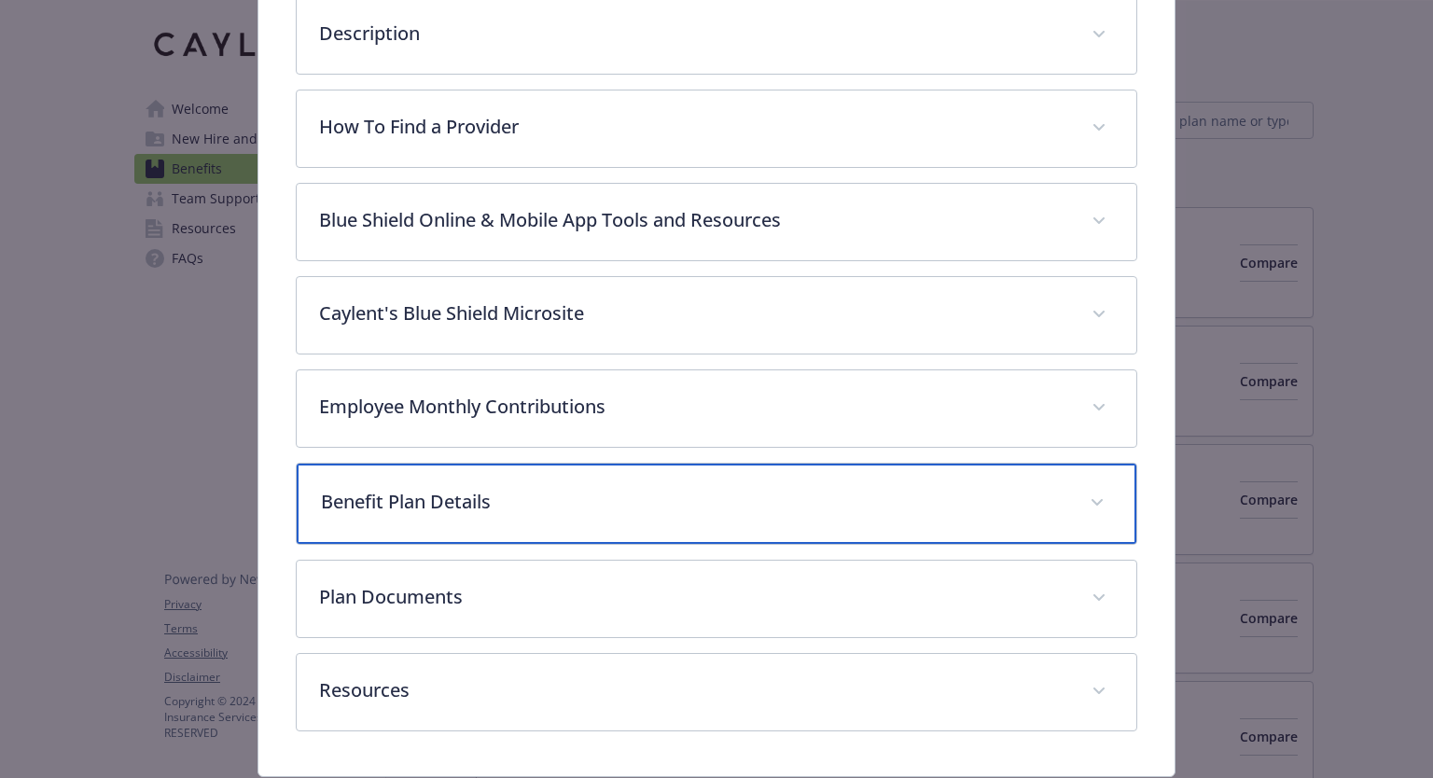
click at [732, 479] on div "Benefit Plan Details" at bounding box center [716, 504] width 839 height 80
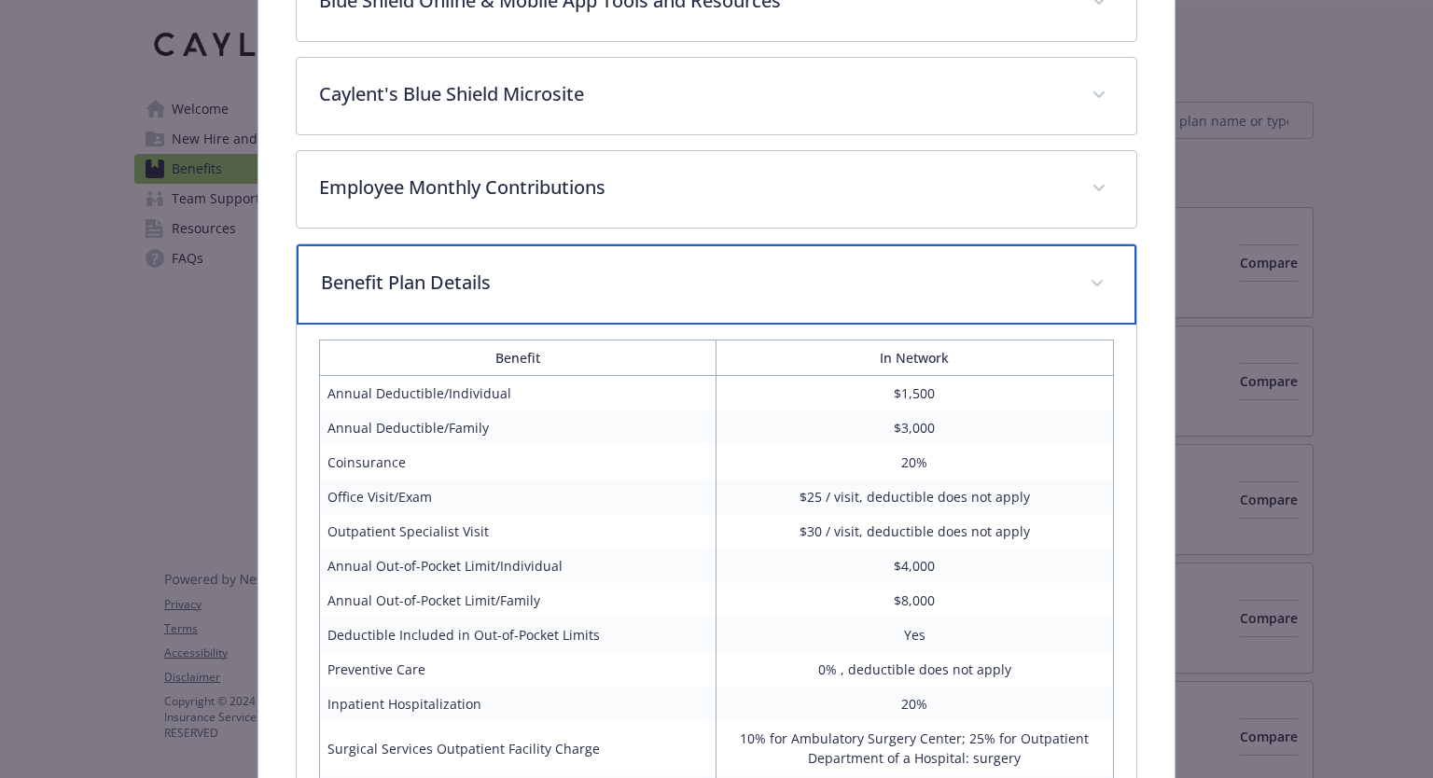
scroll to position [827, 0]
